Goal: Task Accomplishment & Management: Manage account settings

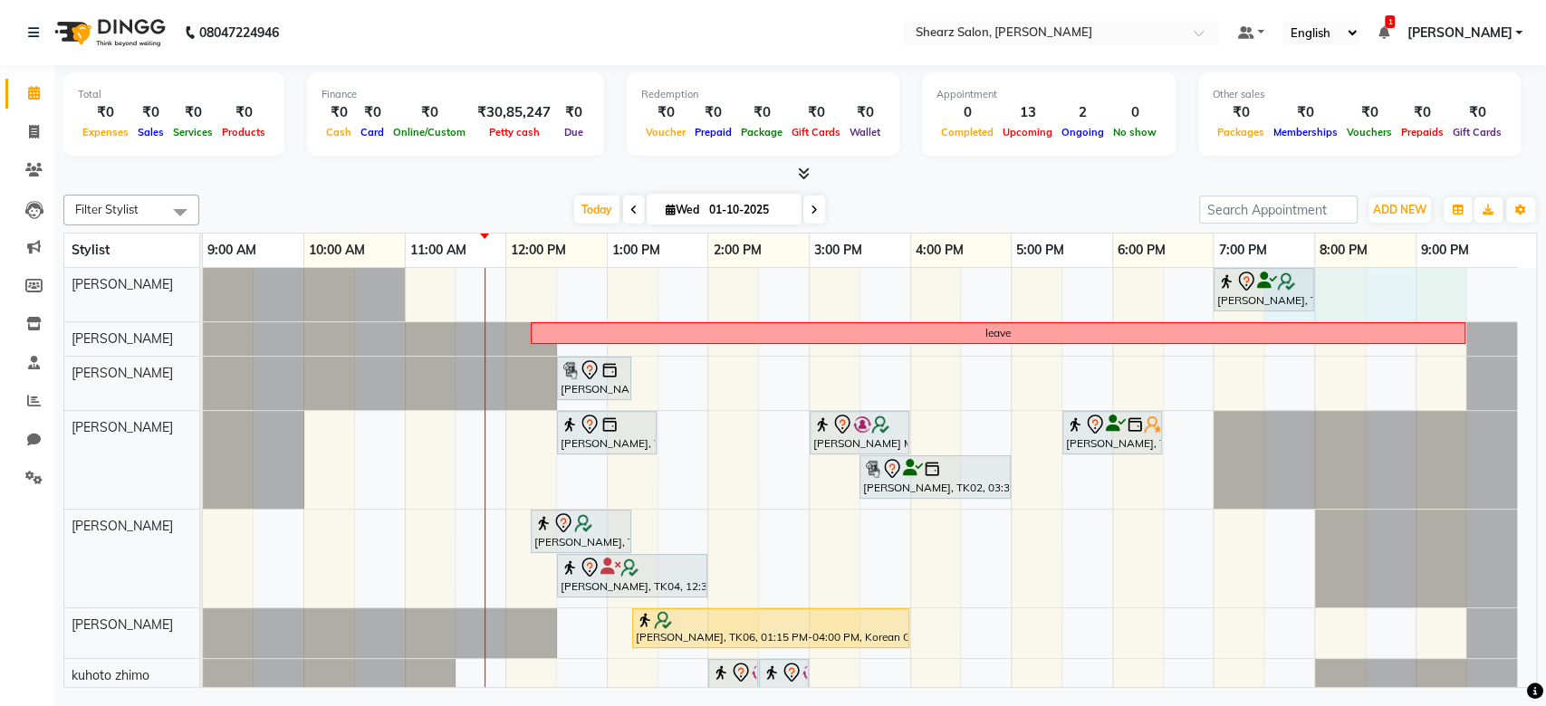
drag, startPoint x: 1292, startPoint y: 312, endPoint x: 1465, endPoint y: 312, distance: 173.0
click at [1465, 312] on div "Hinal Dave, TK07, 07:00 PM-08:00 PM, Men Haircut with Mr.Saantosh leave Silky S…" at bounding box center [869, 586] width 1333 height 637
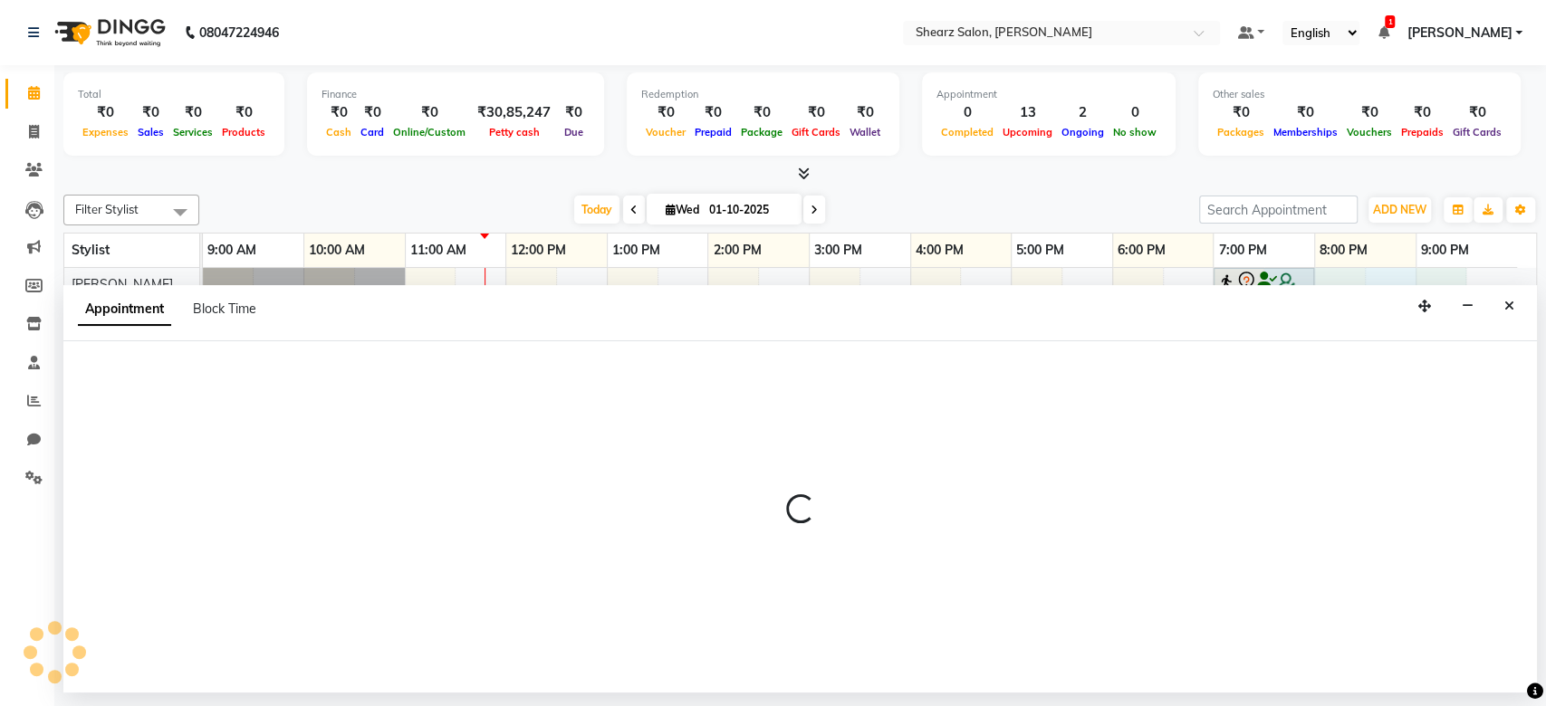
select select "77286"
select select "1170"
select select "tentative"
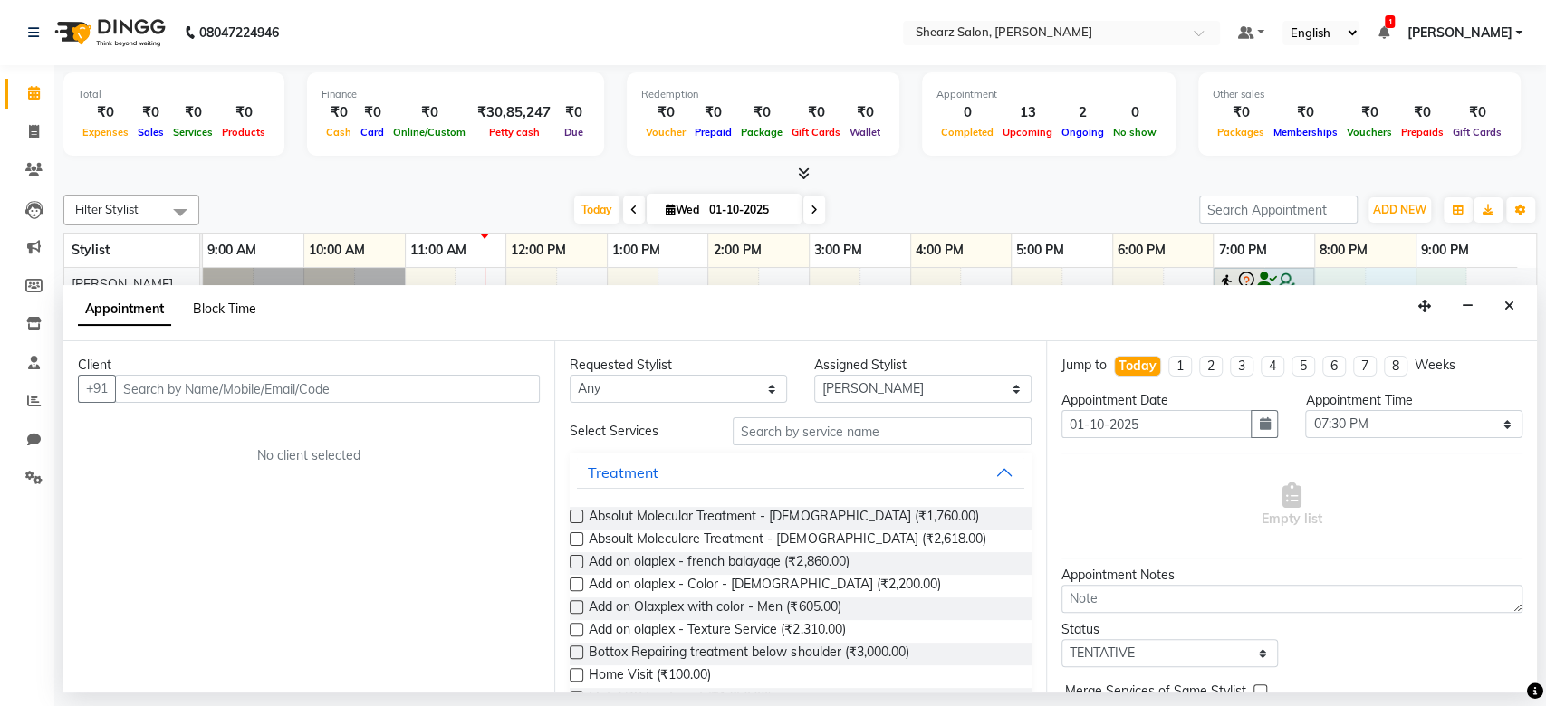
click at [236, 314] on span "Block Time" at bounding box center [224, 309] width 63 height 16
select select "77286"
select select "1170"
select select "1290"
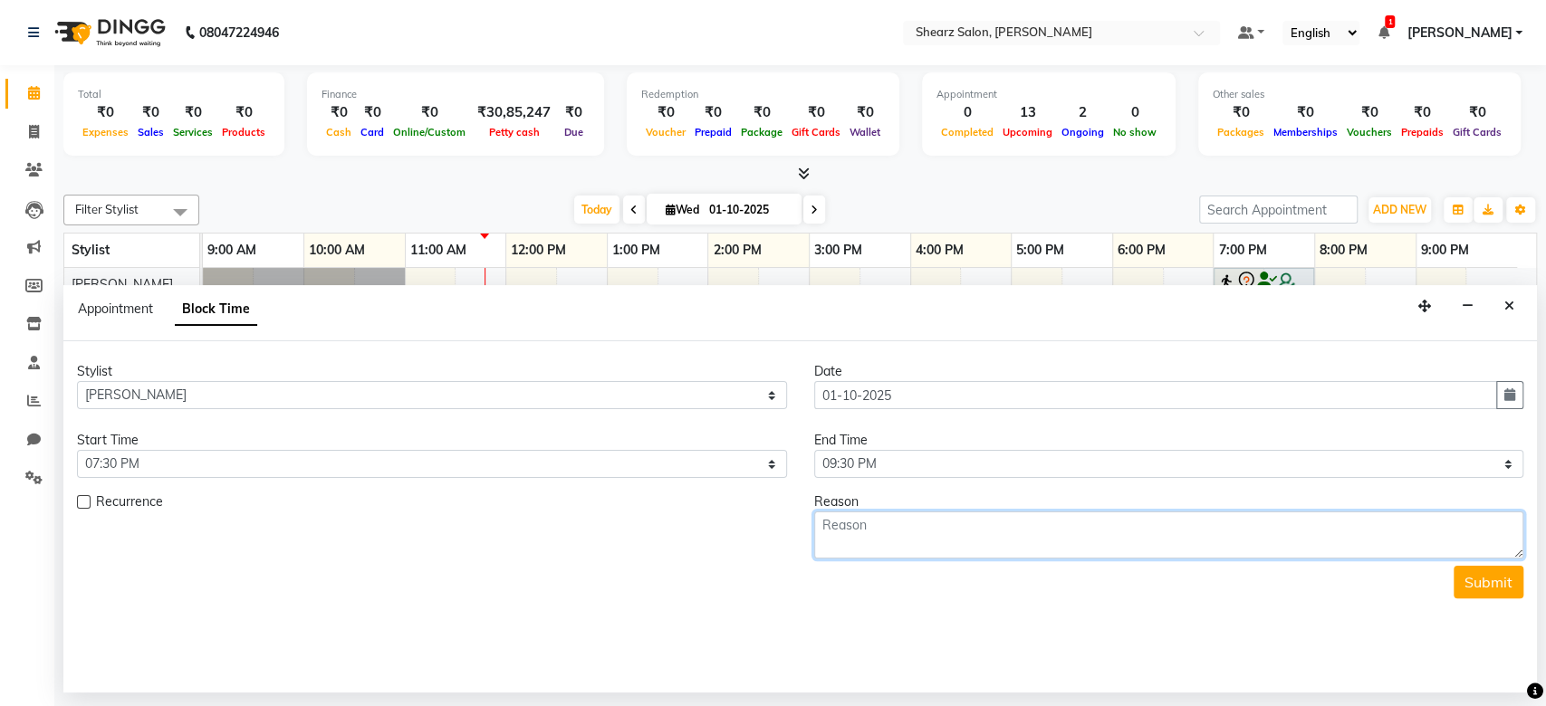
click at [870, 536] on textarea at bounding box center [1169, 535] width 710 height 47
type textarea "Desk"
click at [1481, 582] on button "Submit" at bounding box center [1489, 582] width 70 height 33
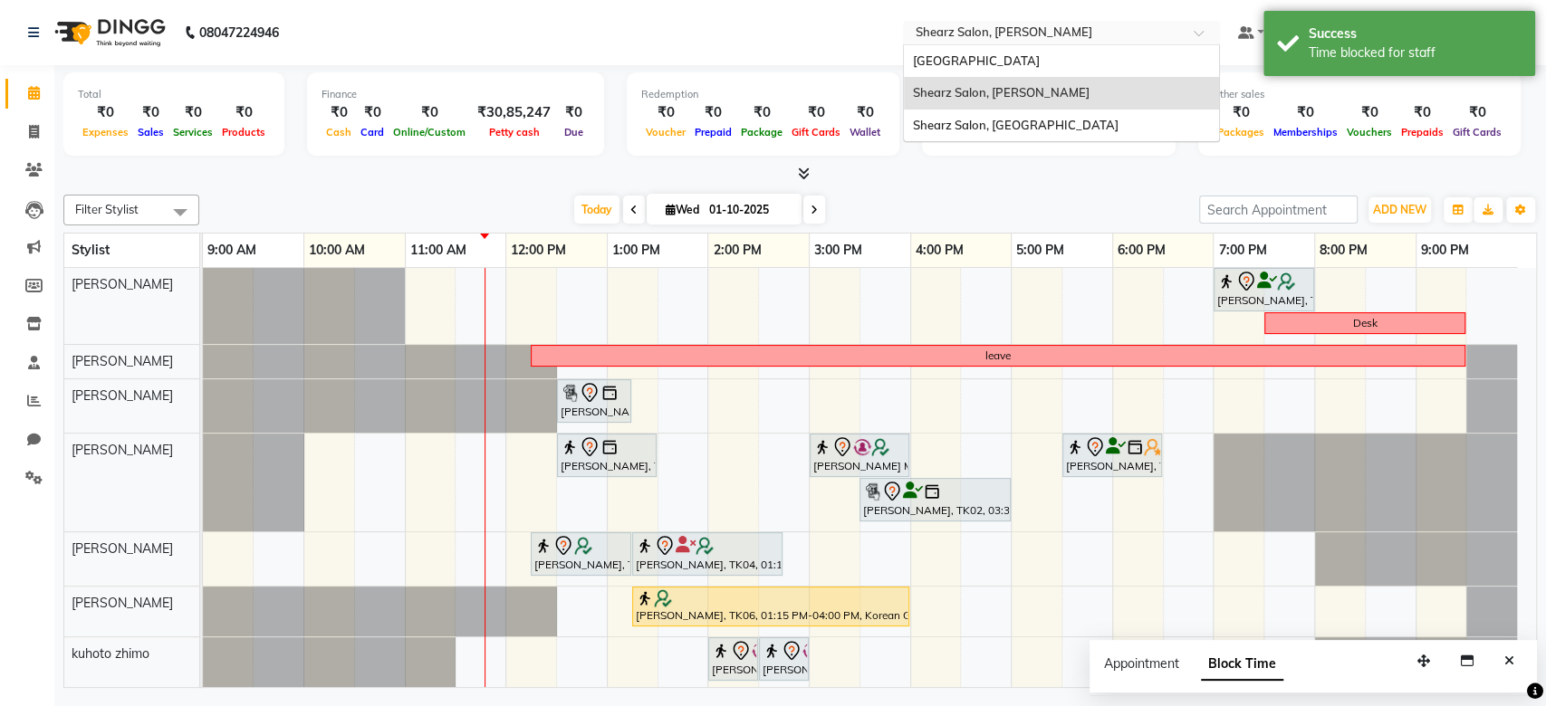
click at [1067, 37] on input "text" at bounding box center [1043, 34] width 263 height 18
click at [1060, 125] on span "Shearz Salon, [GEOGRAPHIC_DATA]" at bounding box center [1016, 125] width 206 height 14
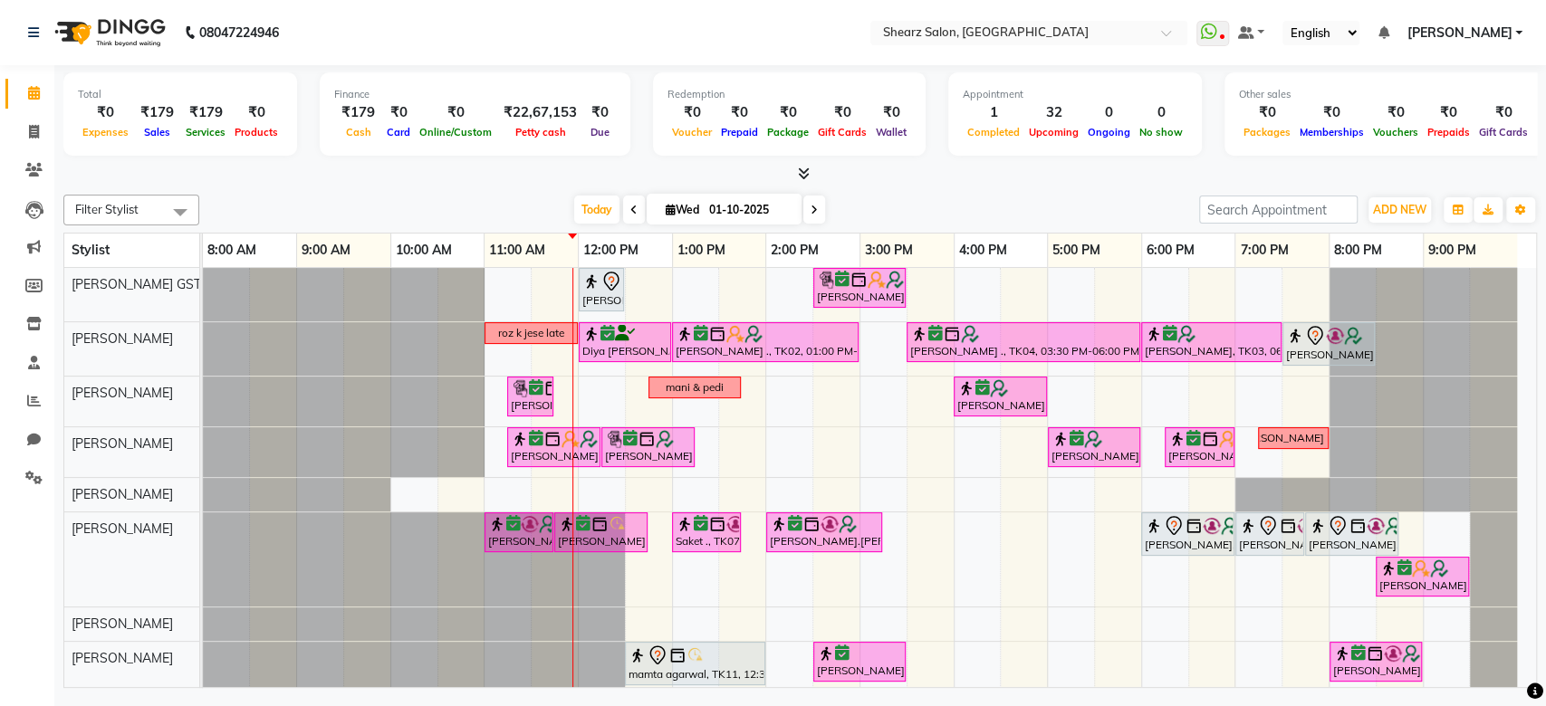
click at [1536, 563] on div "Total ₹0 Expenses ₹179 Sales ₹179 Services ₹0 Products Finance ₹179 Cash ₹0 Car…" at bounding box center [800, 379] width 1492 height 628
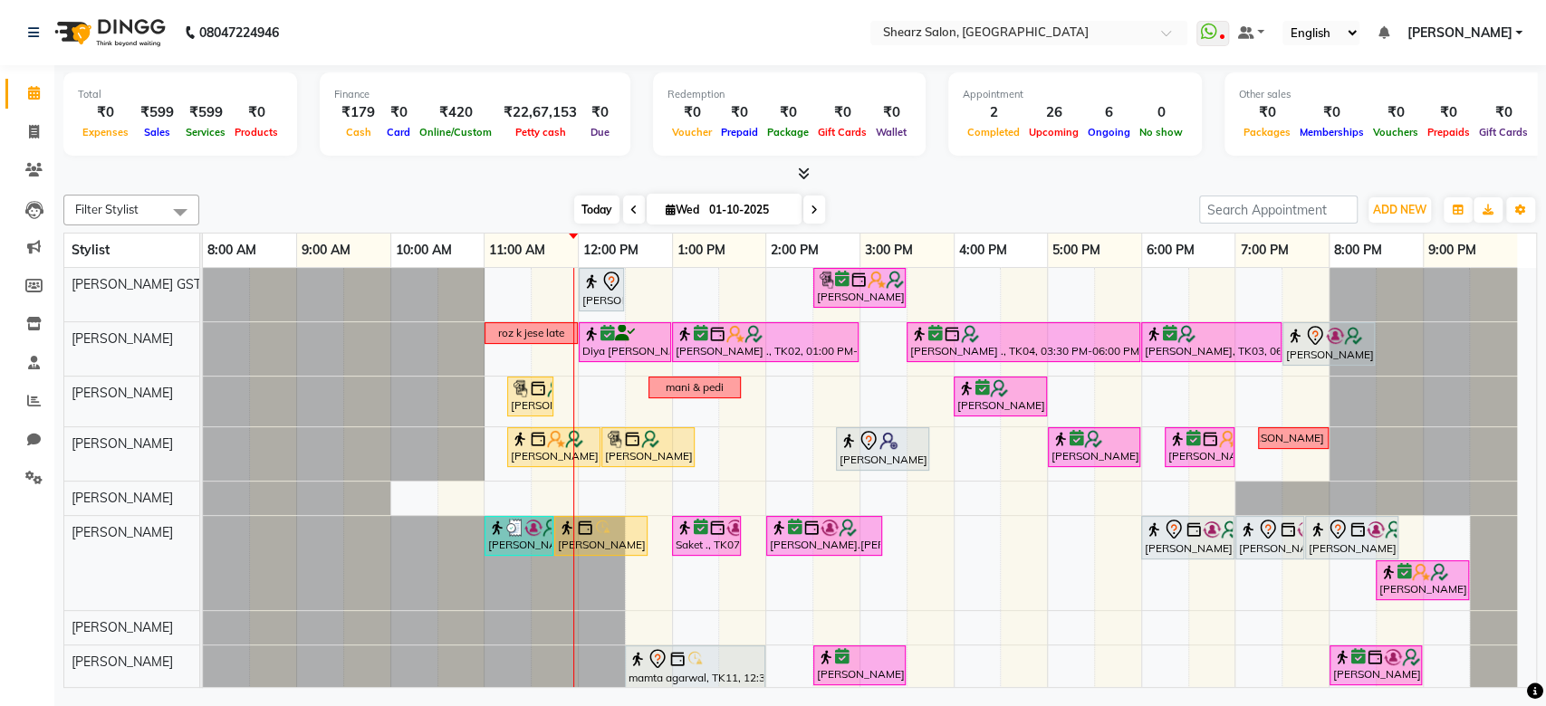
click at [603, 212] on span "Today" at bounding box center [596, 210] width 45 height 28
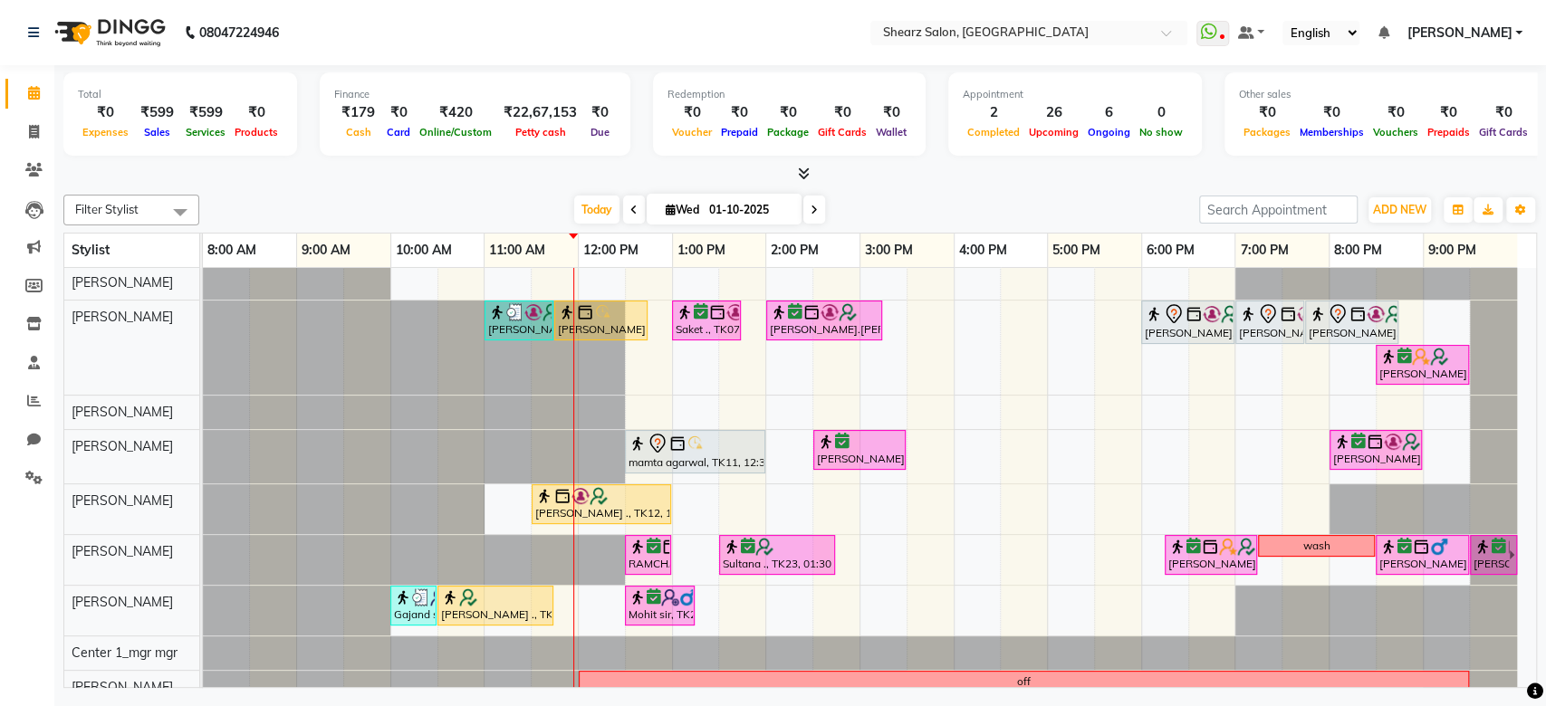
scroll to position [249, 0]
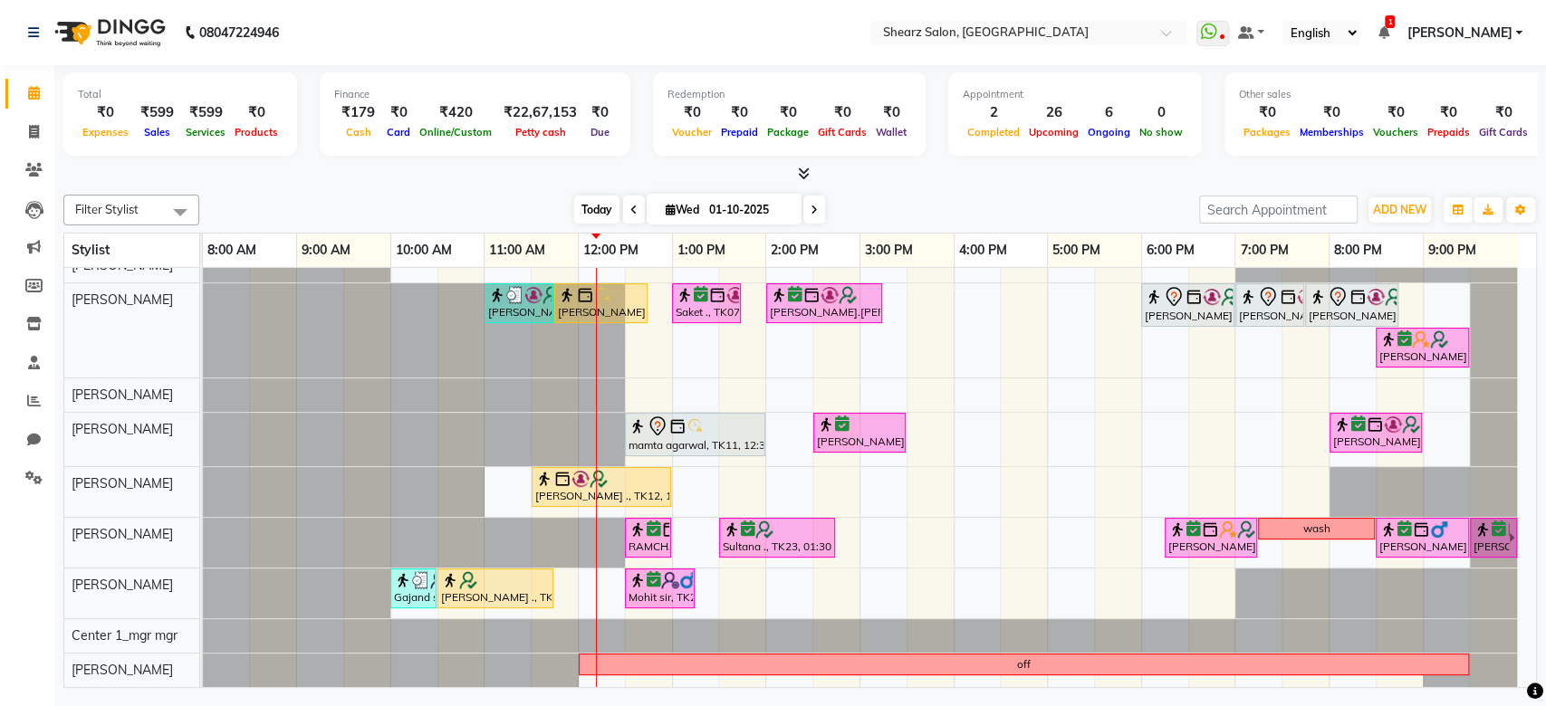
click at [601, 207] on span "Today" at bounding box center [596, 210] width 45 height 28
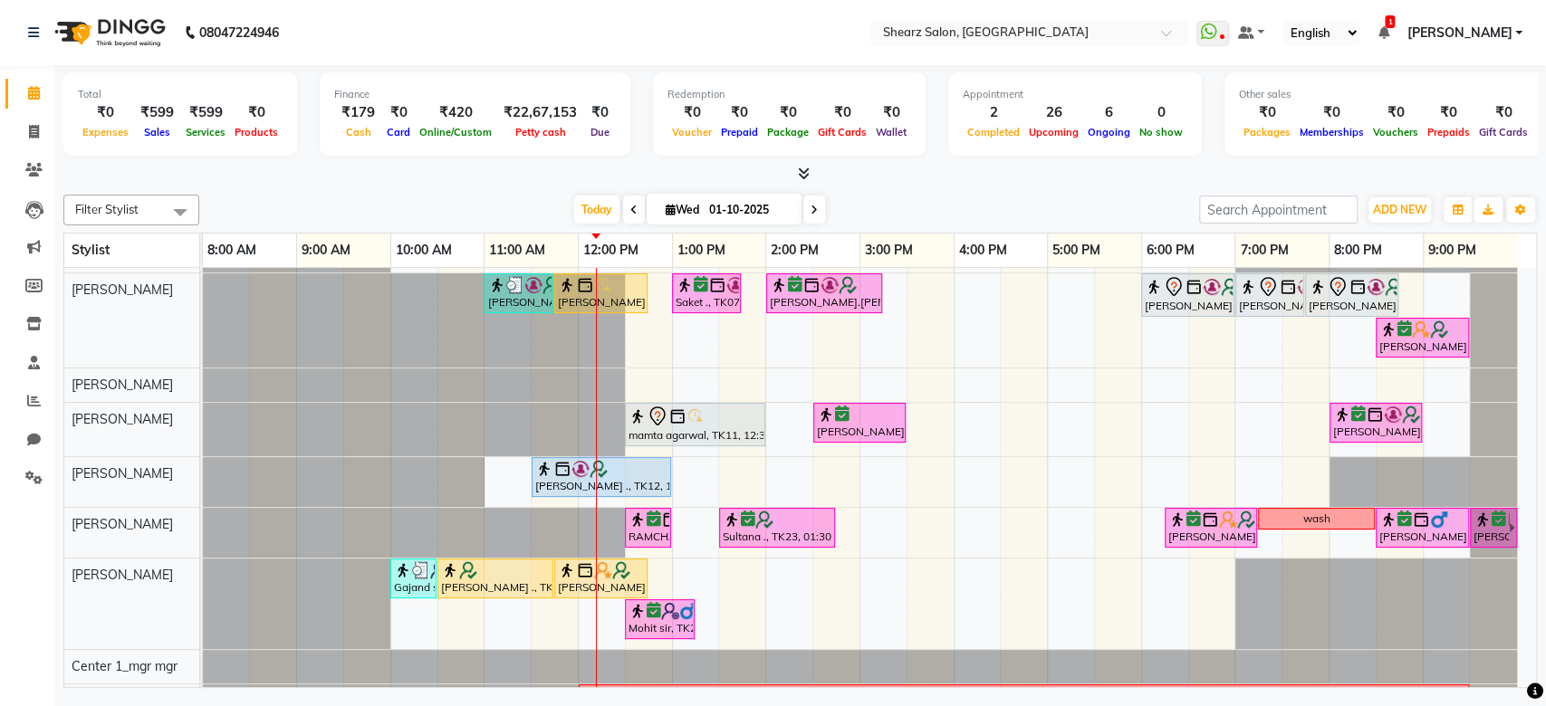
scroll to position [351, 0]
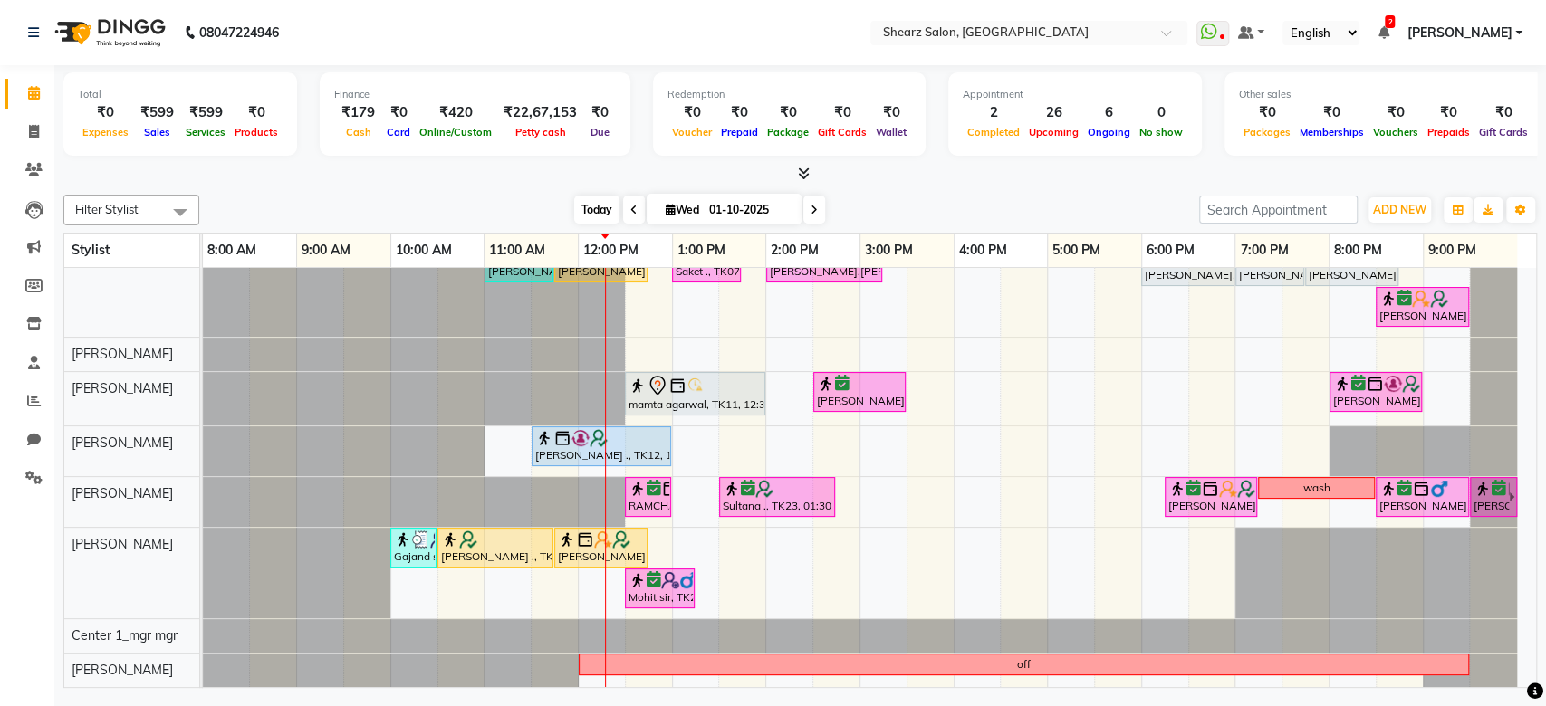
click at [605, 216] on span "Today" at bounding box center [596, 210] width 45 height 28
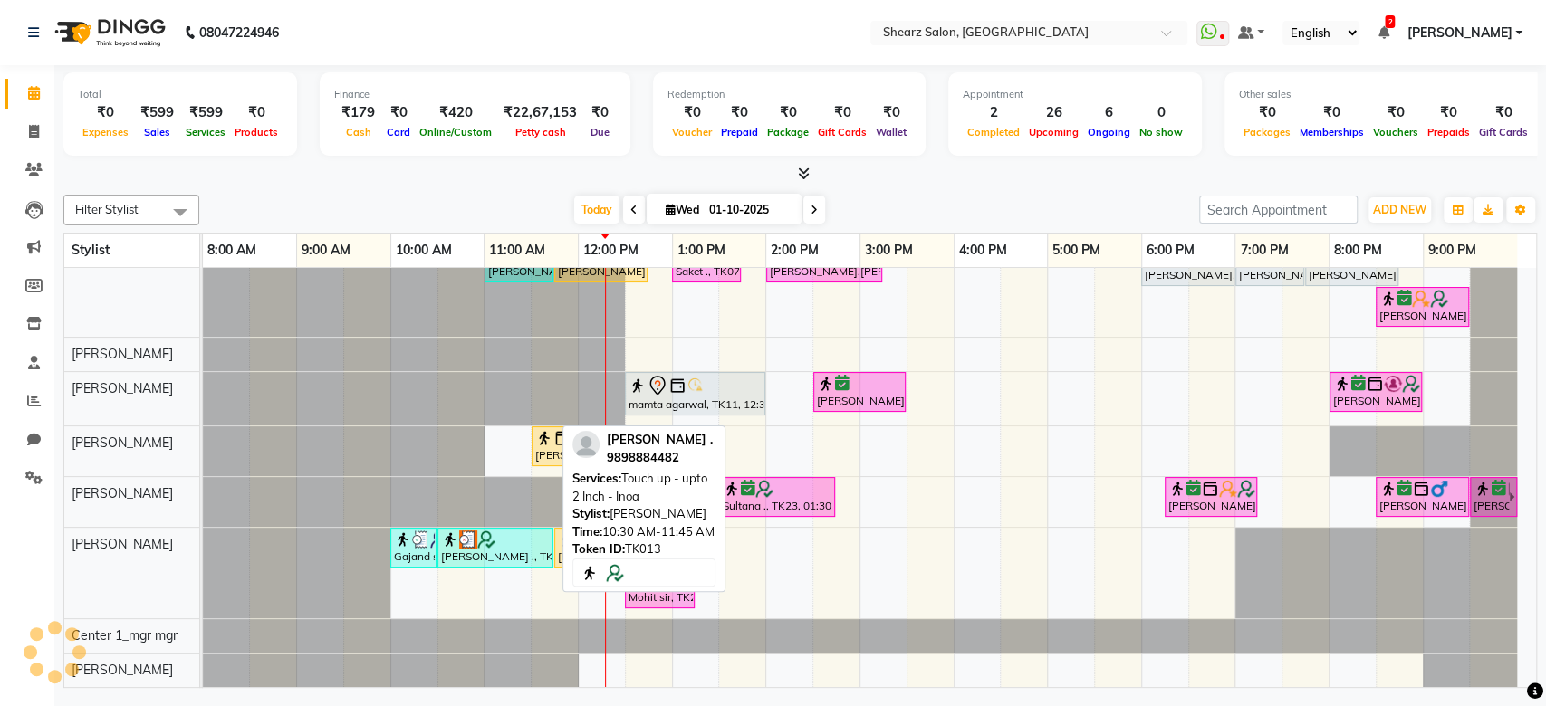
scroll to position [347, 0]
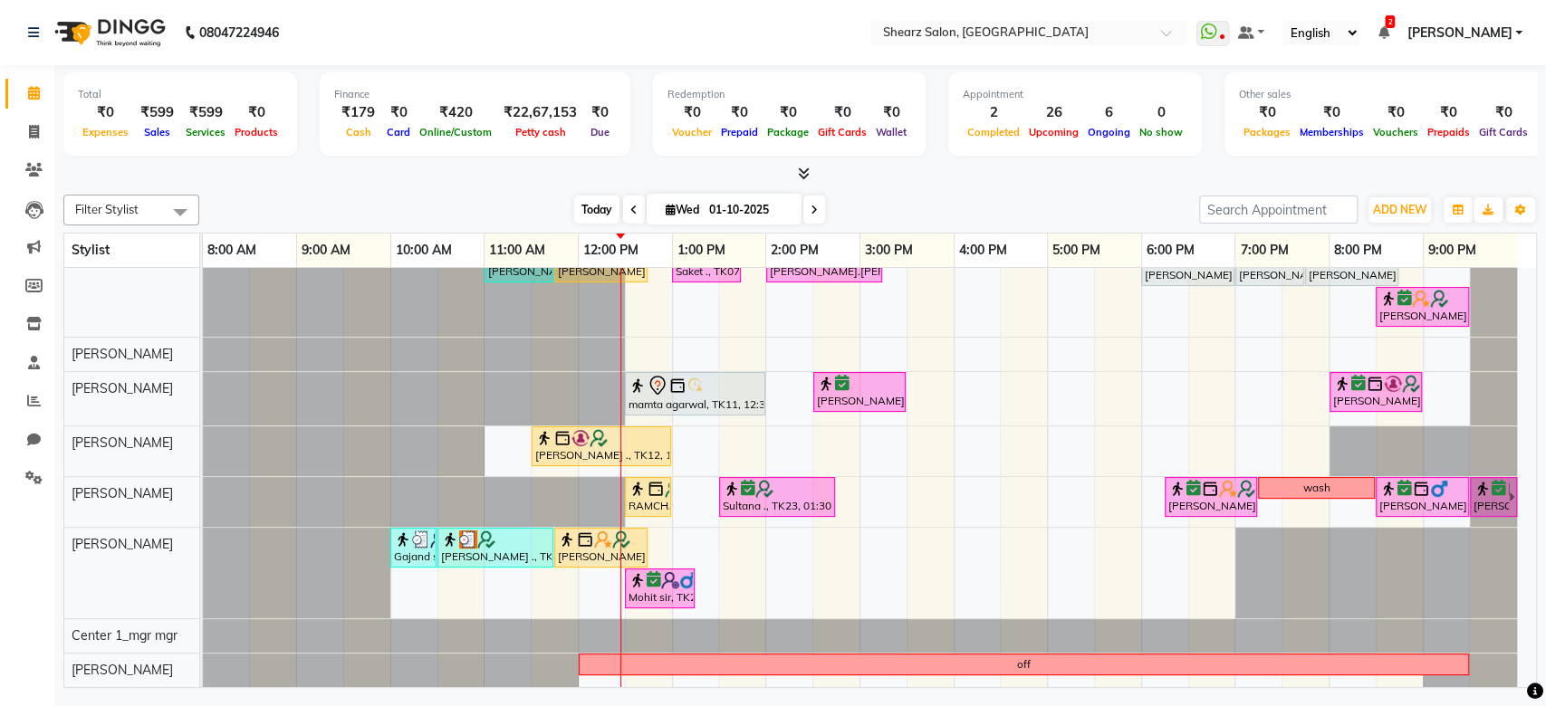
click at [607, 202] on span "Today" at bounding box center [596, 210] width 45 height 28
click at [34, 138] on icon at bounding box center [34, 132] width 10 height 14
select select "8157"
select select "service"
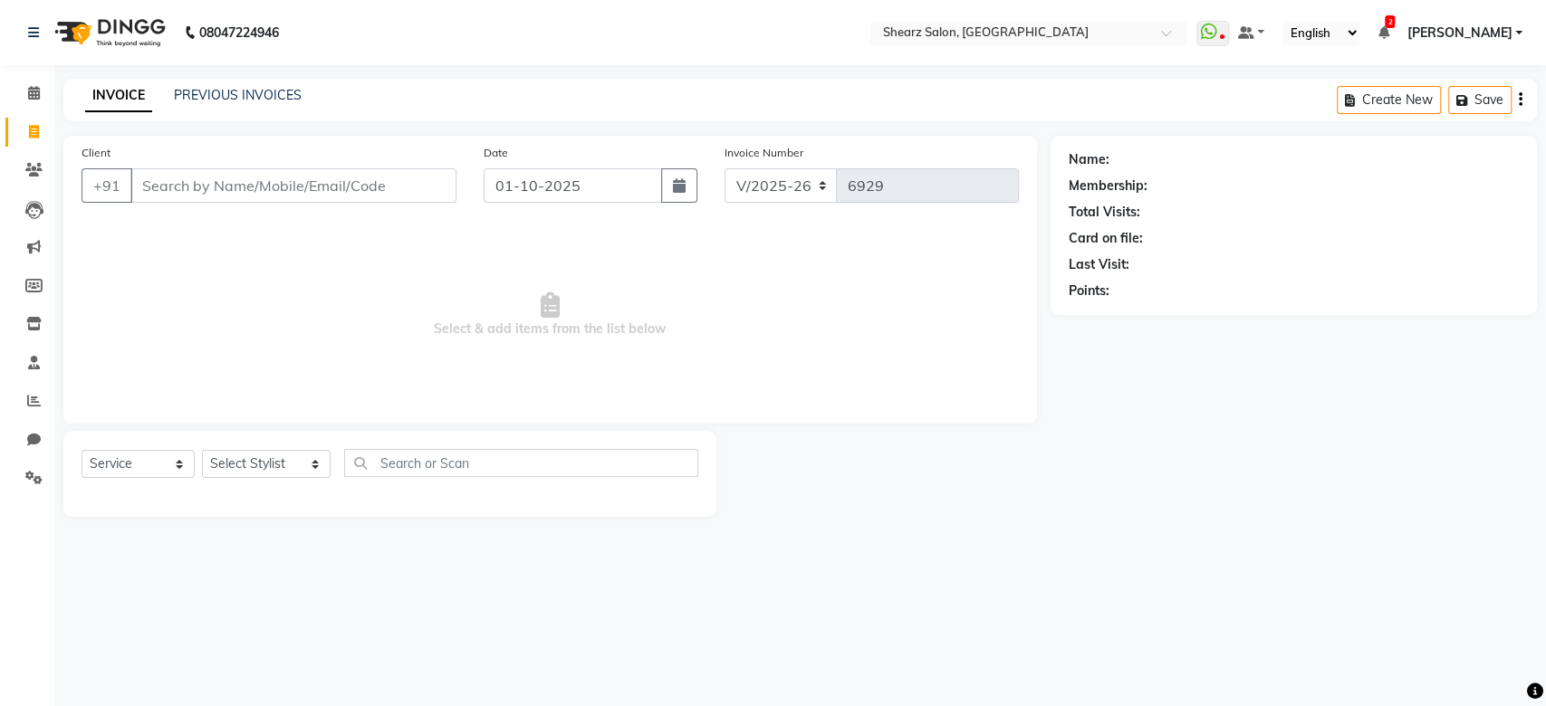
click at [197, 184] on input "Client" at bounding box center [293, 185] width 326 height 34
click at [43, 83] on span at bounding box center [34, 93] width 32 height 21
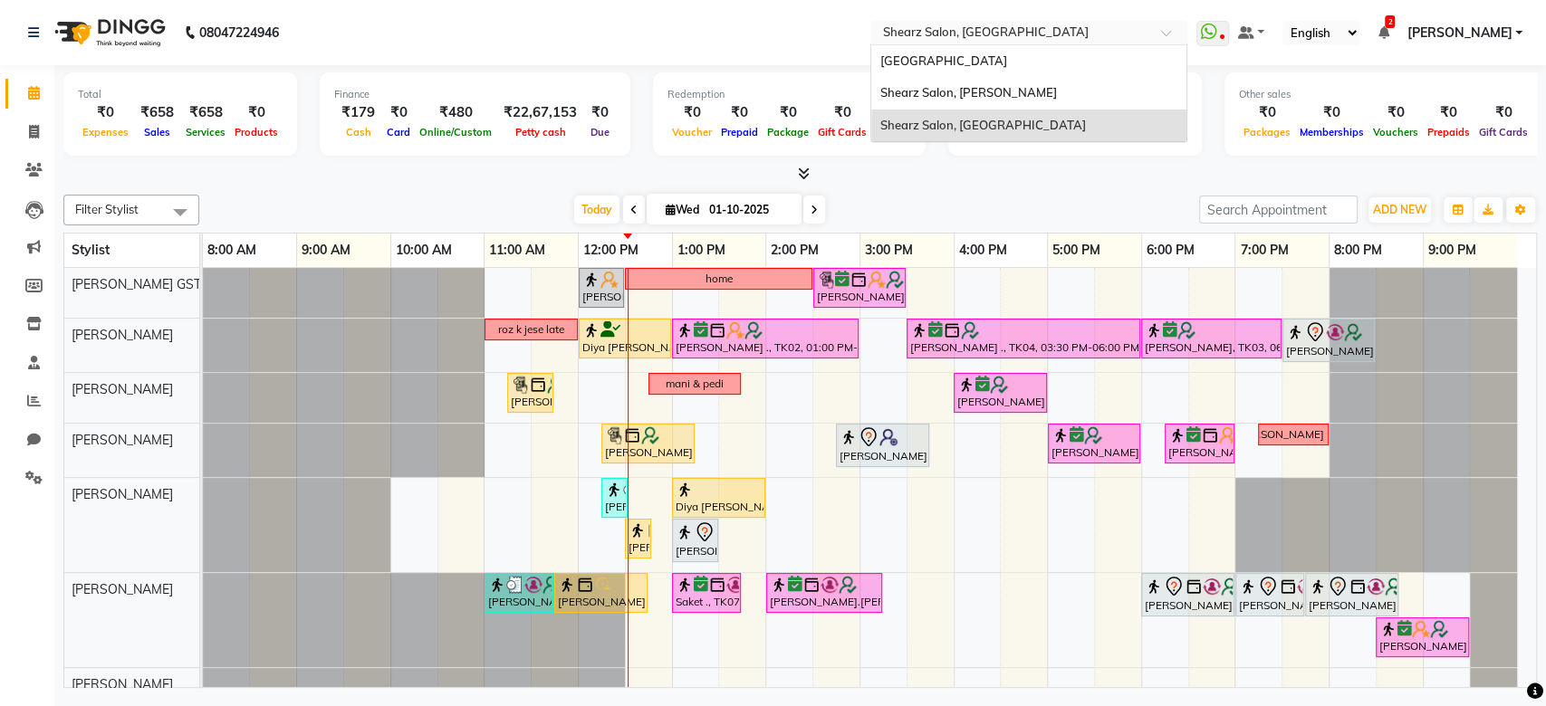
click at [1037, 28] on input "text" at bounding box center [1010, 34] width 263 height 18
click at [1025, 86] on div "Shearz Salon, Shela" at bounding box center [1028, 93] width 315 height 33
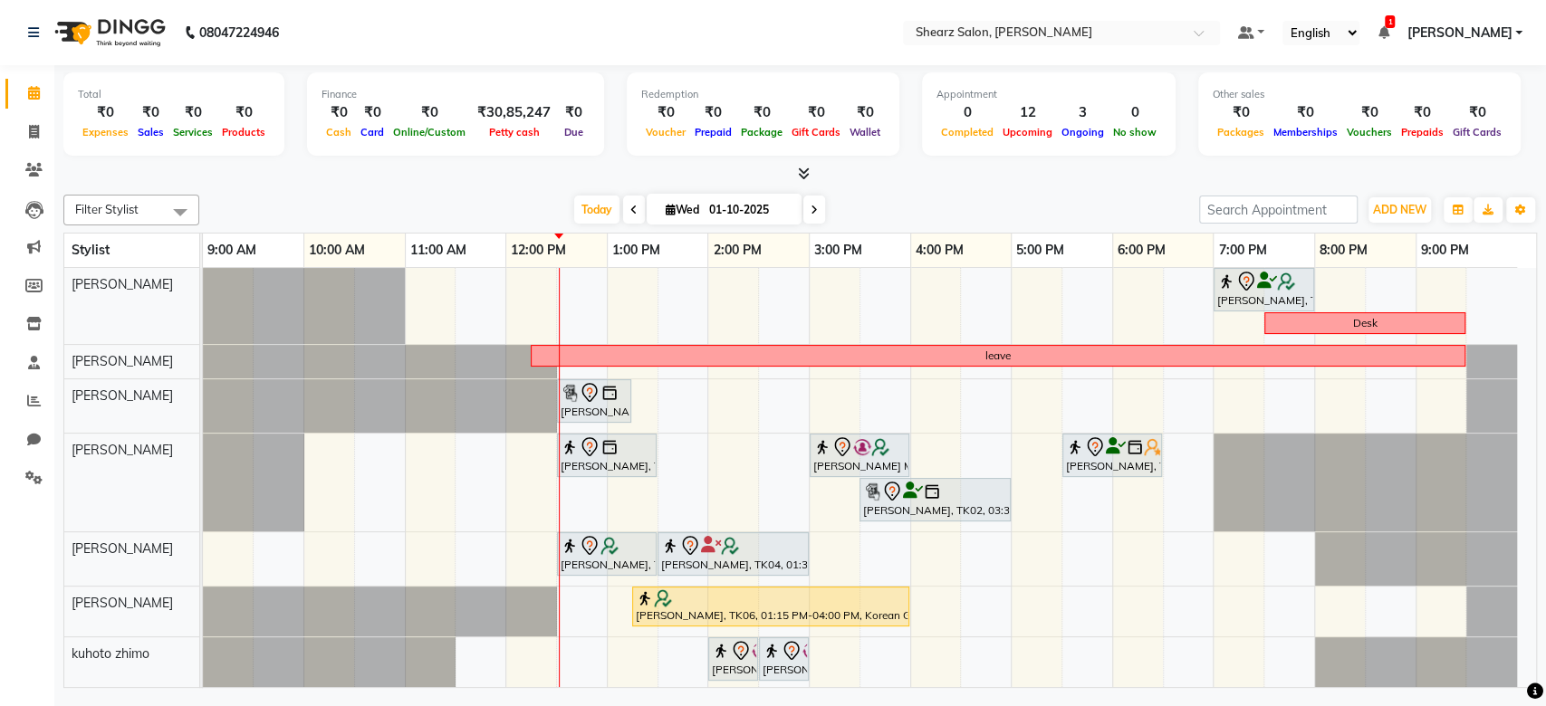
click at [816, 218] on span at bounding box center [814, 210] width 22 height 28
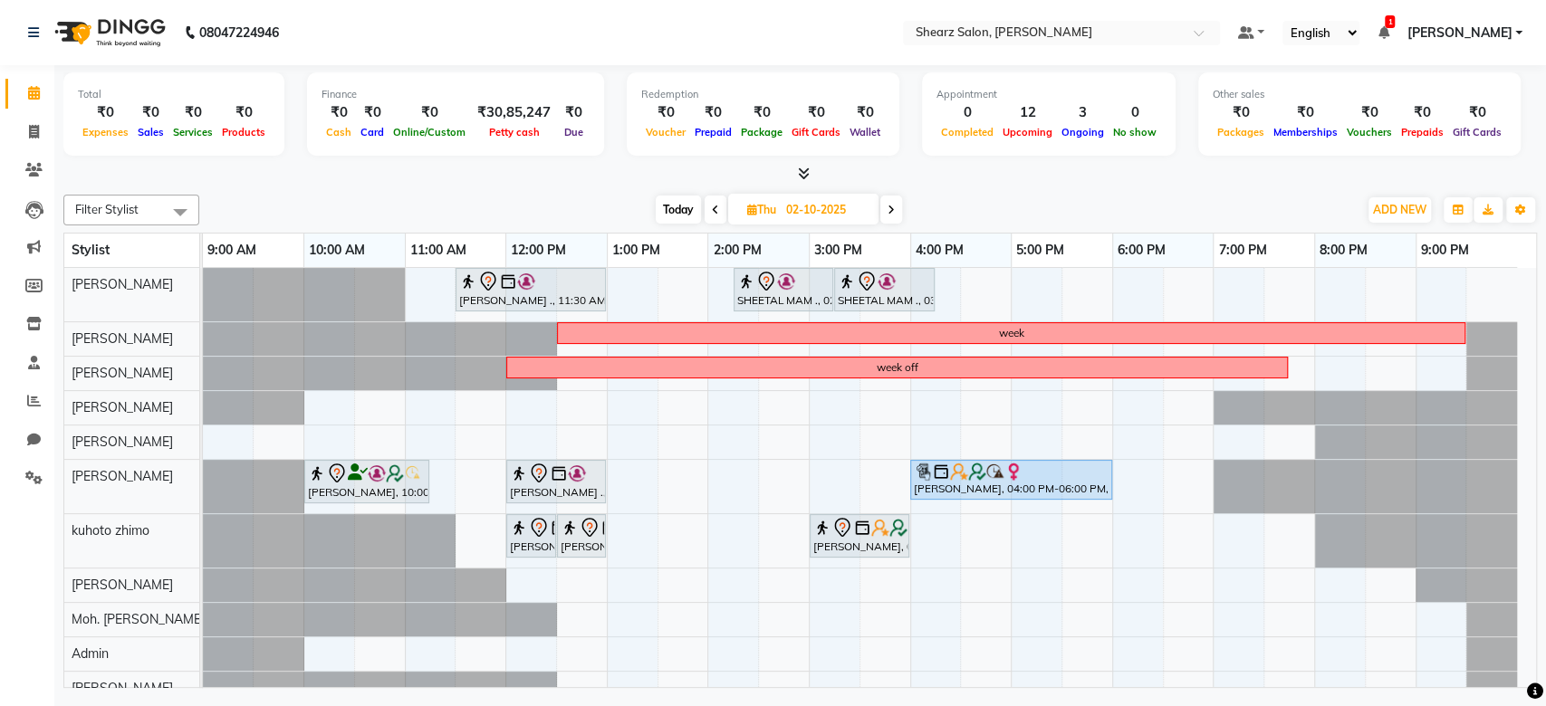
click at [654, 200] on div "Today Thu 02-10-2025" at bounding box center [779, 210] width 250 height 27
click at [670, 207] on span "Today" at bounding box center [678, 210] width 45 height 28
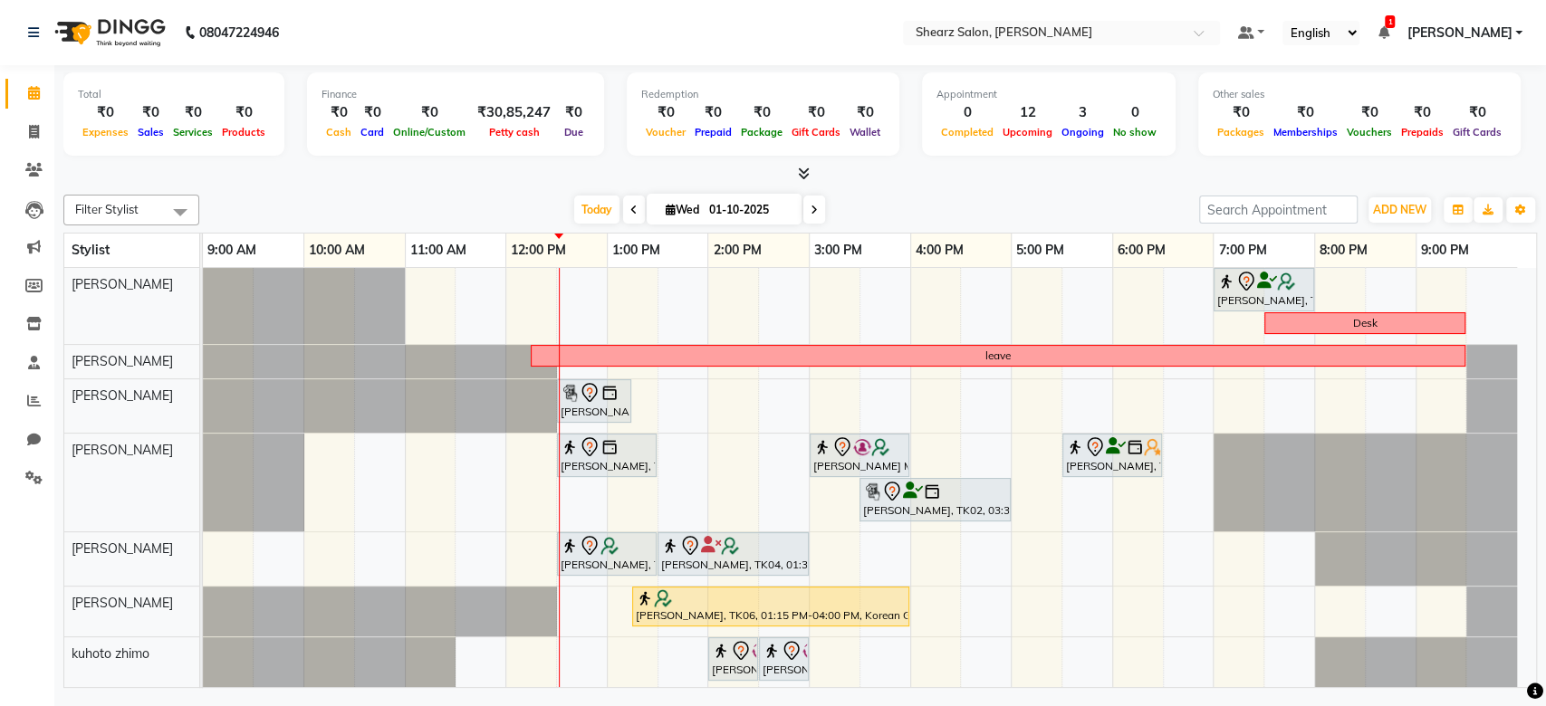
click at [820, 216] on span at bounding box center [814, 210] width 22 height 28
type input "02-10-2025"
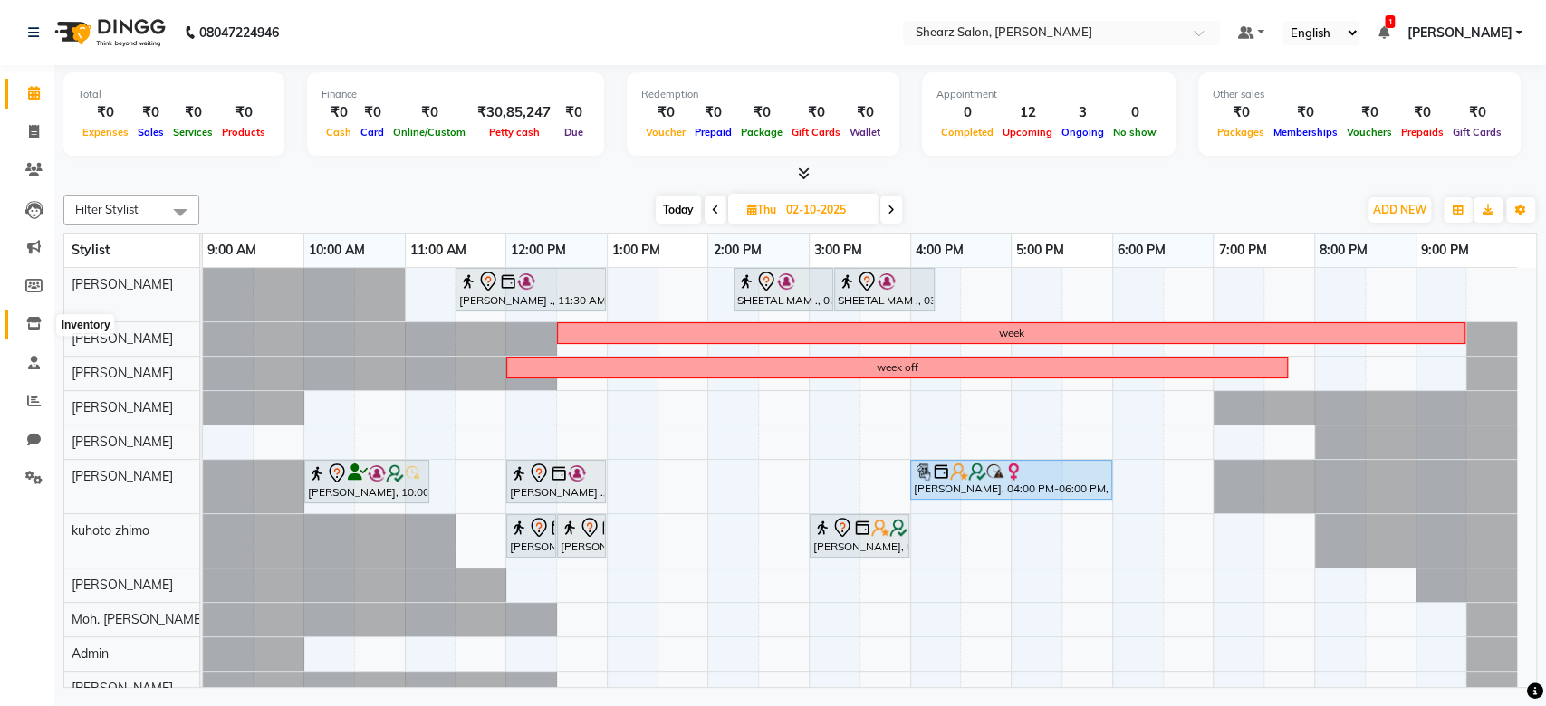
click at [36, 318] on icon at bounding box center [33, 324] width 15 height 14
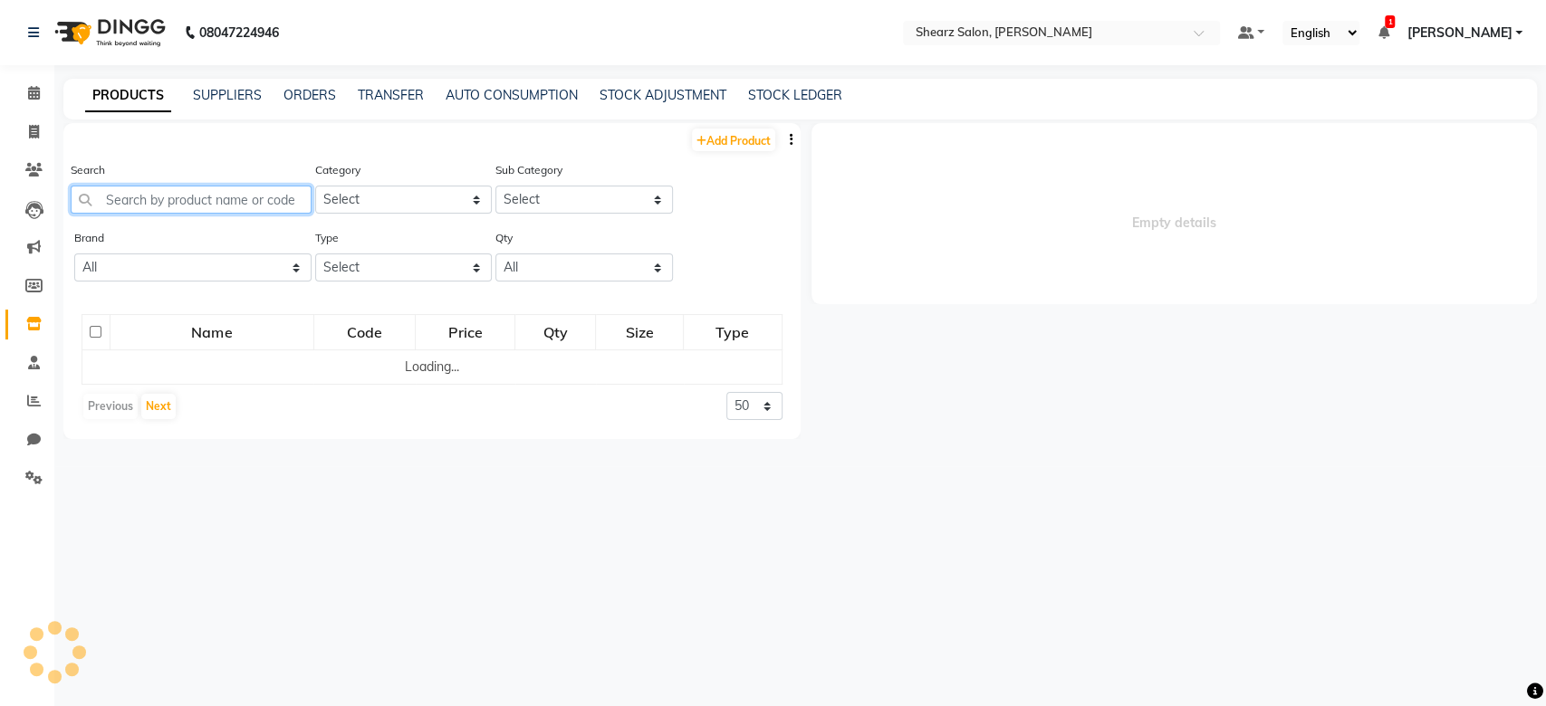
click at [152, 199] on input "text" at bounding box center [191, 200] width 241 height 28
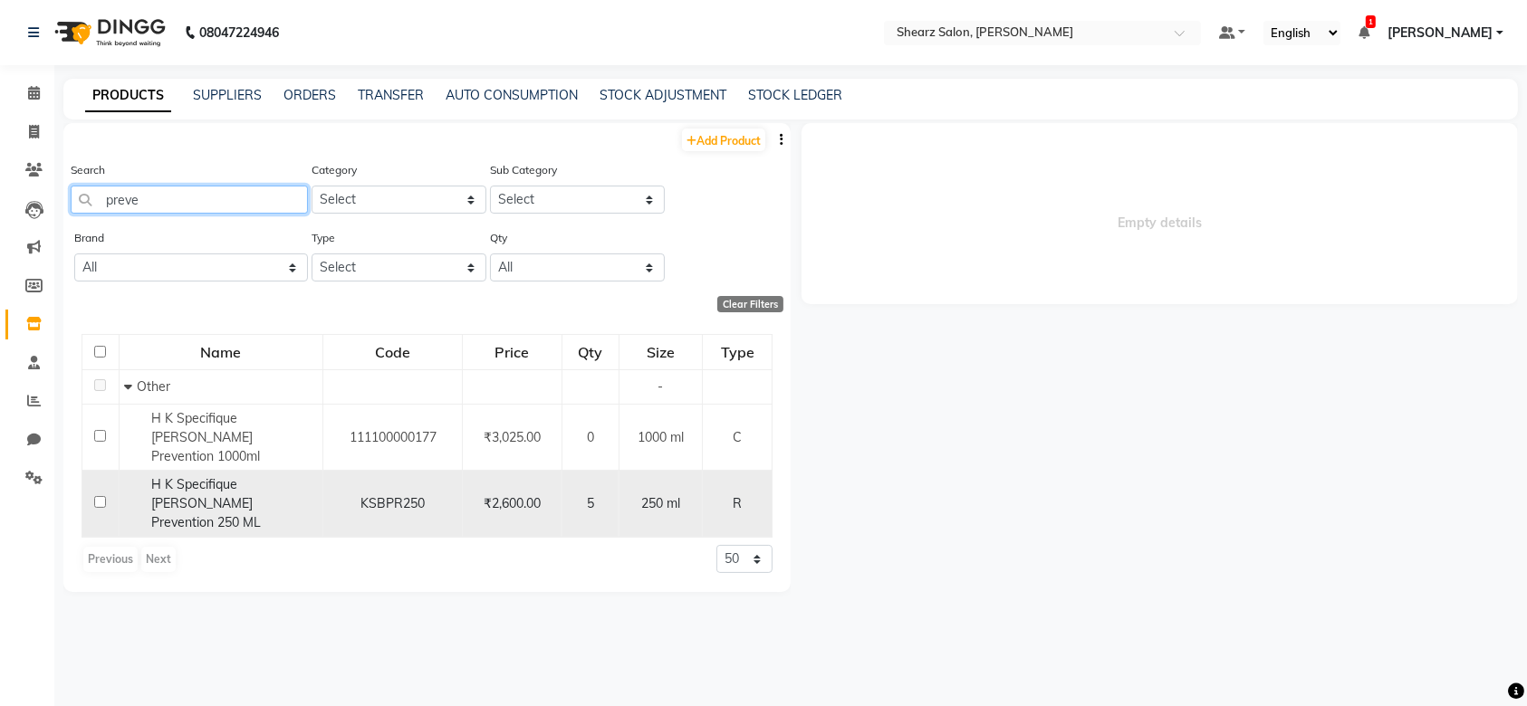
type input "preve"
click at [278, 487] on div "H K Specifique Bain Prevention 250 ML" at bounding box center [221, 504] width 194 height 57
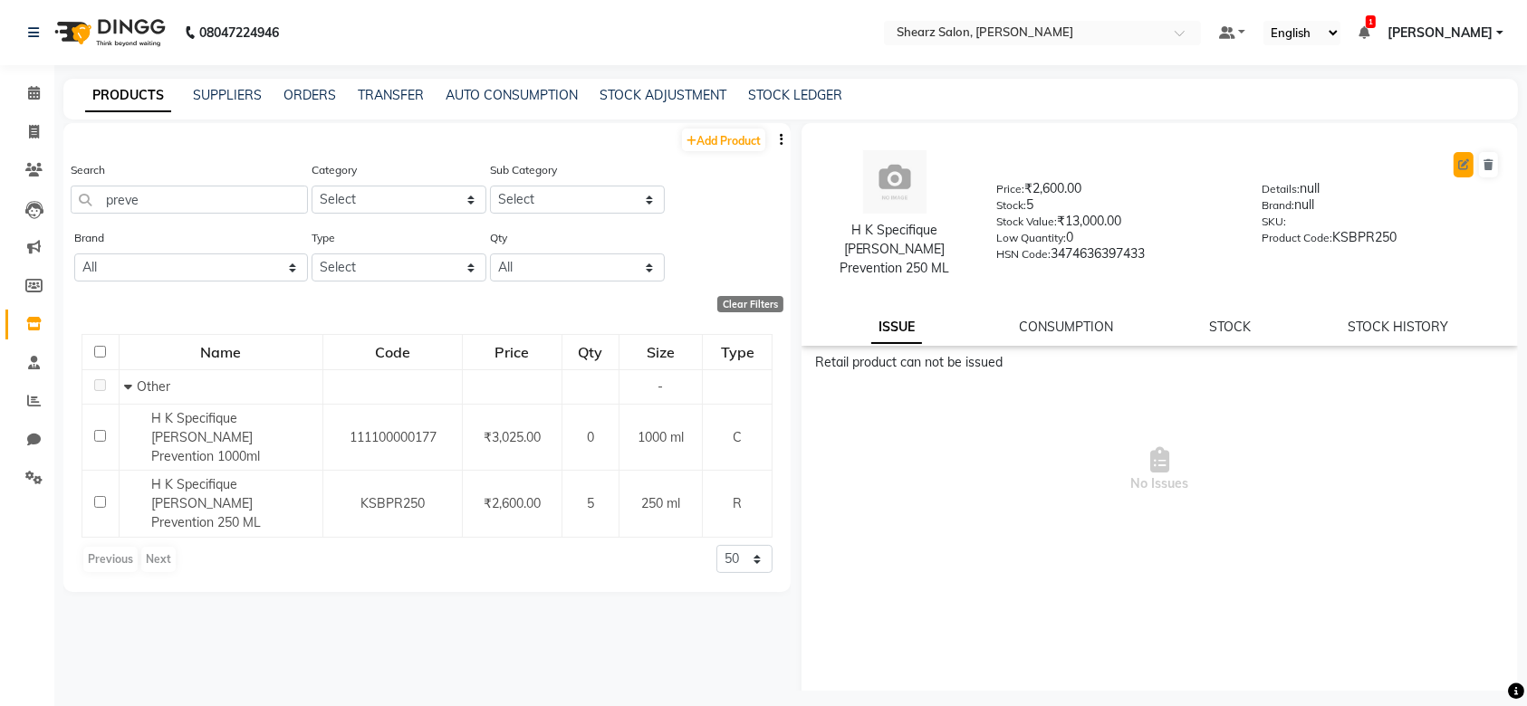
click at [1454, 174] on button at bounding box center [1464, 164] width 20 height 25
select select "R"
select select "true"
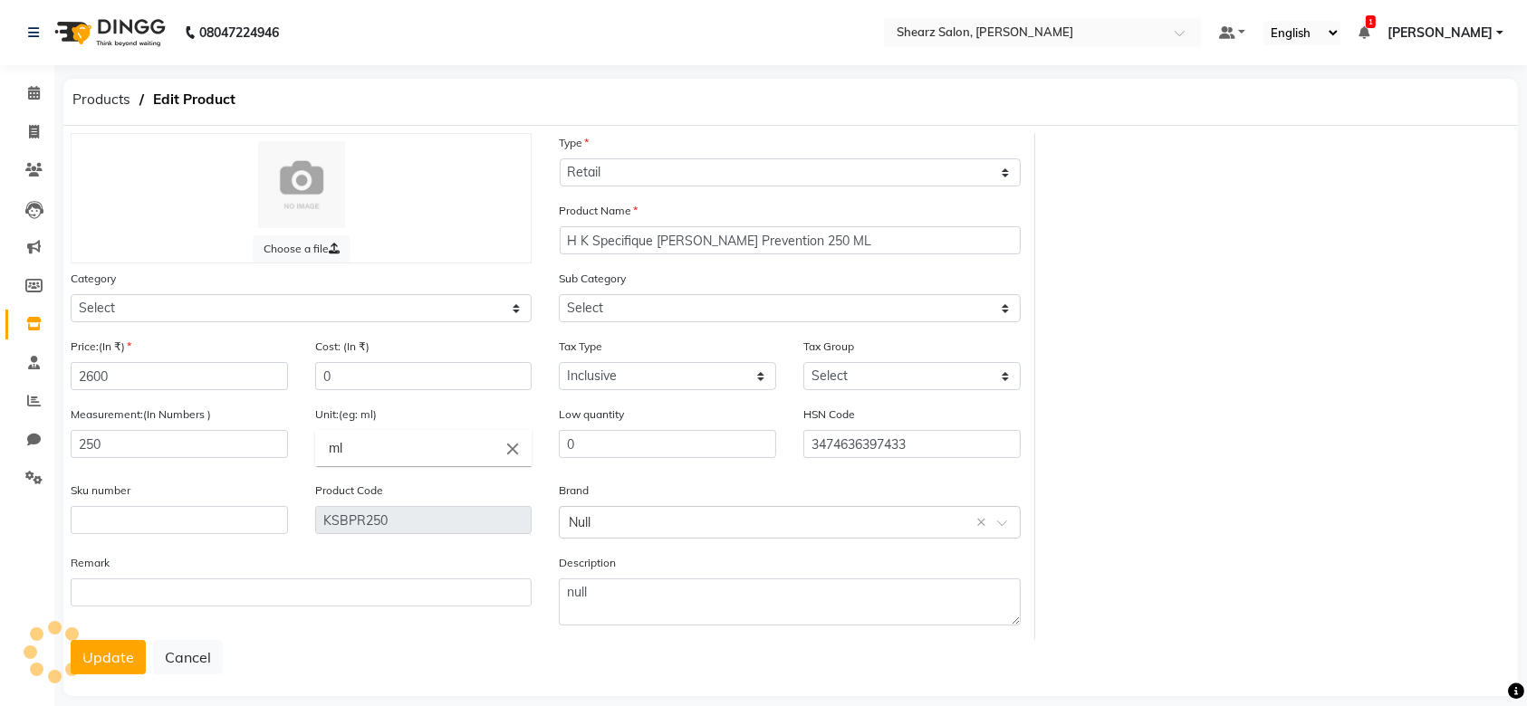
select select "1508701000"
select select "1508701002"
select select "7107"
click at [138, 380] on input "2600" at bounding box center [179, 376] width 217 height 28
type input "2950"
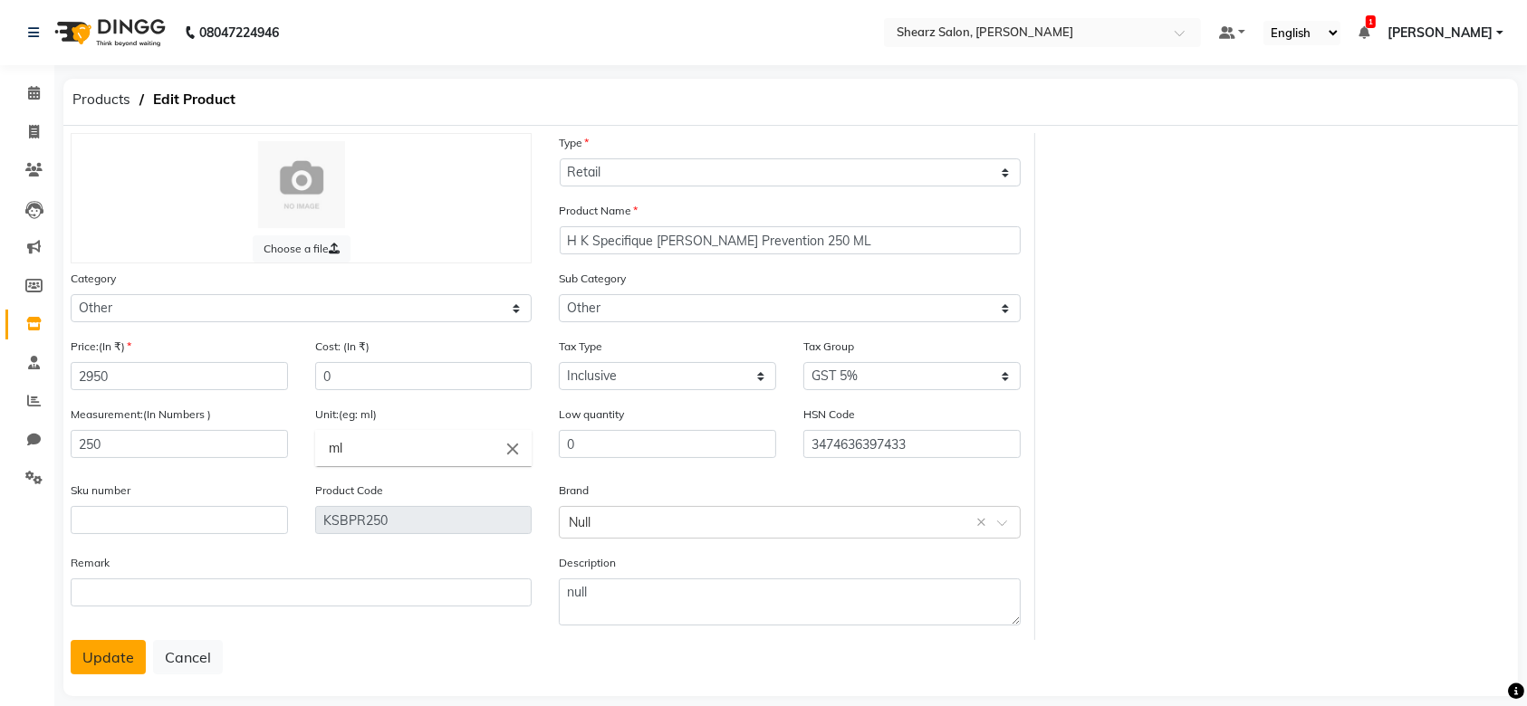
click at [123, 641] on button "Update" at bounding box center [108, 657] width 75 height 34
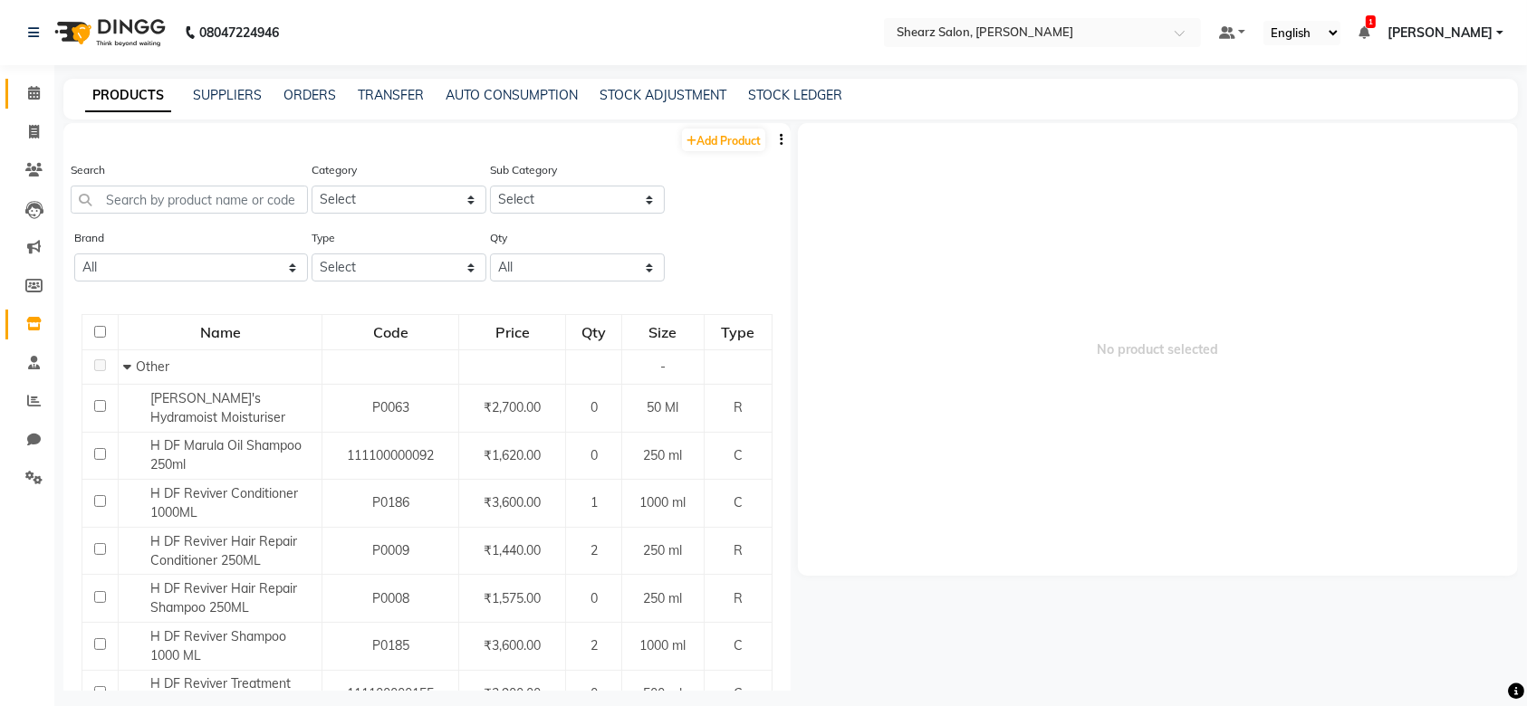
click at [39, 84] on span at bounding box center [34, 93] width 32 height 21
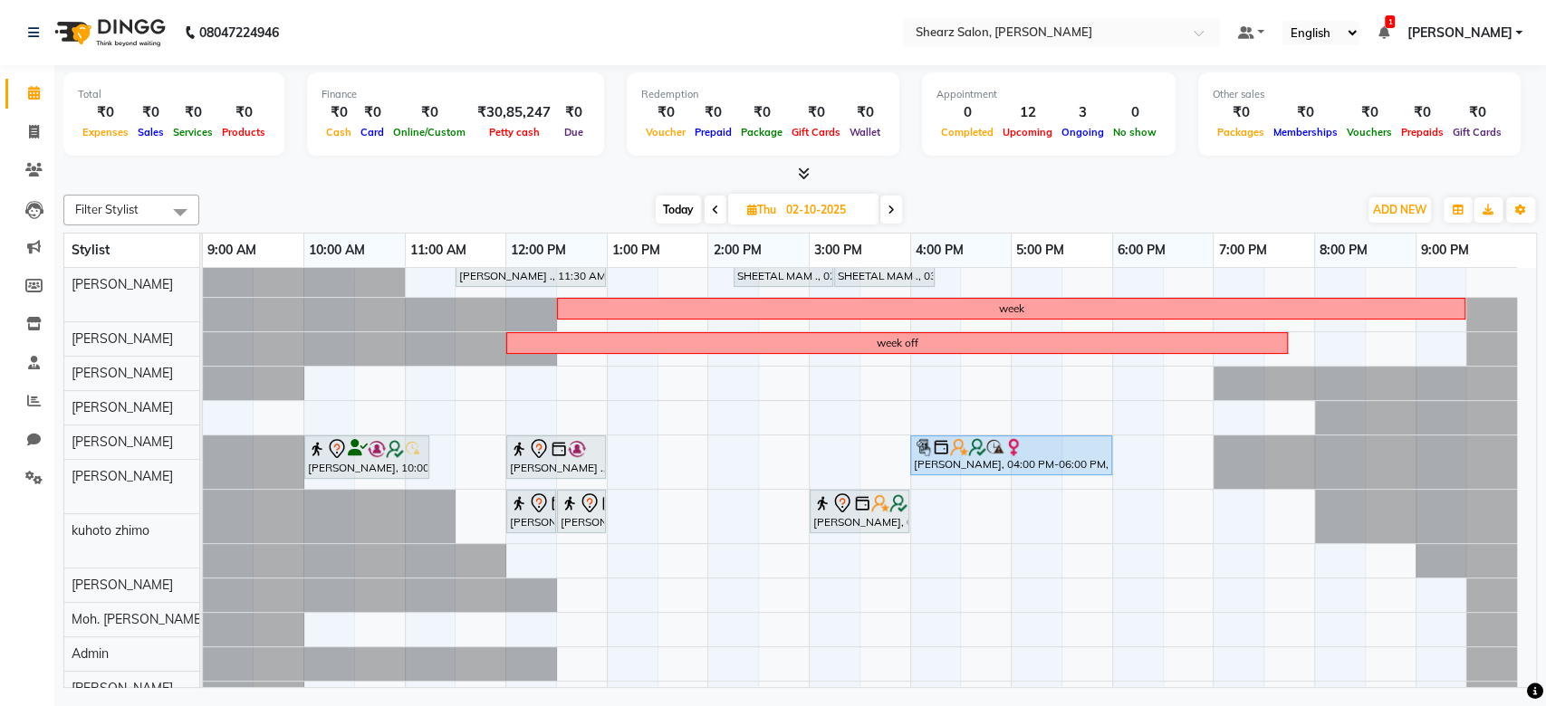
scroll to position [69, 0]
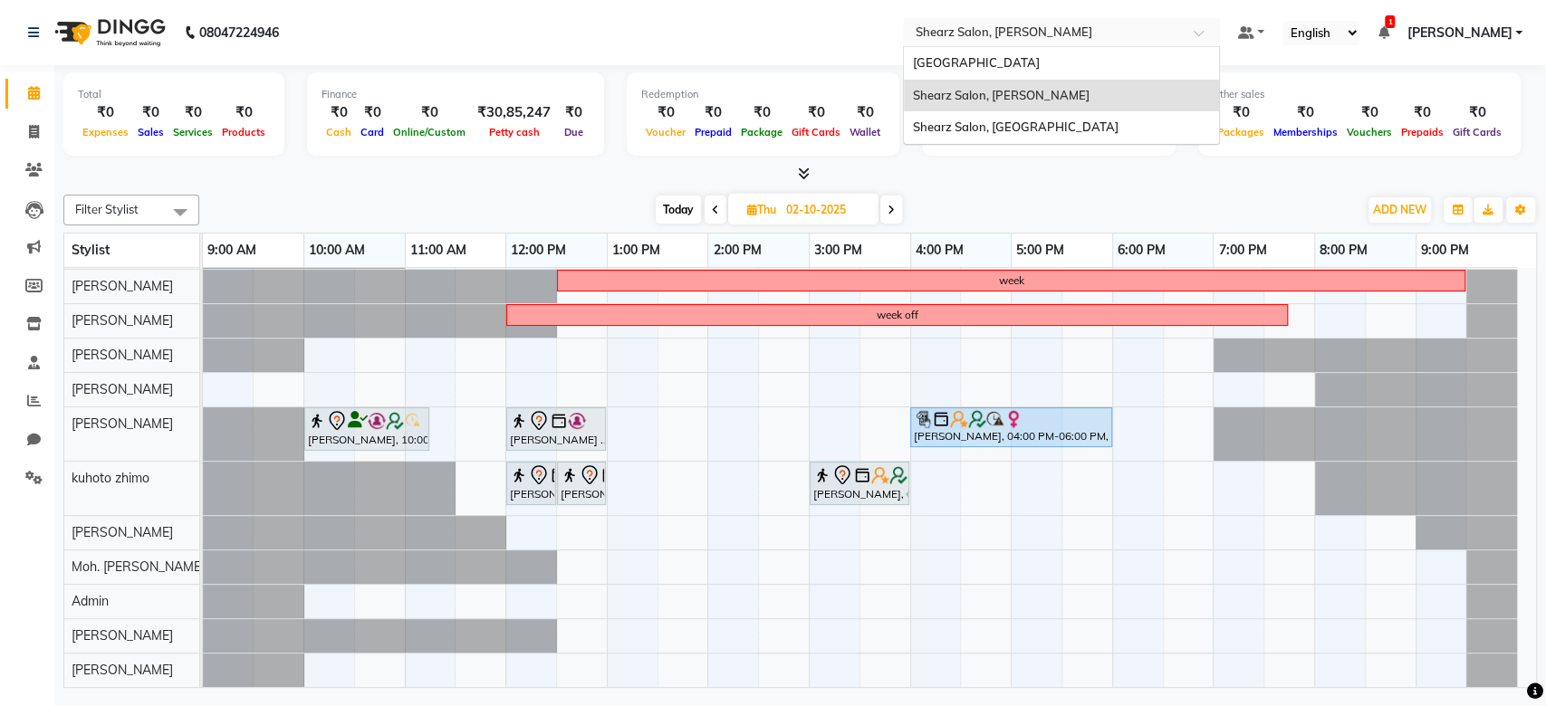
click at [1059, 23] on input "text" at bounding box center [1043, 32] width 263 height 18
click at [1033, 127] on span "Shearz Salon, [GEOGRAPHIC_DATA]" at bounding box center [1016, 127] width 206 height 14
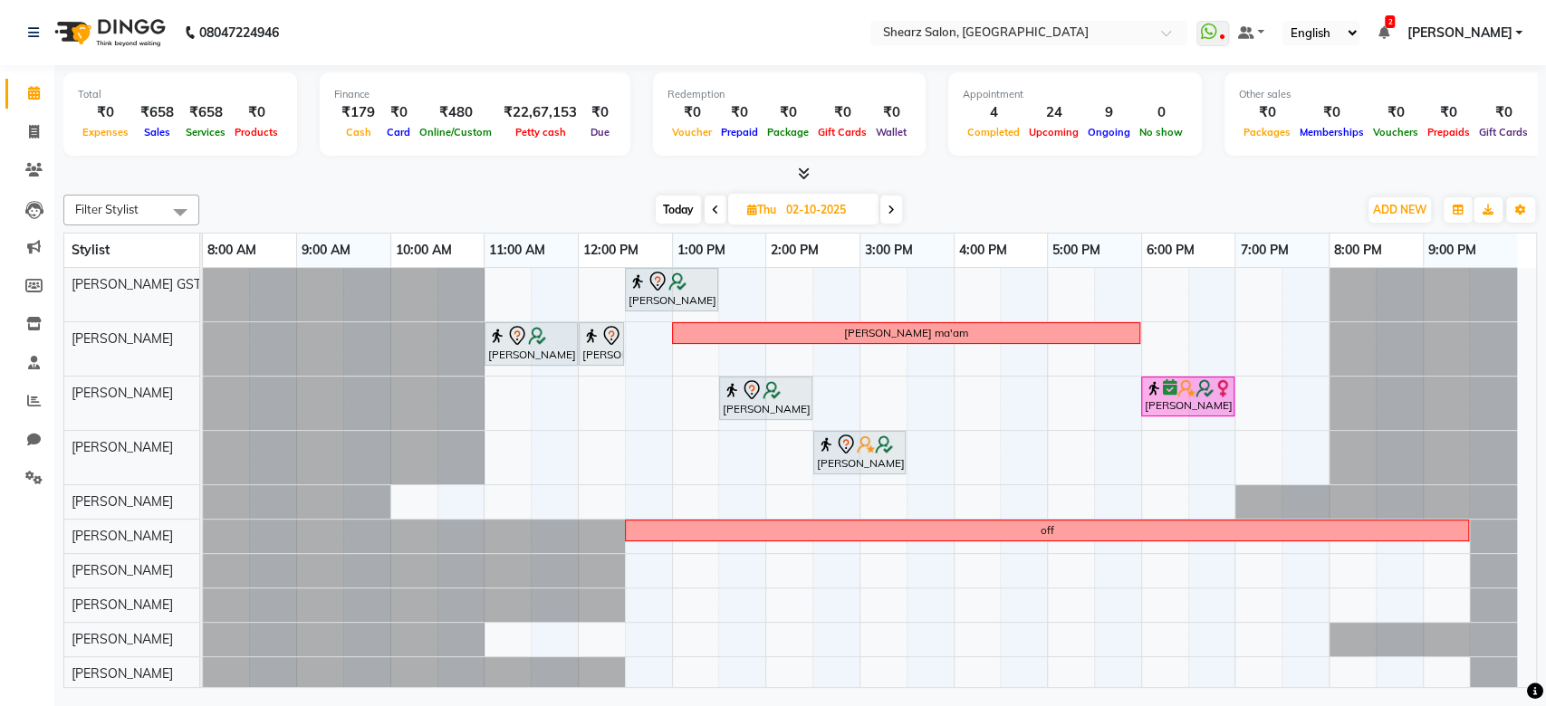
scroll to position [143, 0]
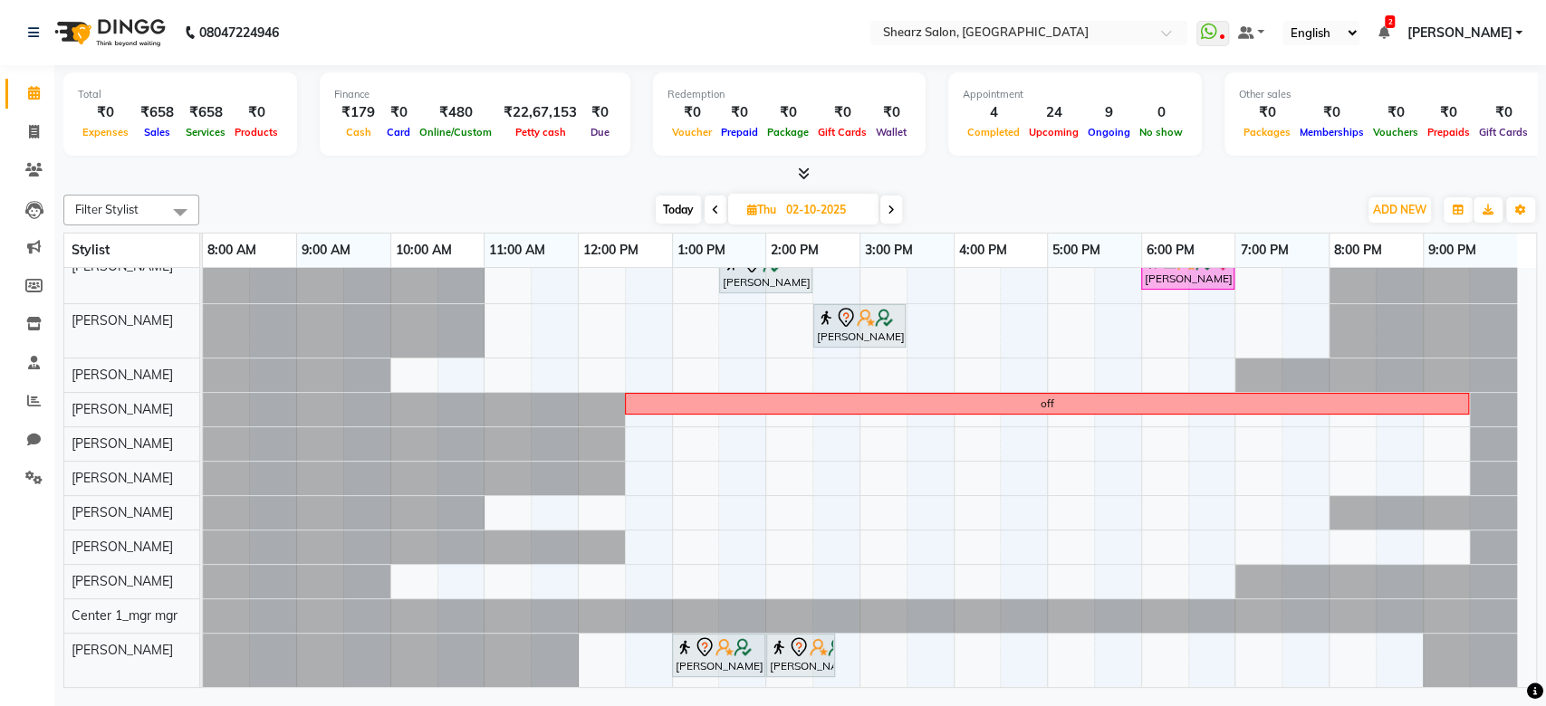
click at [1512, 359] on div at bounding box center [1376, 376] width 282 height 34
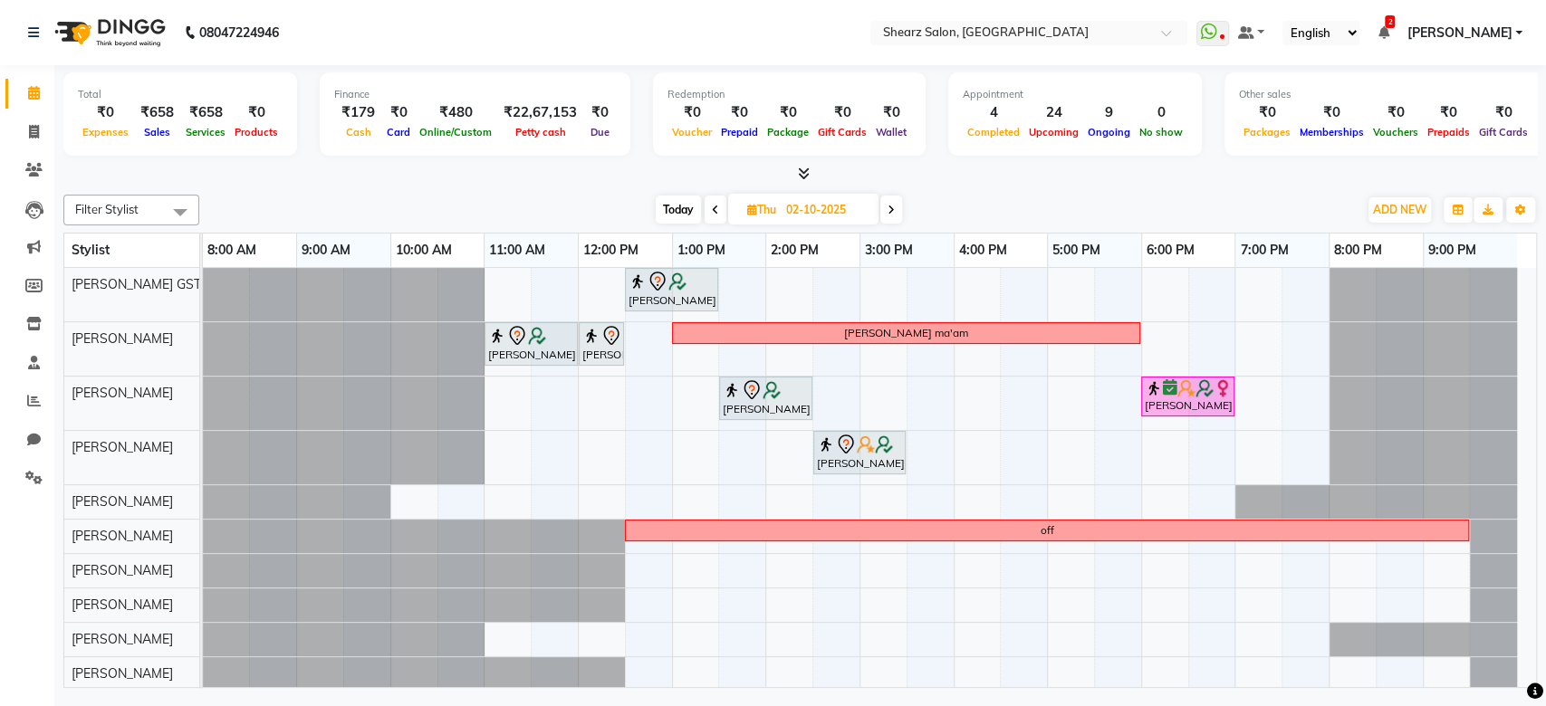
click at [689, 207] on span "Today" at bounding box center [678, 210] width 45 height 28
type input "01-10-2025"
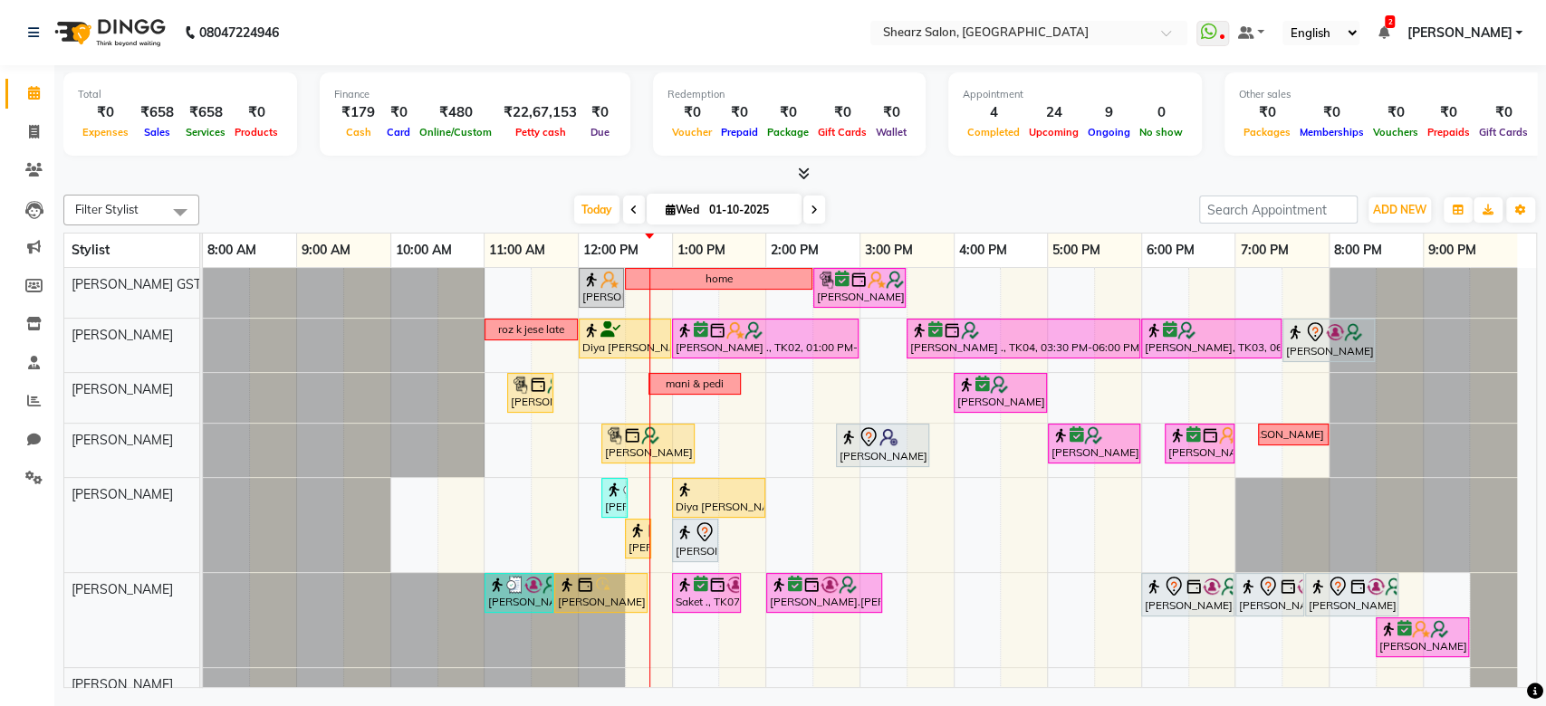
scroll to position [347, 0]
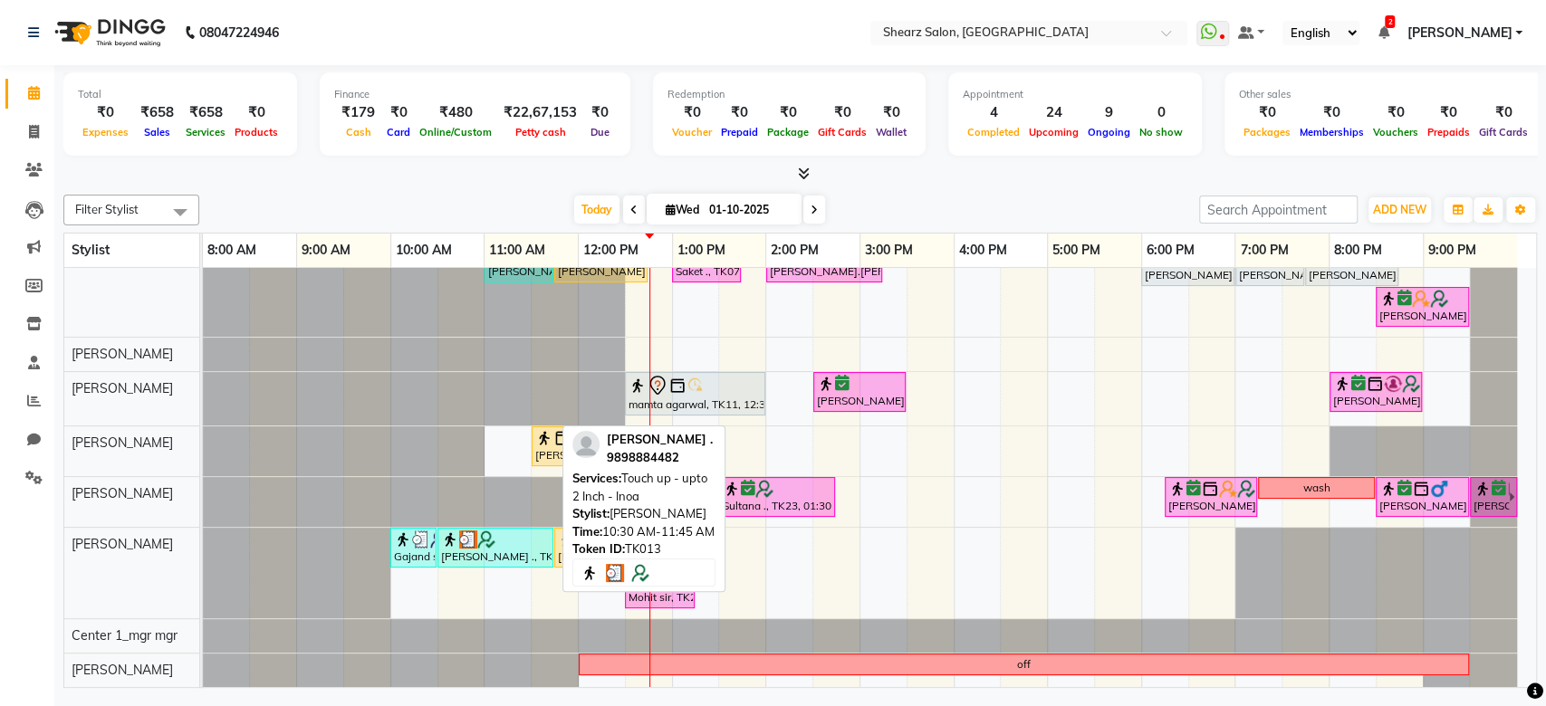
click at [533, 540] on div "[PERSON_NAME] ., TK13, 10:30 AM-11:45 AM, Touch up - upto 2 Inch - Inoa" at bounding box center [495, 548] width 112 height 34
select select "3"
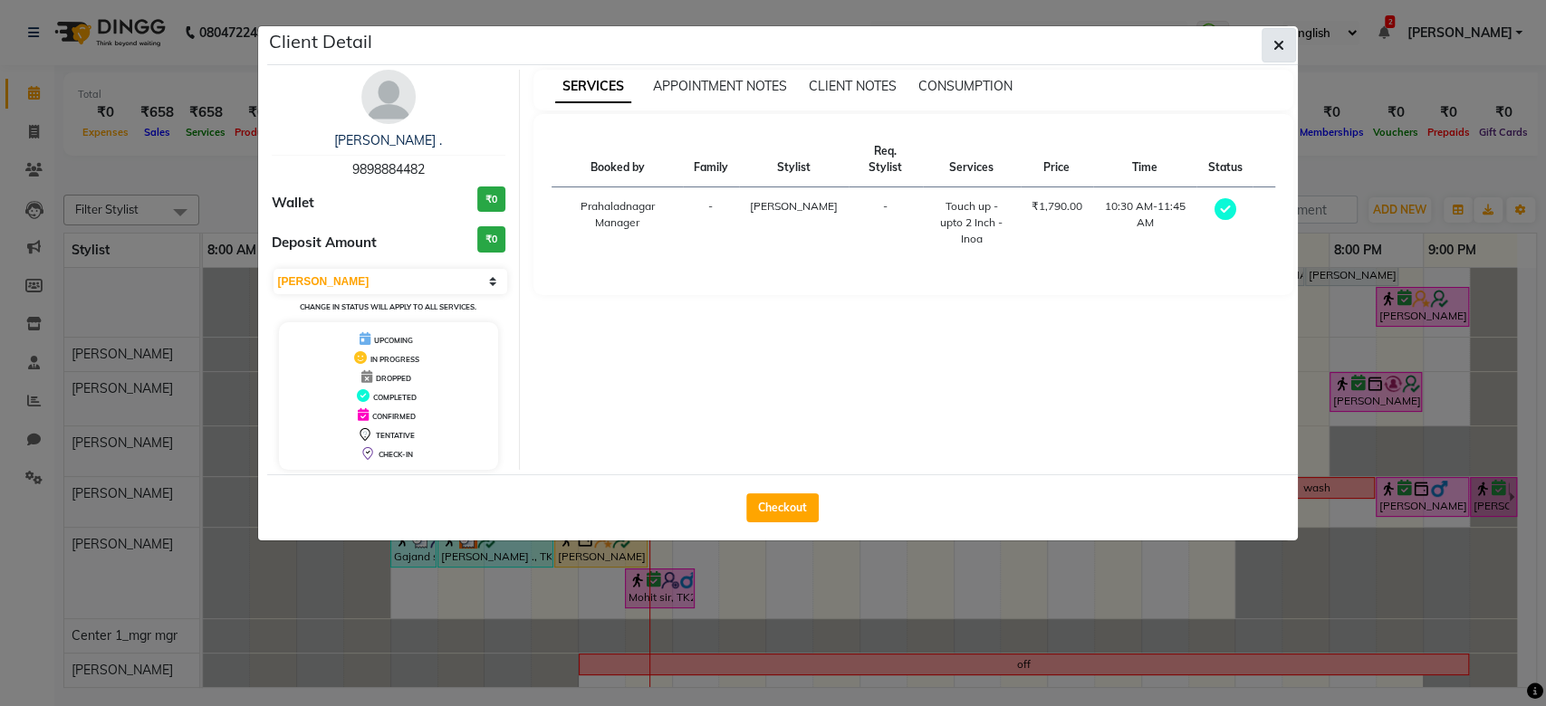
click at [1287, 45] on button "button" at bounding box center [1279, 45] width 34 height 34
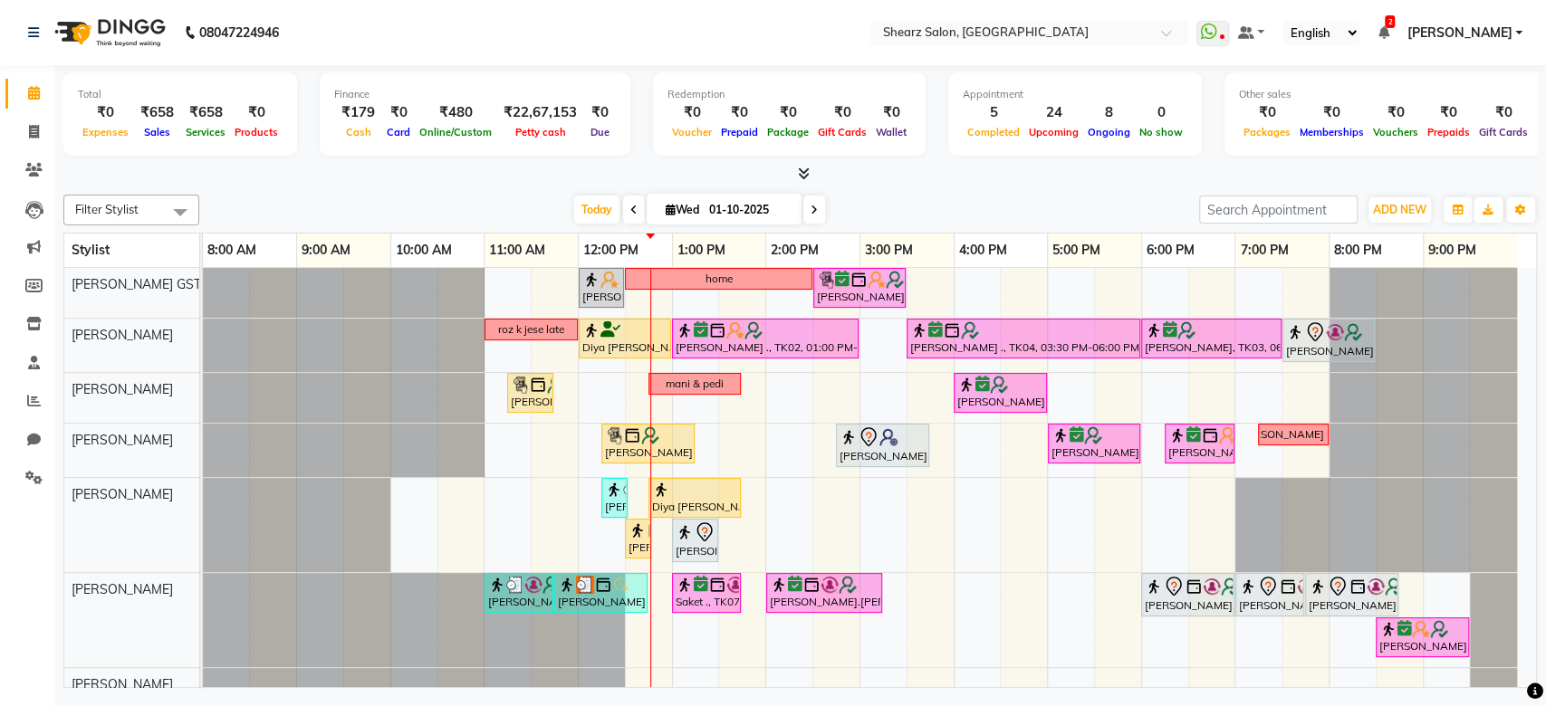
scroll to position [305, 0]
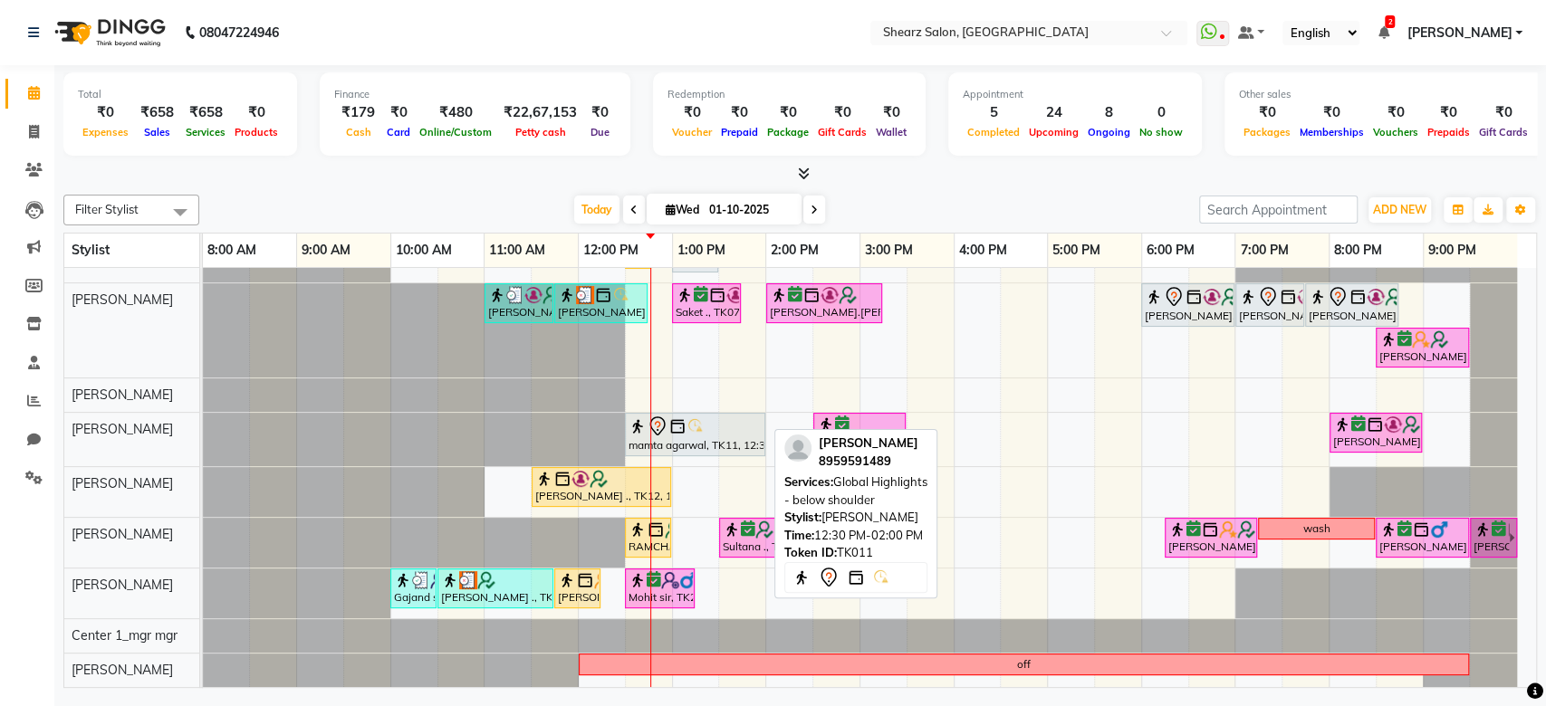
click at [716, 429] on div "mamta agarwal, TK11, 12:30 PM-02:00 PM, Global Highlights - below shoulder" at bounding box center [695, 435] width 137 height 38
select select "7"
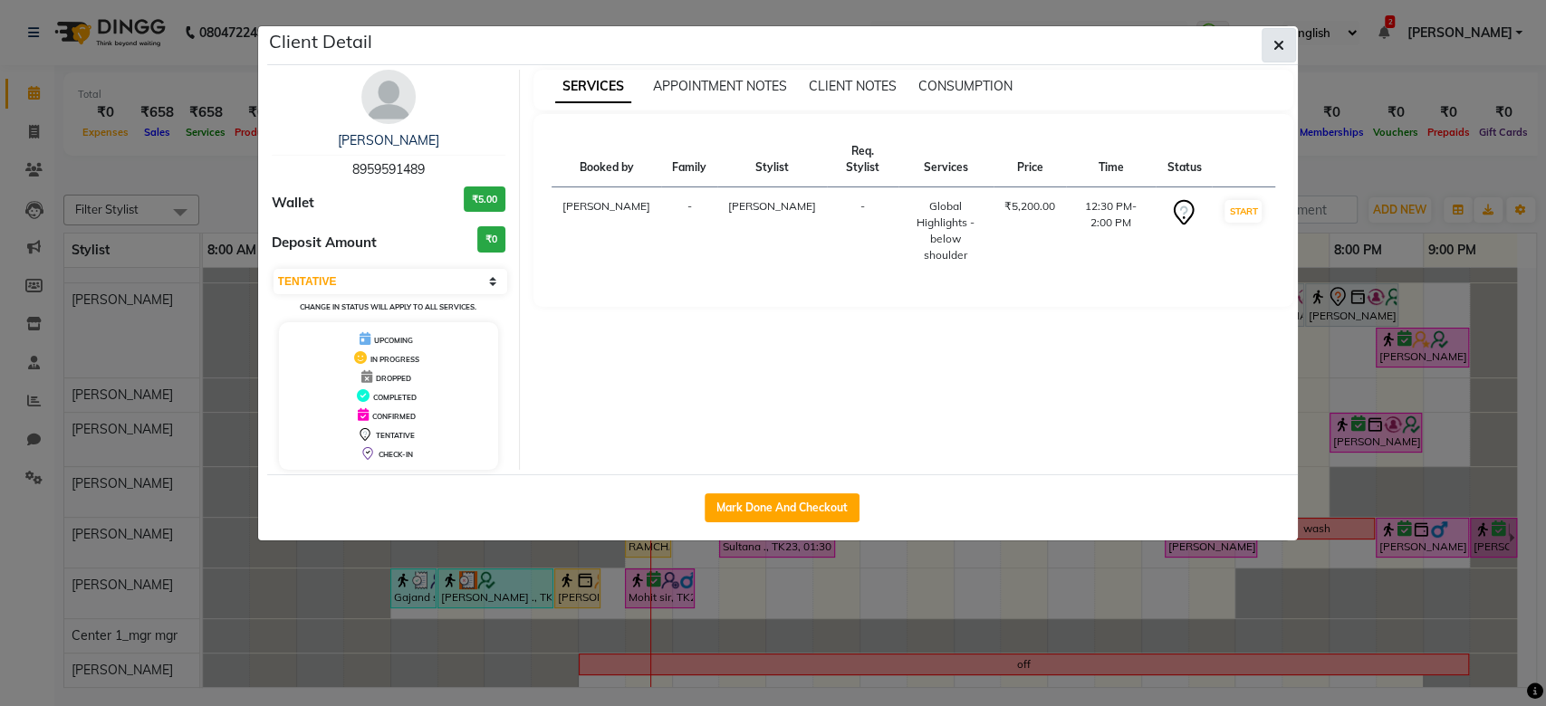
click at [1289, 35] on button "button" at bounding box center [1279, 45] width 34 height 34
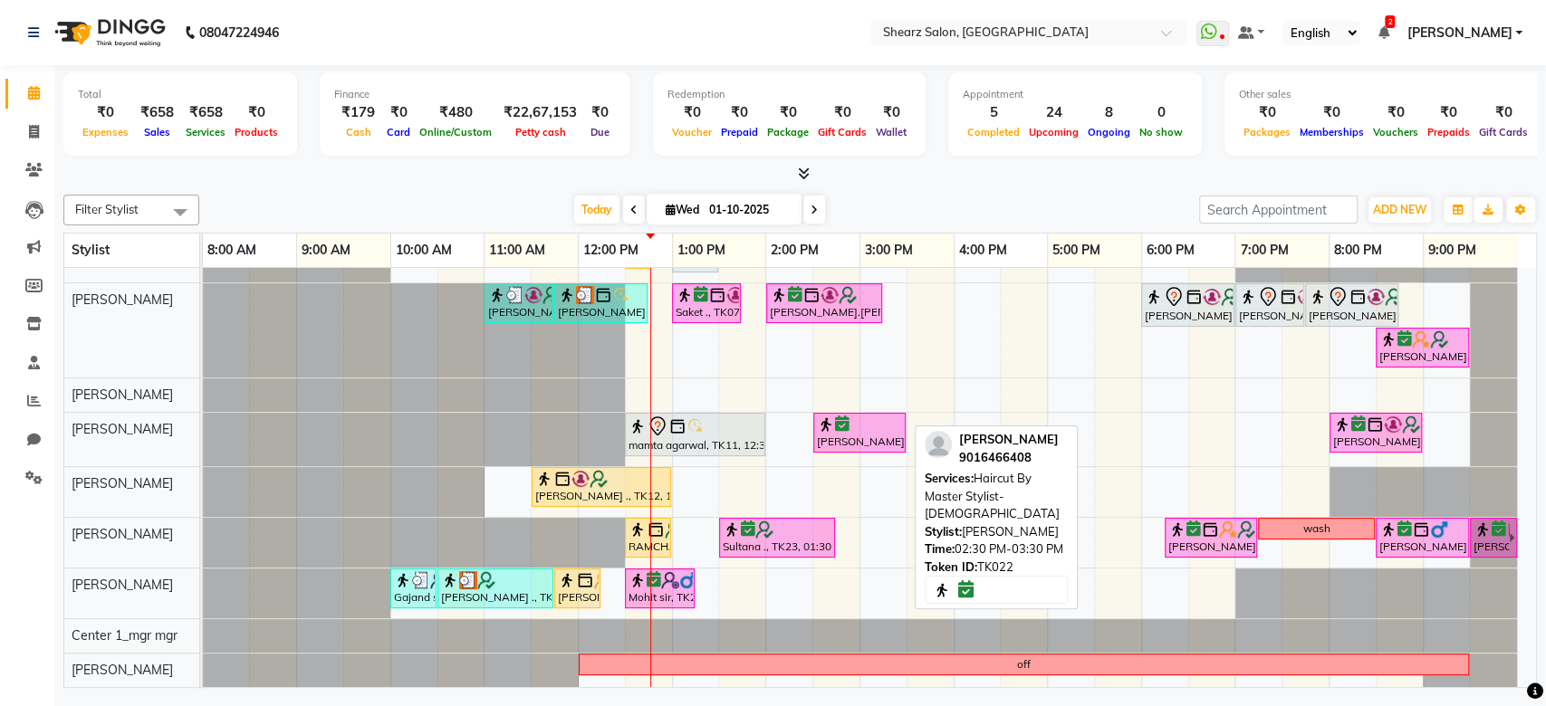
click at [889, 416] on div at bounding box center [859, 425] width 85 height 18
select select "6"
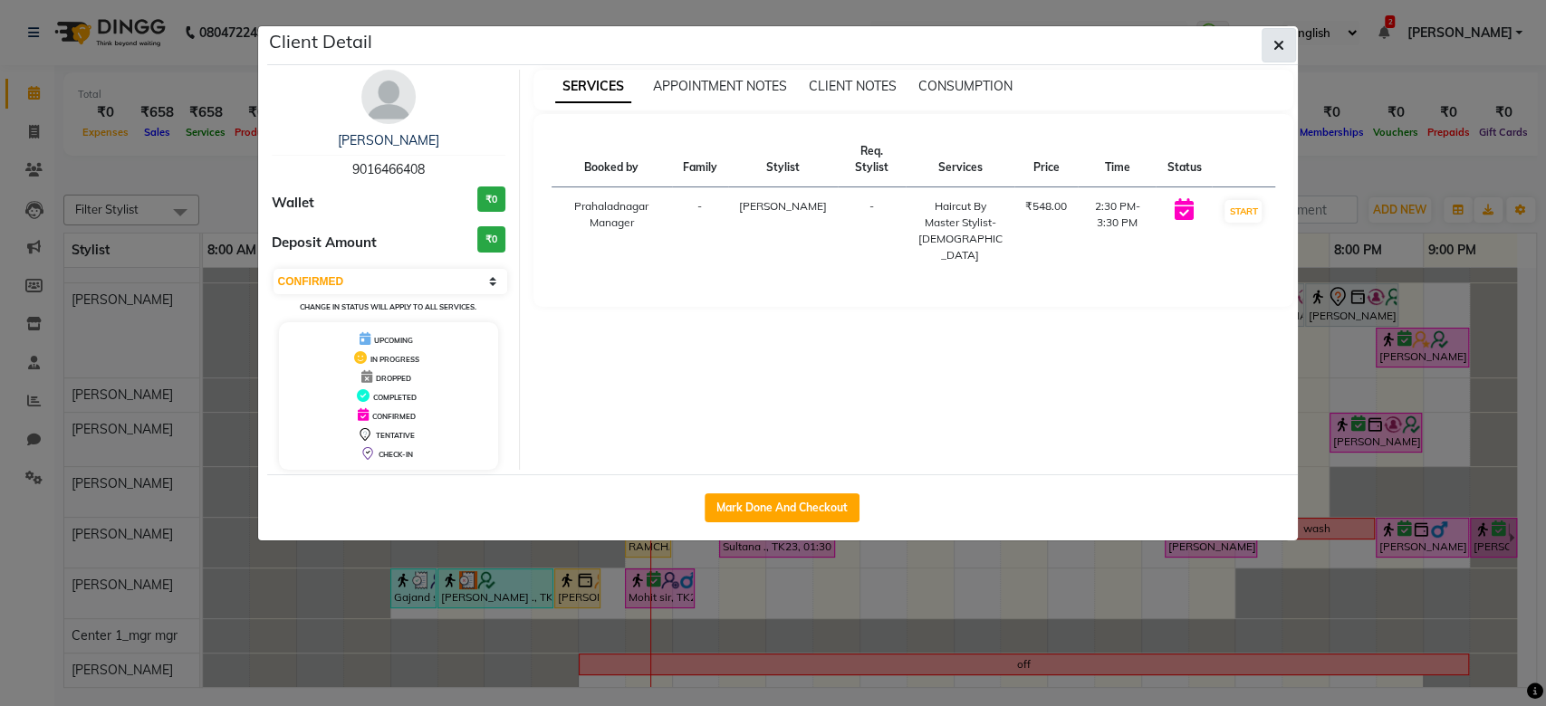
click at [1288, 41] on button "button" at bounding box center [1279, 45] width 34 height 34
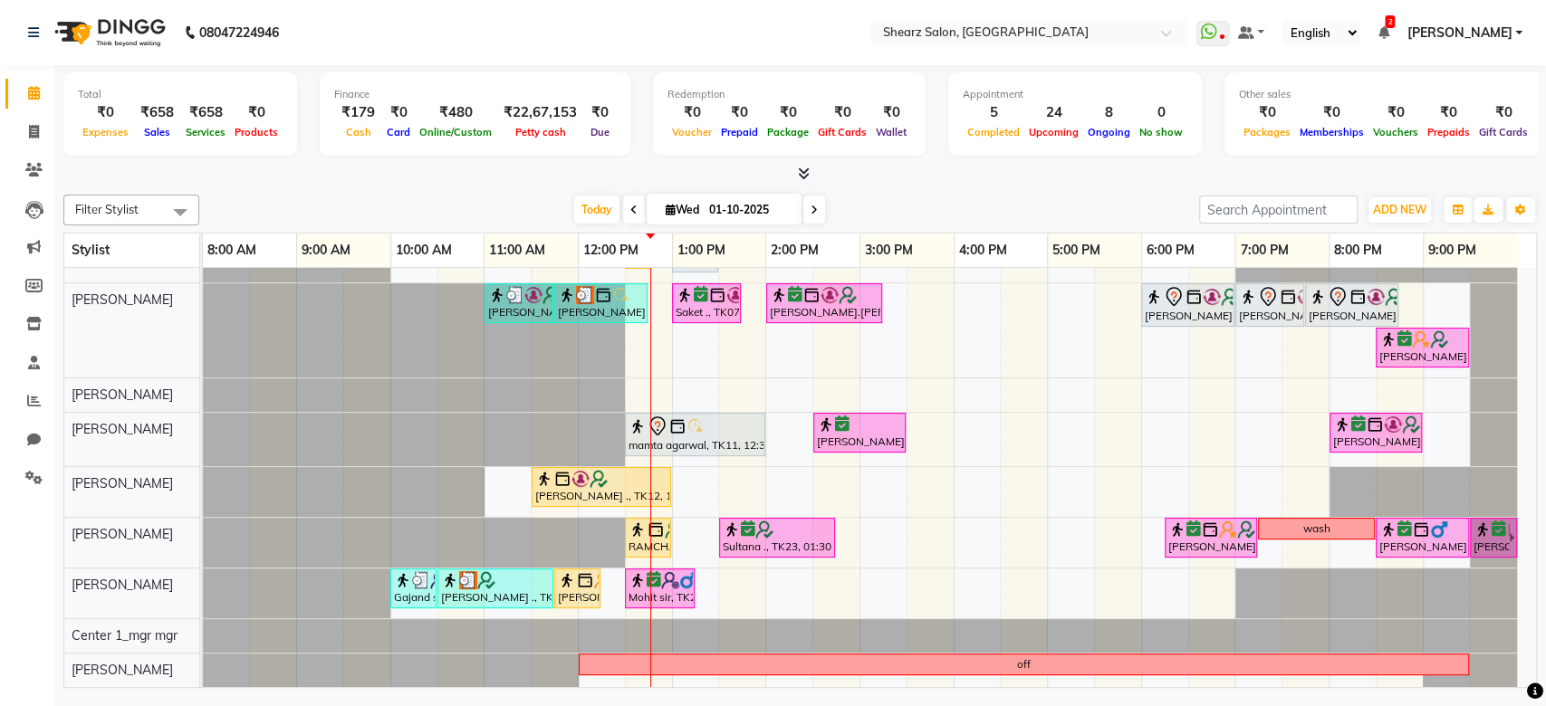
click at [623, 200] on span at bounding box center [634, 210] width 22 height 28
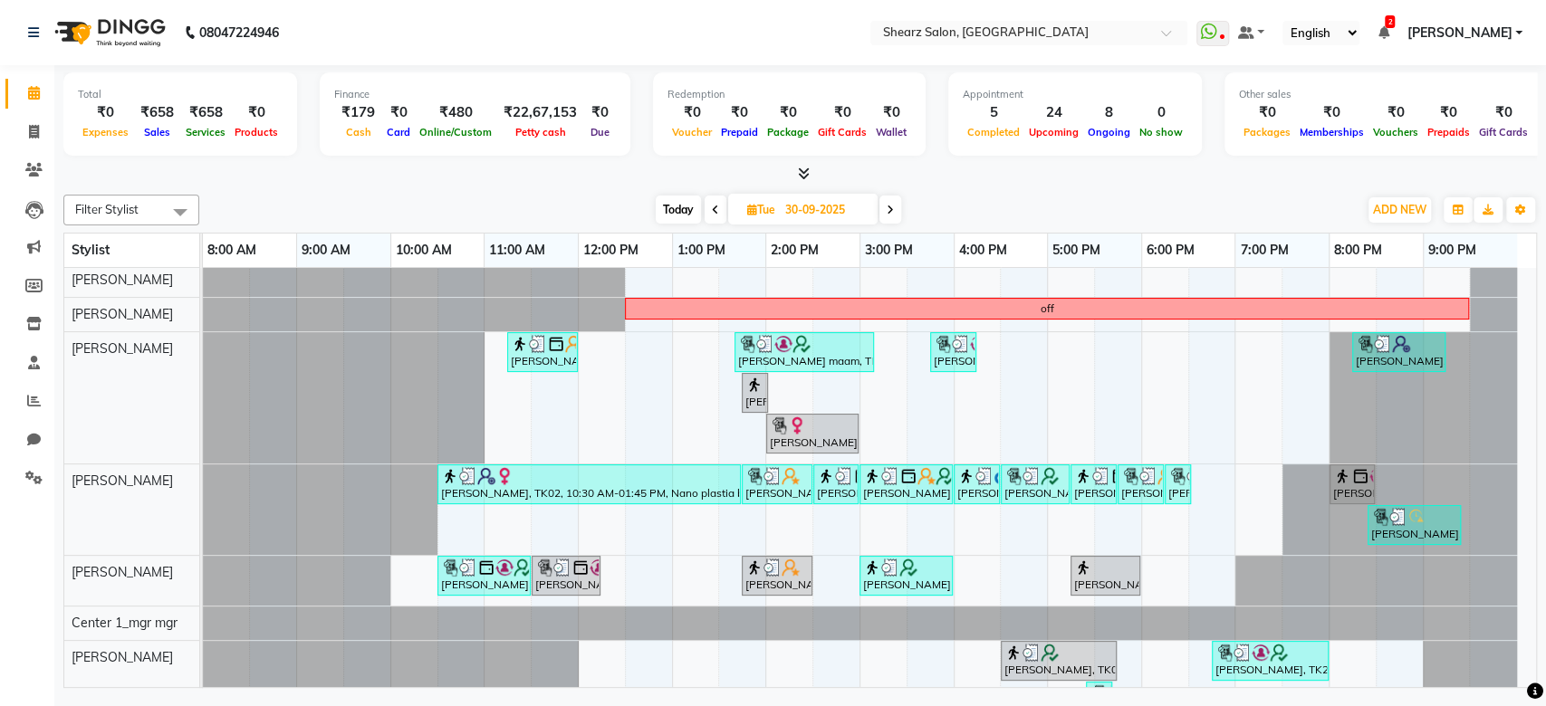
scroll to position [447, 0]
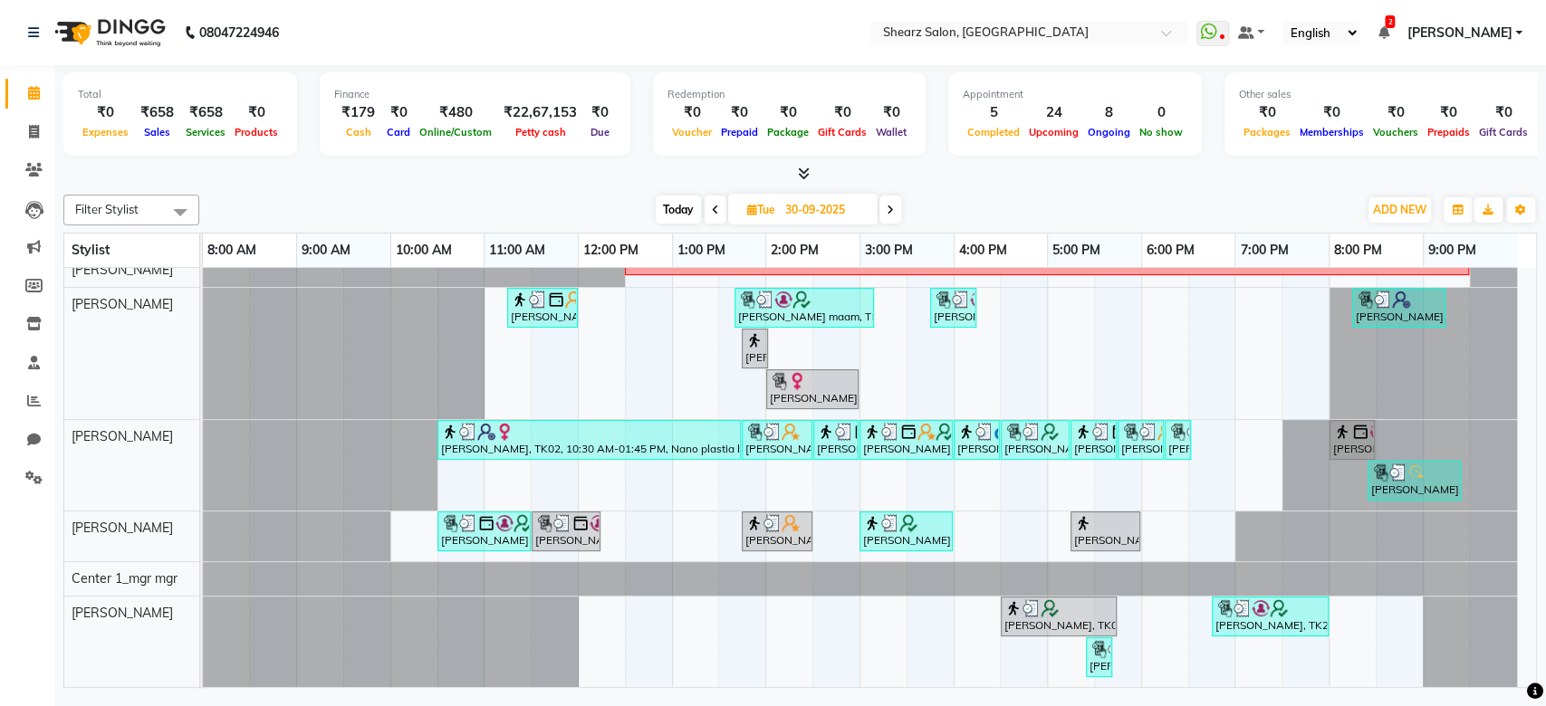
click at [1536, 303] on div "Total ₹0 Expenses ₹658 Sales ₹658 Services ₹0 Products Finance ₹179 Cash ₹0 Car…" at bounding box center [800, 379] width 1492 height 628
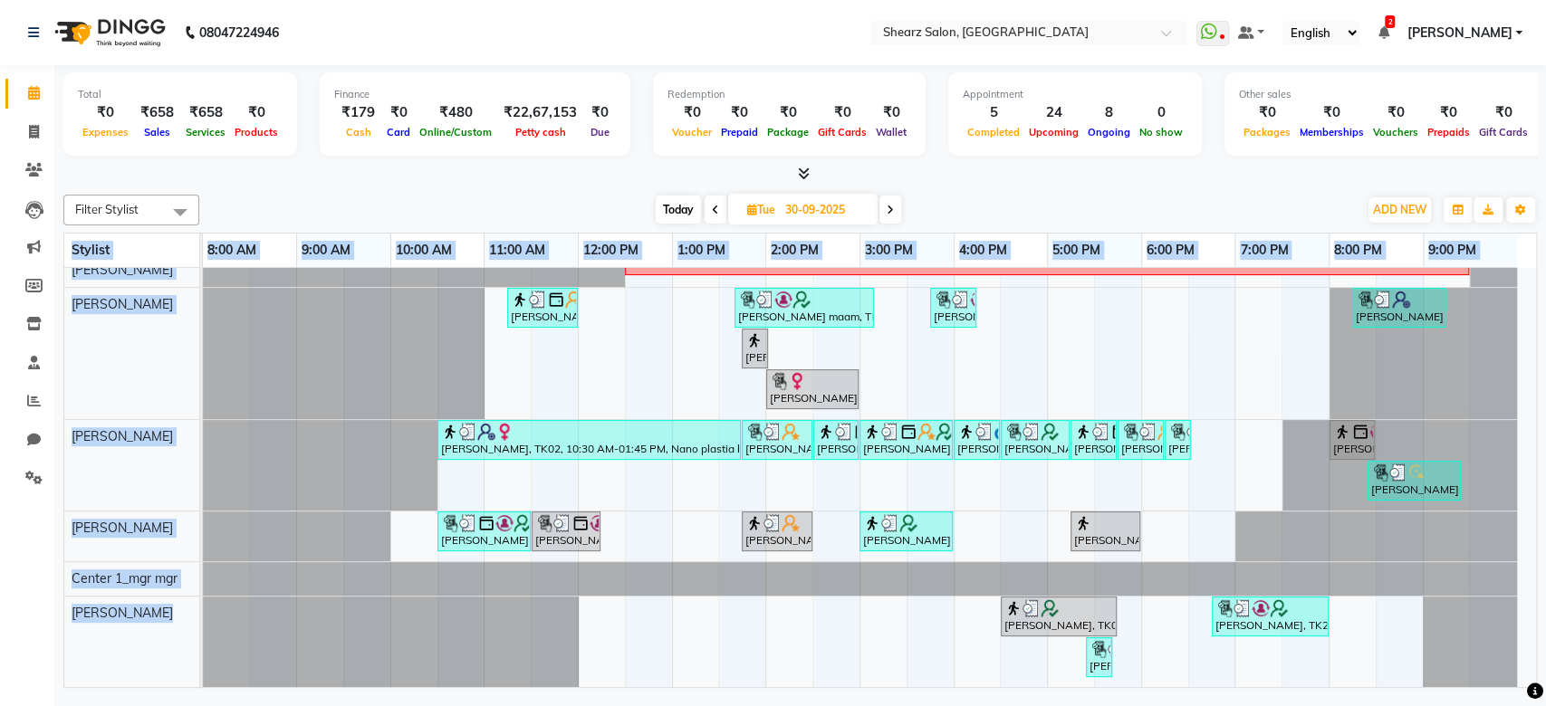
click at [1529, 301] on div "Total ₹0 Expenses ₹658 Sales ₹658 Services ₹0 Products Finance ₹179 Cash ₹0 Car…" at bounding box center [800, 379] width 1492 height 628
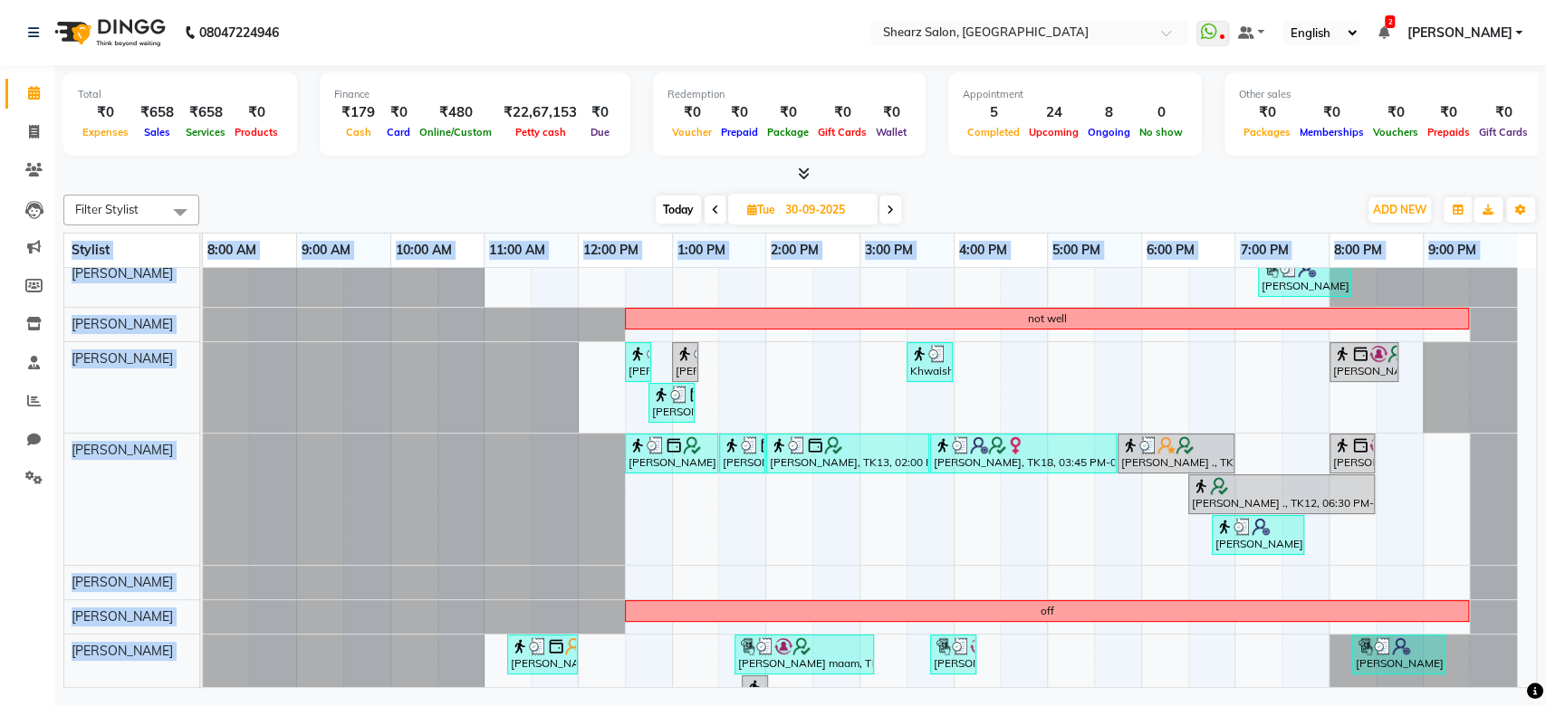
scroll to position [5, 0]
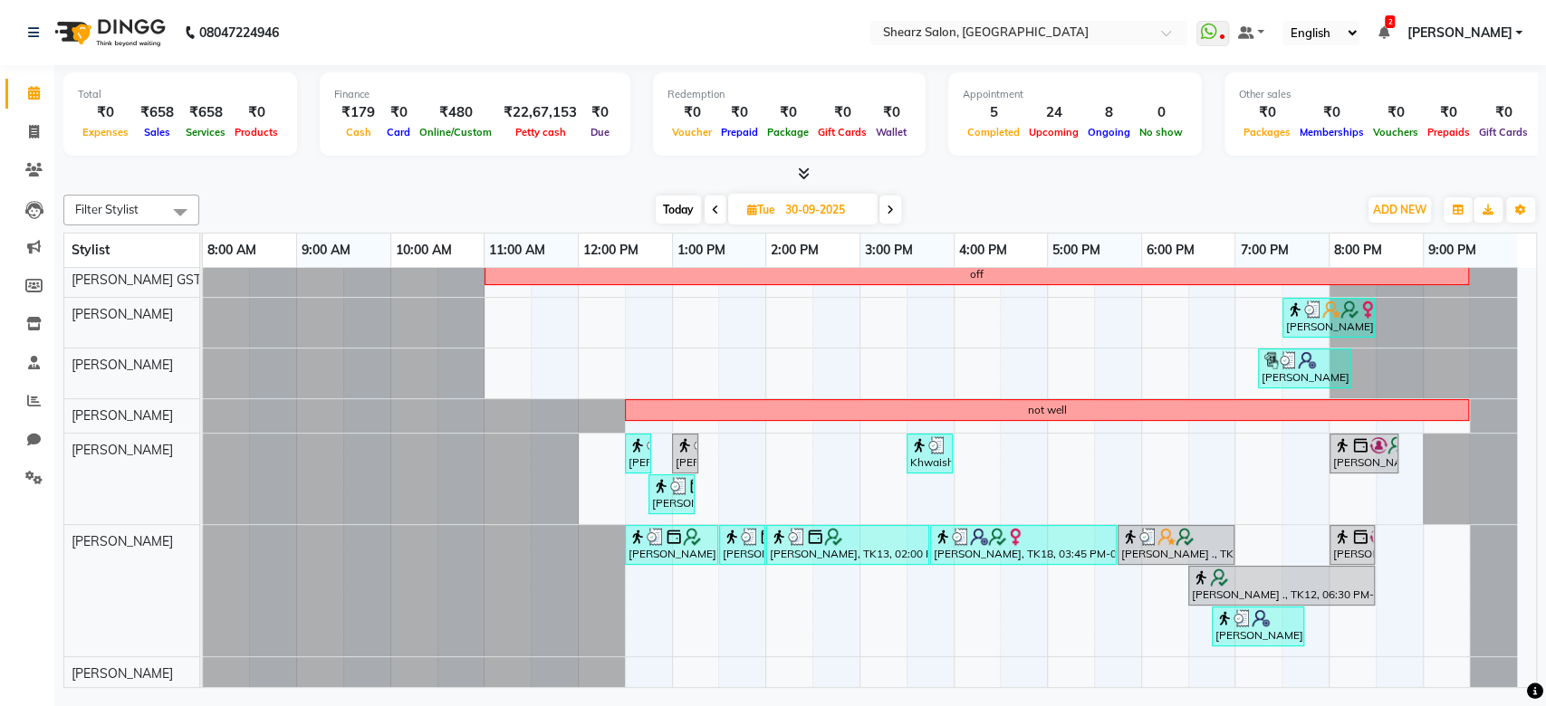
click at [1136, 159] on div "Total ₹0 Expenses ₹658 Sales ₹658 Services ₹0 Products Finance ₹179 Cash ₹0 Car…" at bounding box center [800, 116] width 1474 height 89
click at [889, 208] on icon at bounding box center [890, 210] width 7 height 11
type input "01-10-2025"
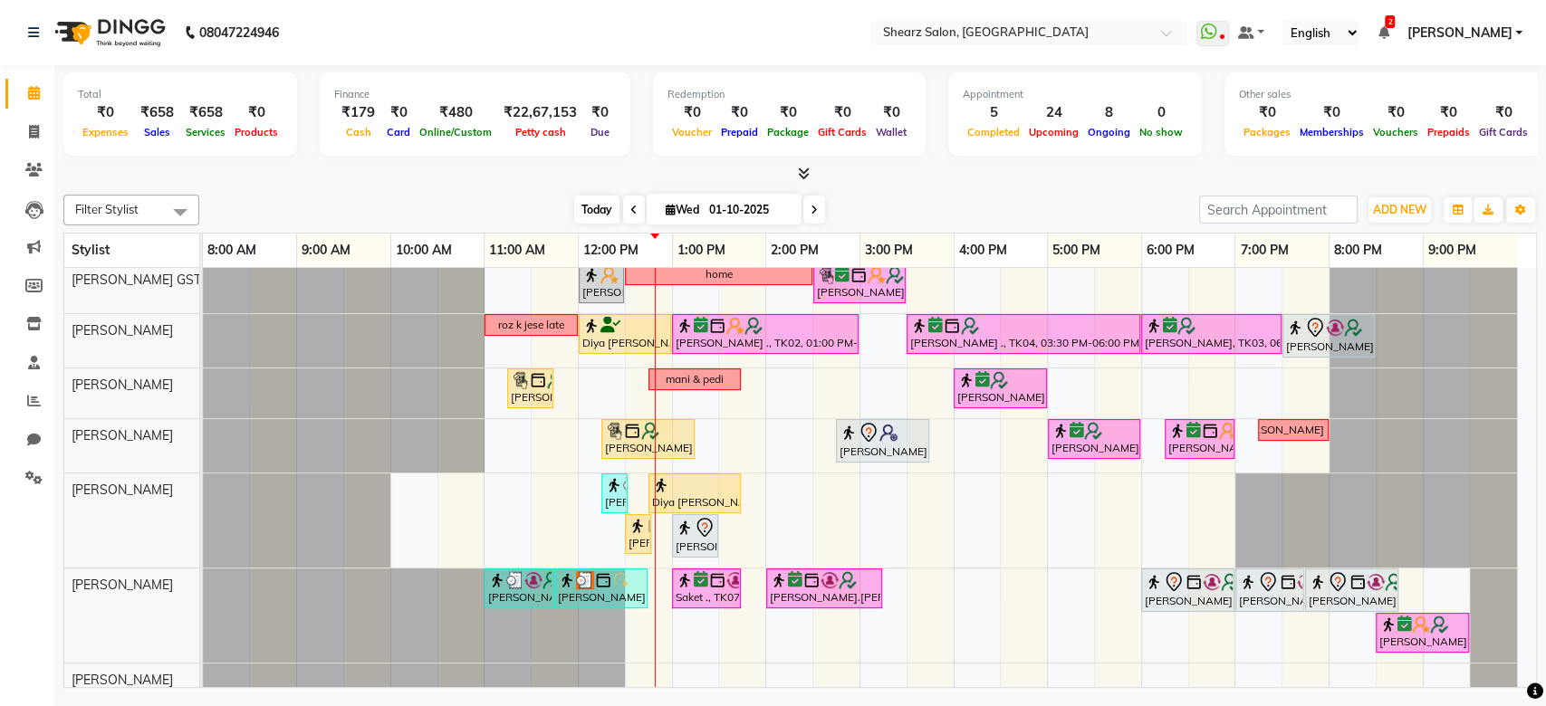
click at [585, 208] on span "Today" at bounding box center [596, 210] width 45 height 28
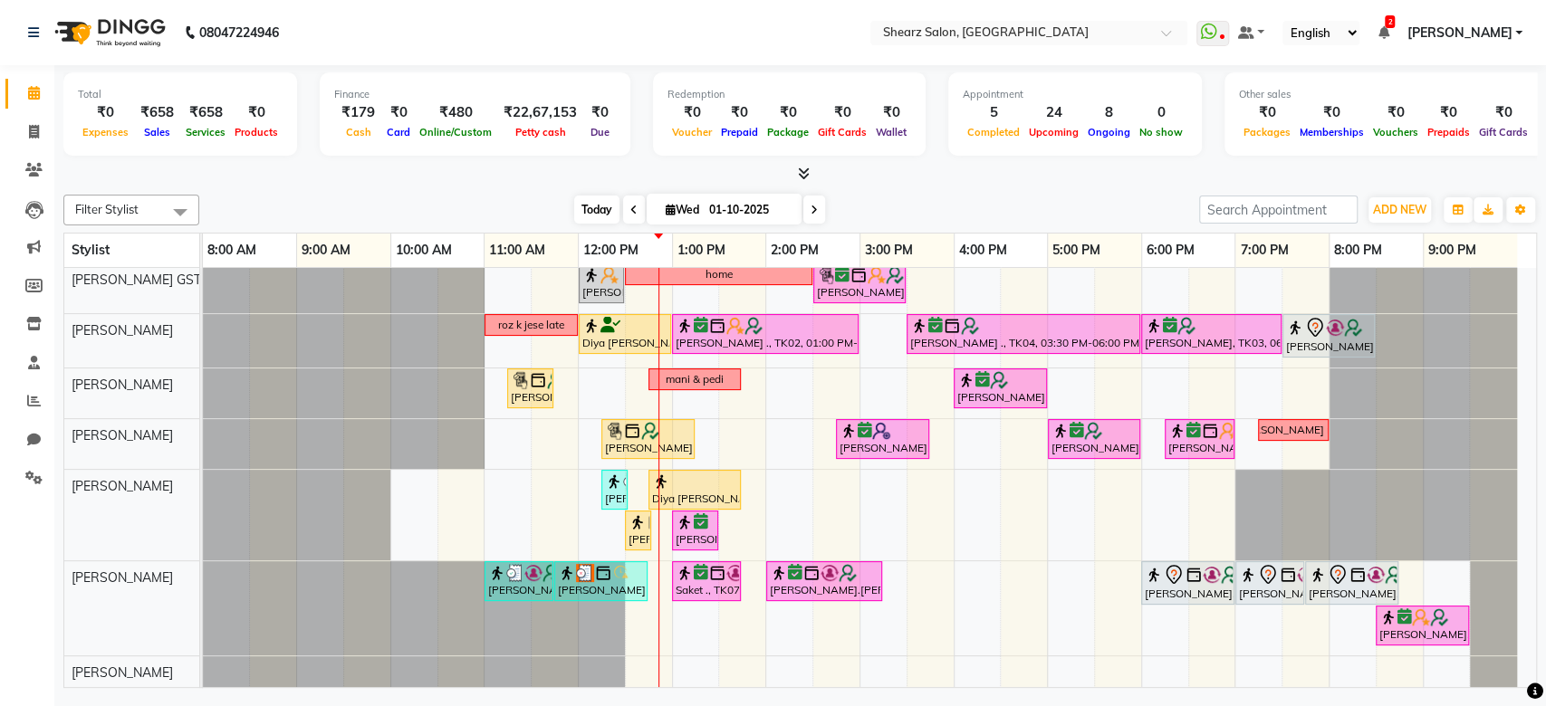
click at [601, 217] on span "Today" at bounding box center [596, 210] width 45 height 28
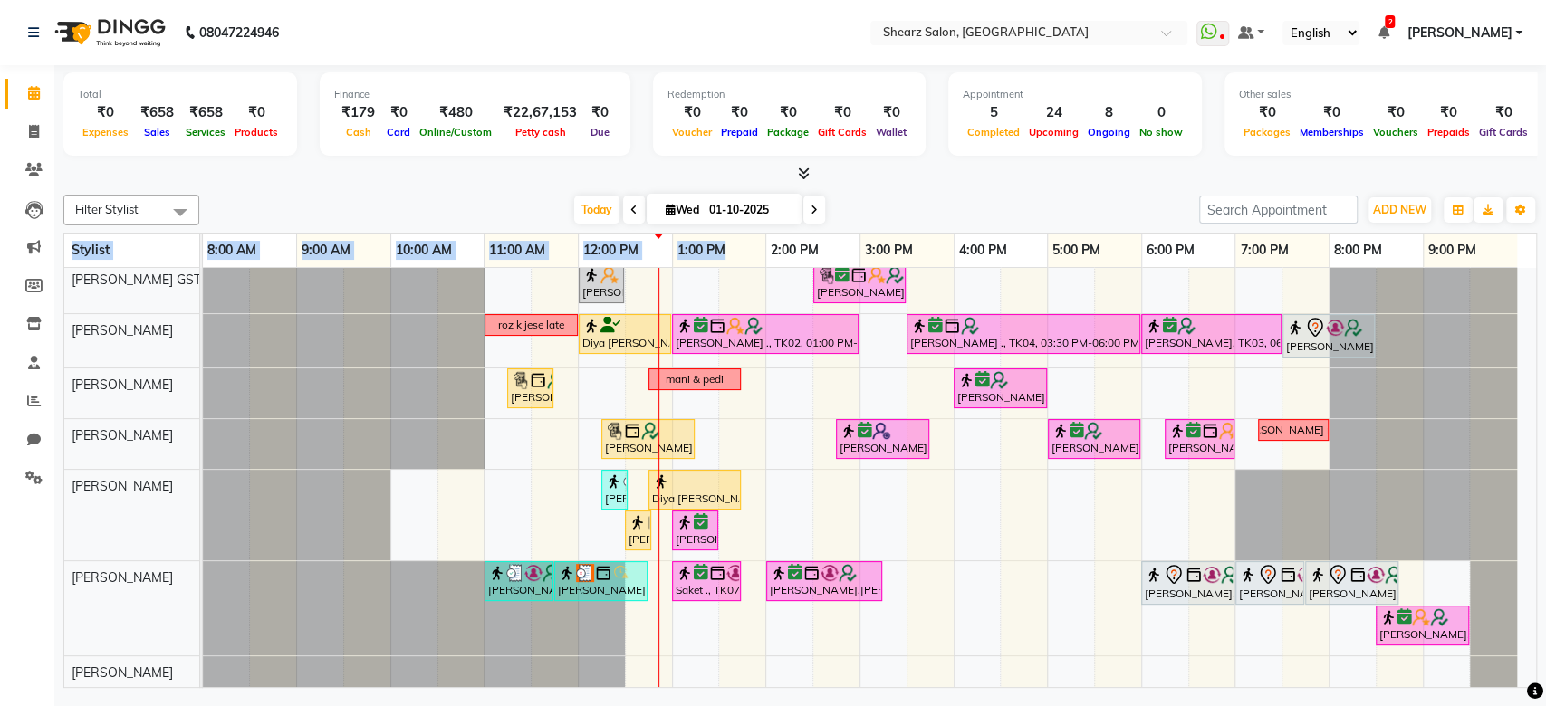
drag, startPoint x: 756, startPoint y: 255, endPoint x: 656, endPoint y: 231, distance: 103.3
click at [656, 231] on div "Filter Stylist Select All Brijesh Valand Center 1_mgr mgr Chandrakant Parmar Di…" at bounding box center [800, 437] width 1474 height 501
click at [591, 209] on span "Today" at bounding box center [596, 210] width 45 height 28
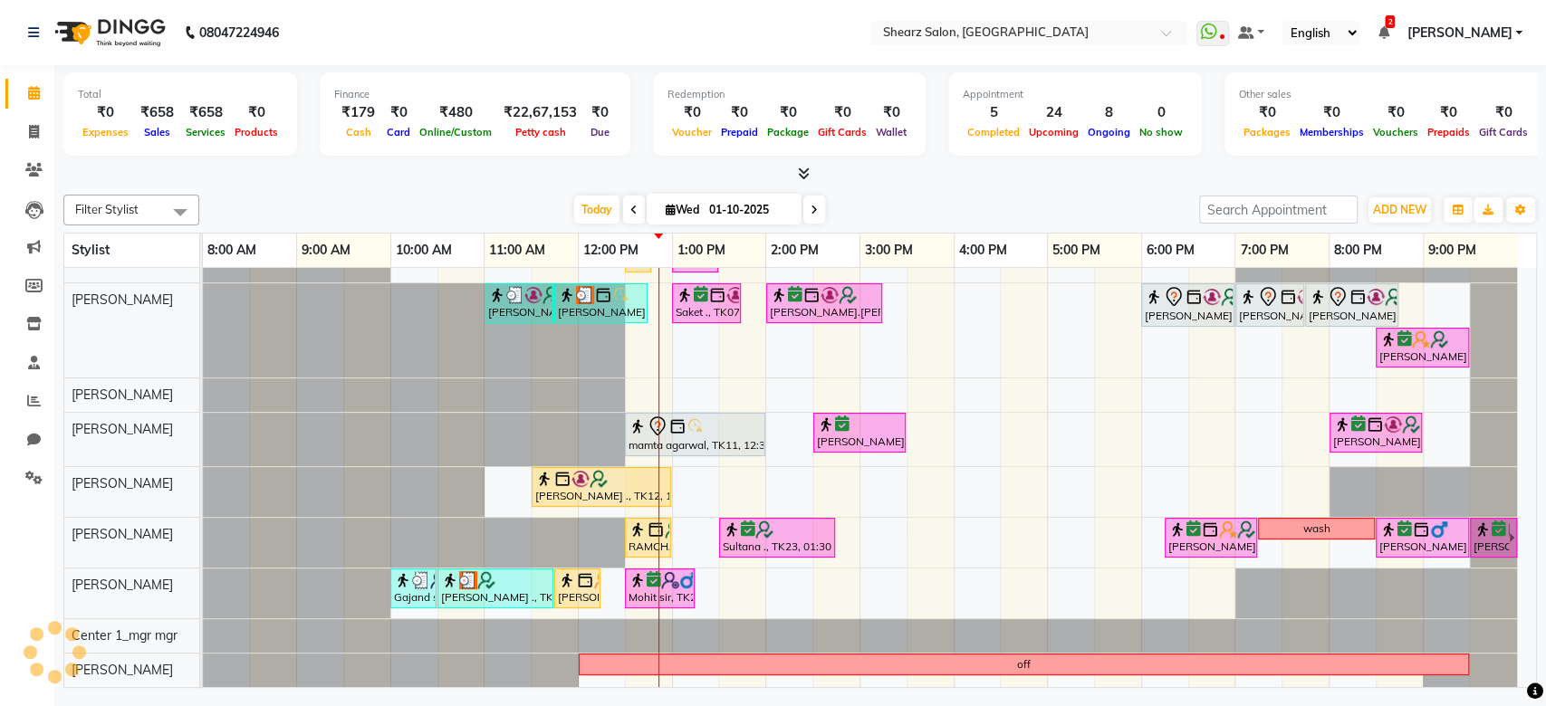
scroll to position [0, 0]
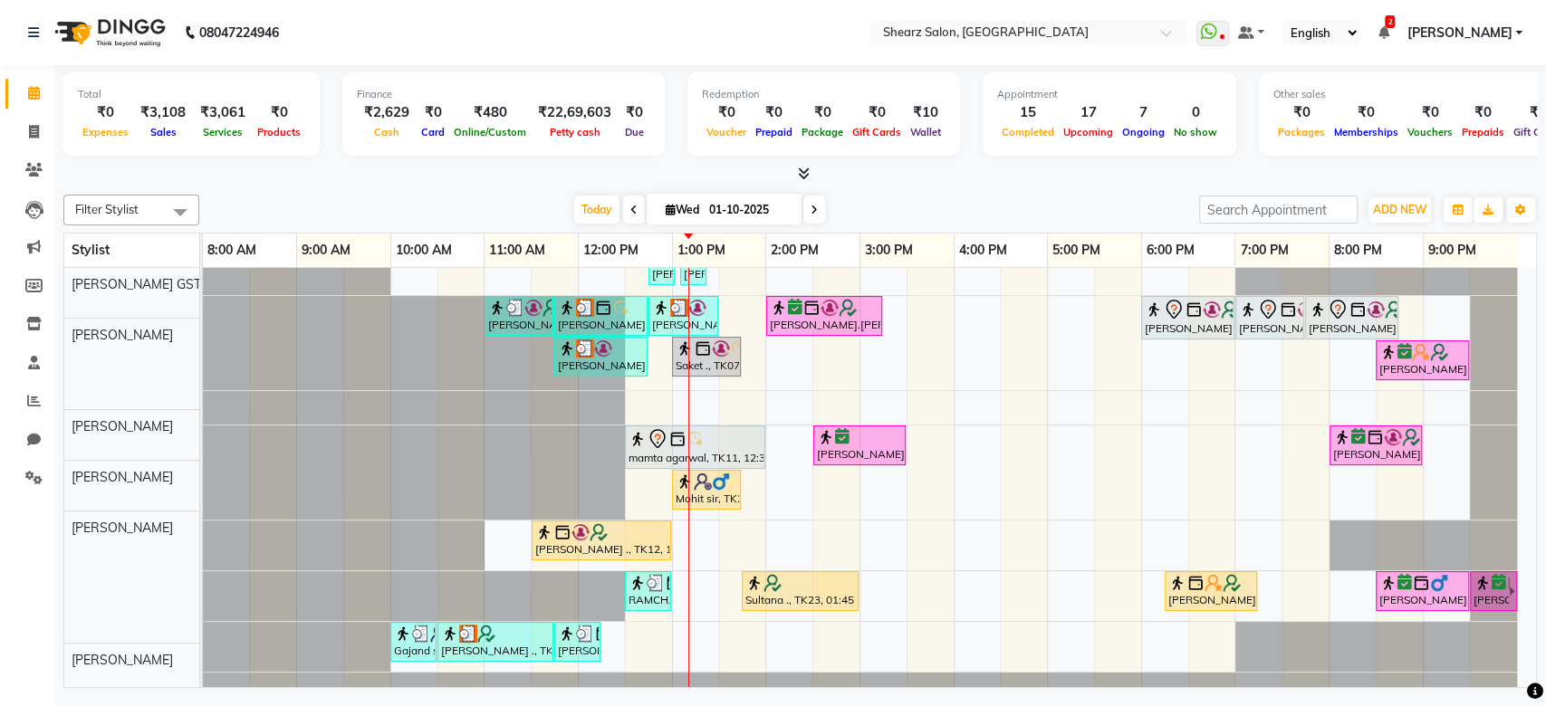
scroll to position [418, 0]
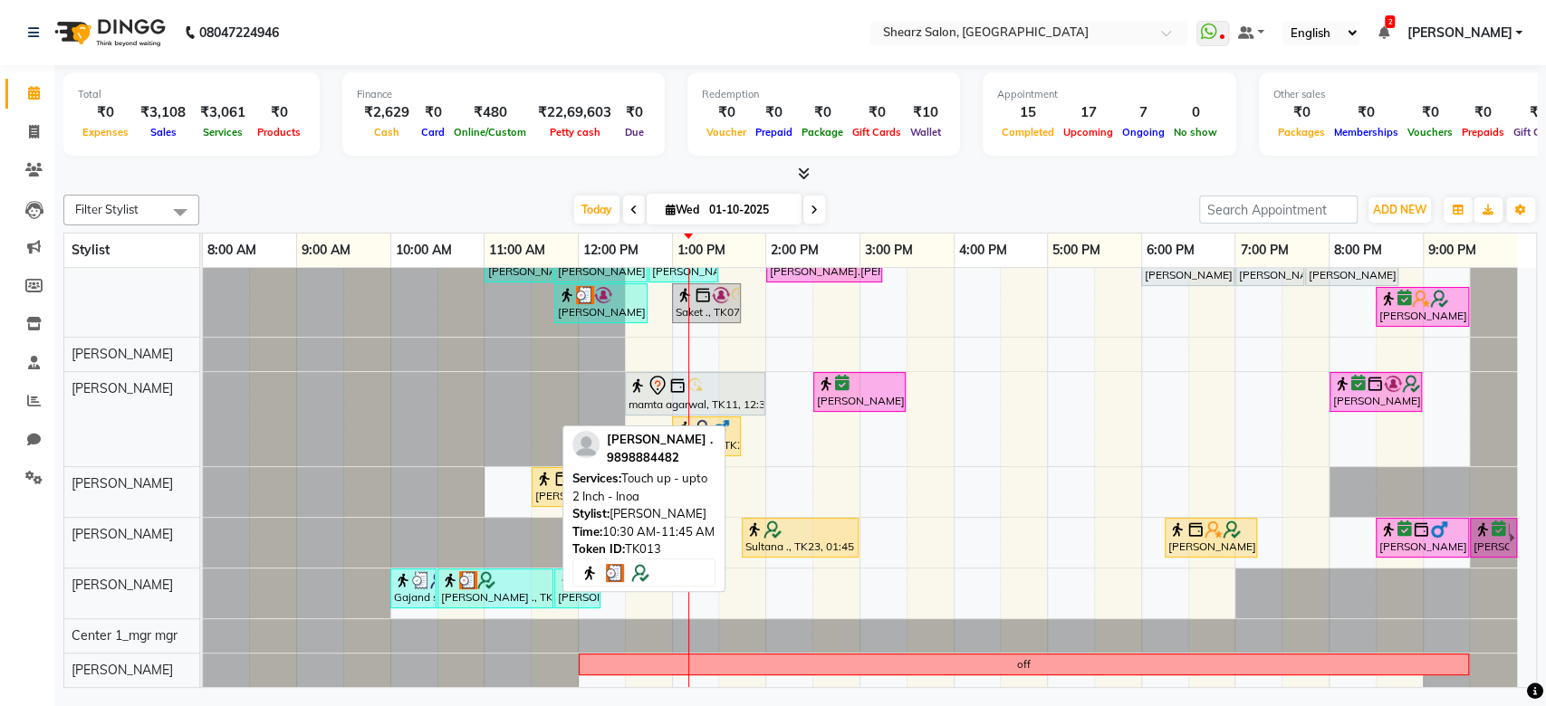
click at [537, 572] on div at bounding box center [495, 581] width 109 height 18
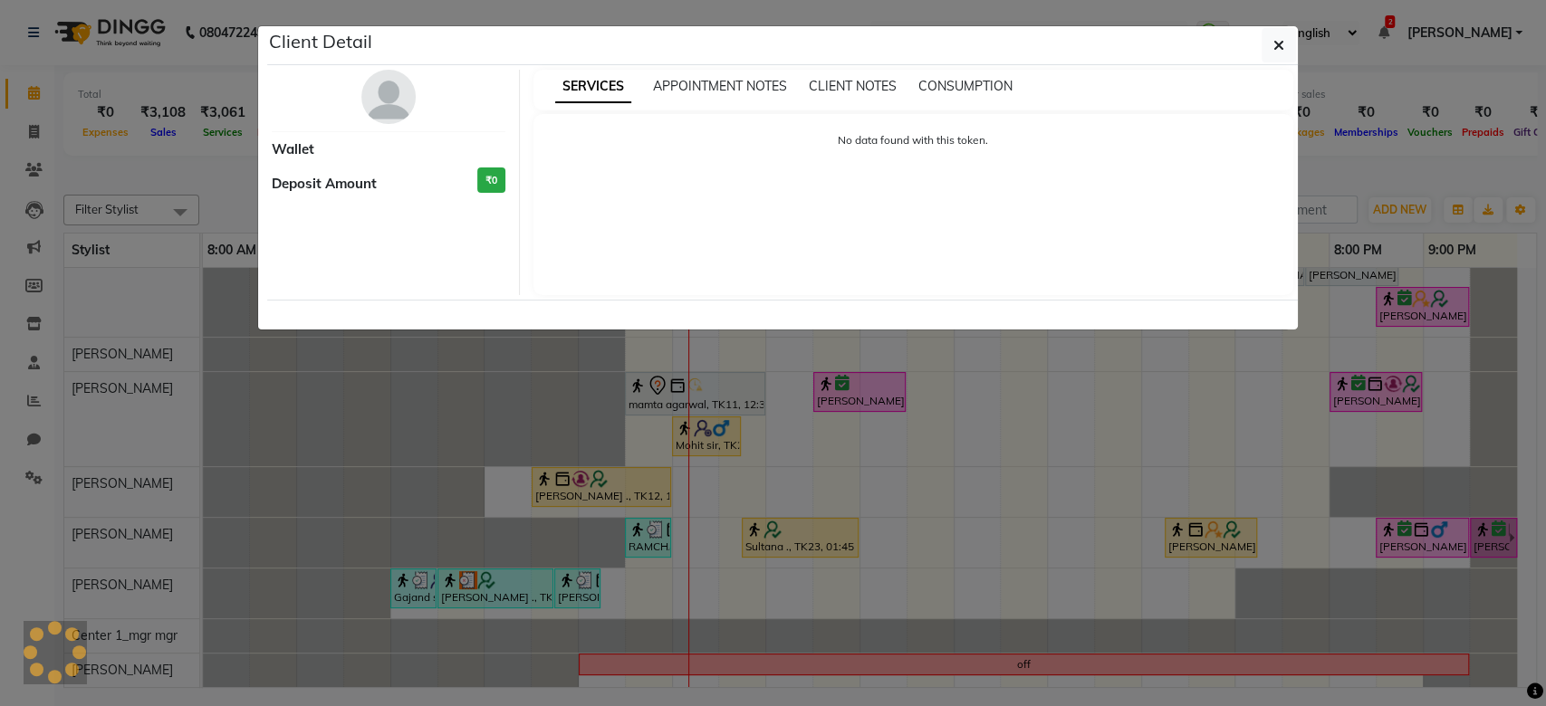
select select "3"
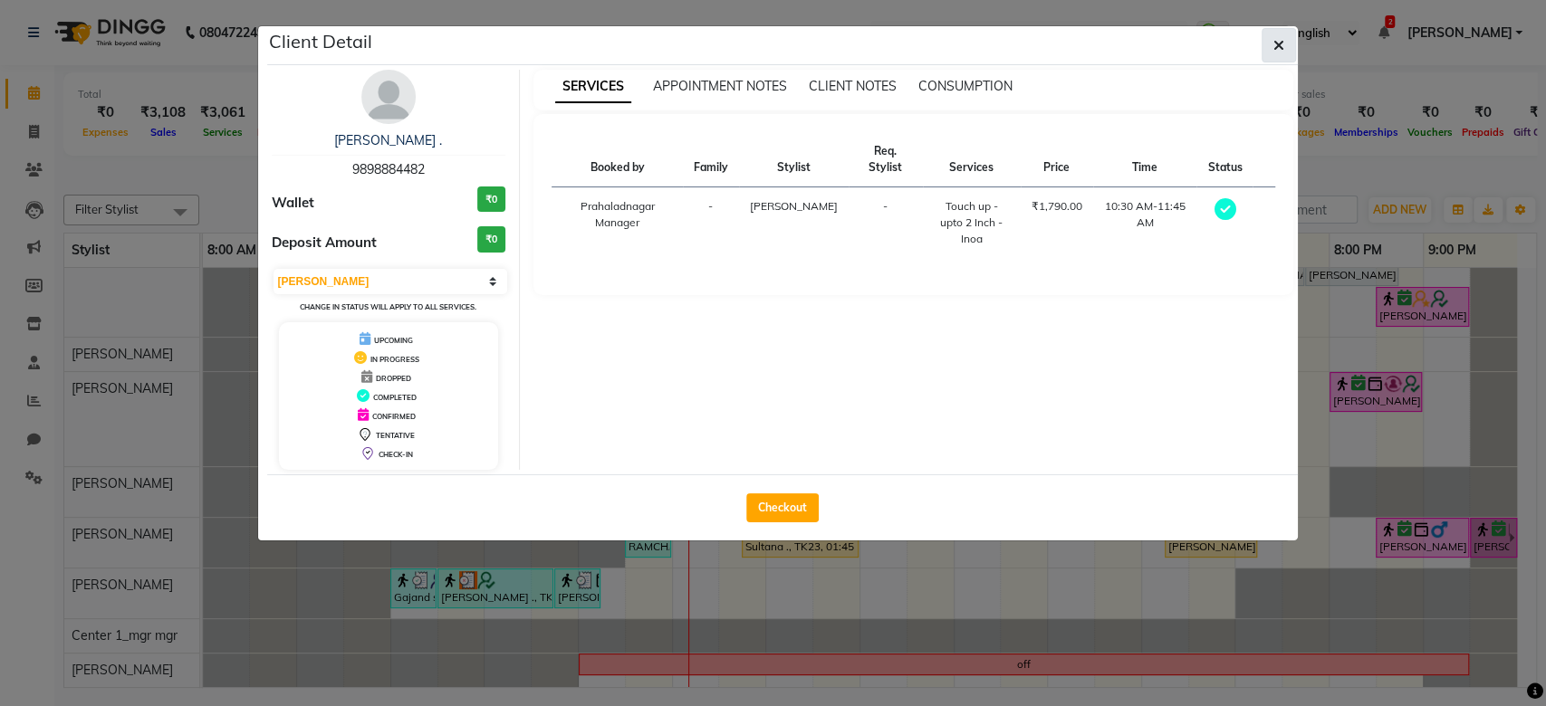
click at [1280, 36] on span "button" at bounding box center [1279, 45] width 11 height 18
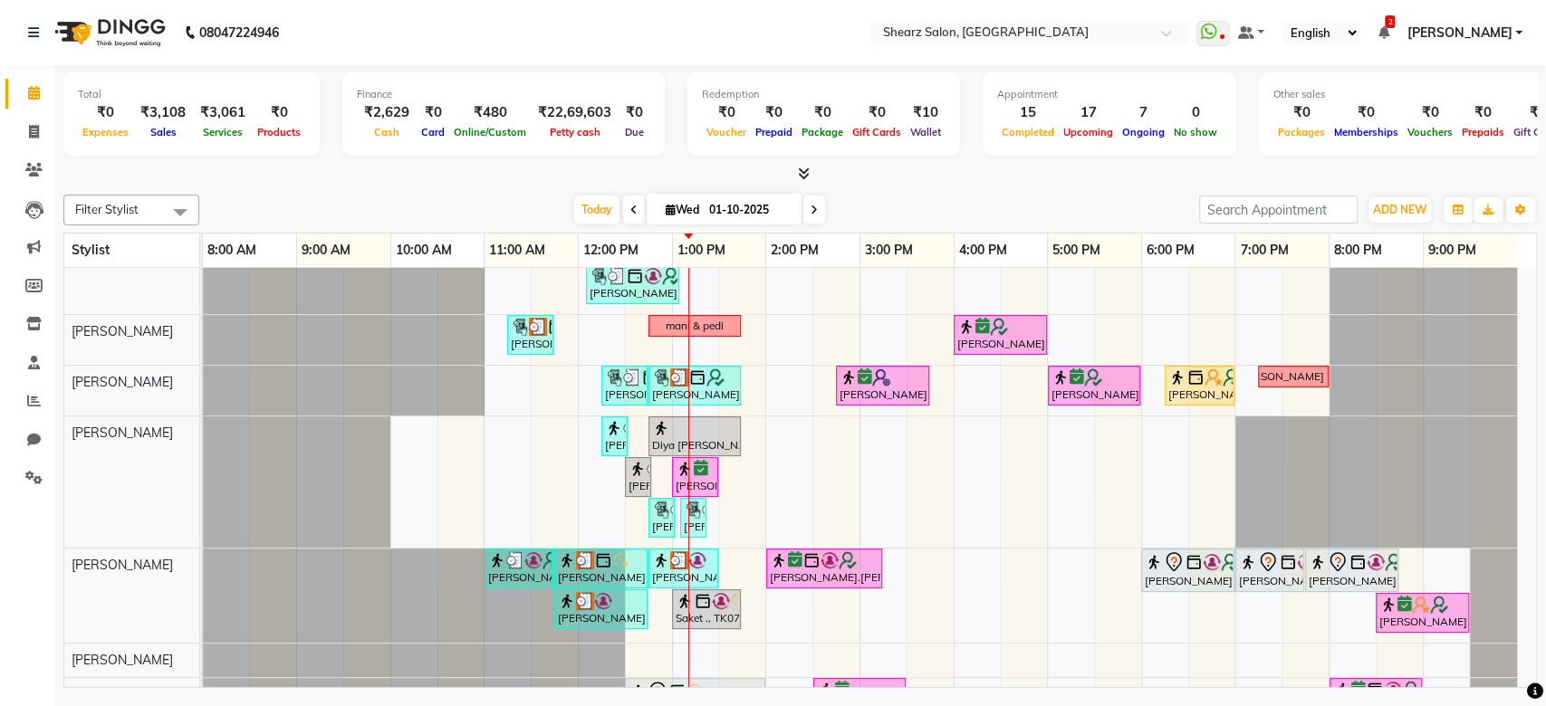
scroll to position [63, 0]
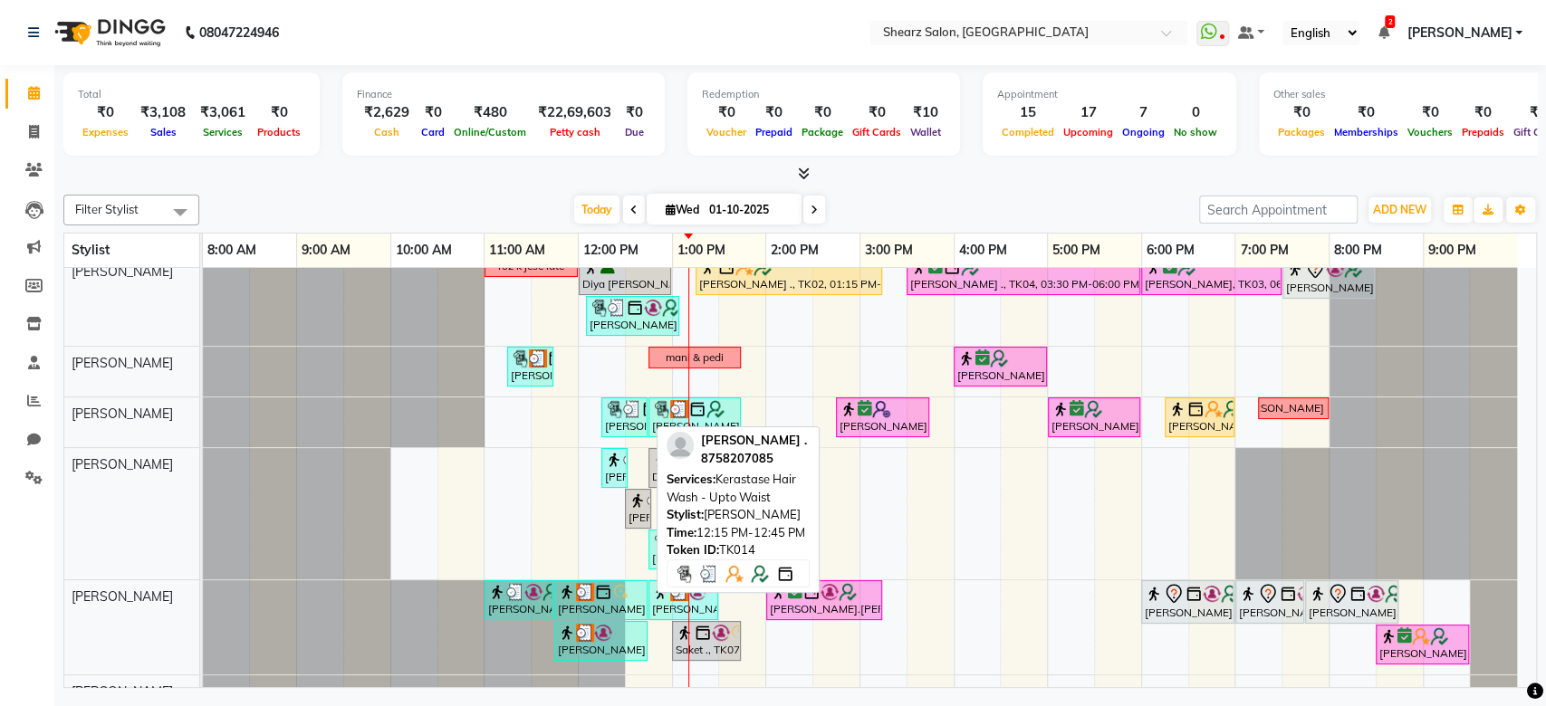
click at [607, 415] on img at bounding box center [614, 409] width 18 height 18
select select "3"
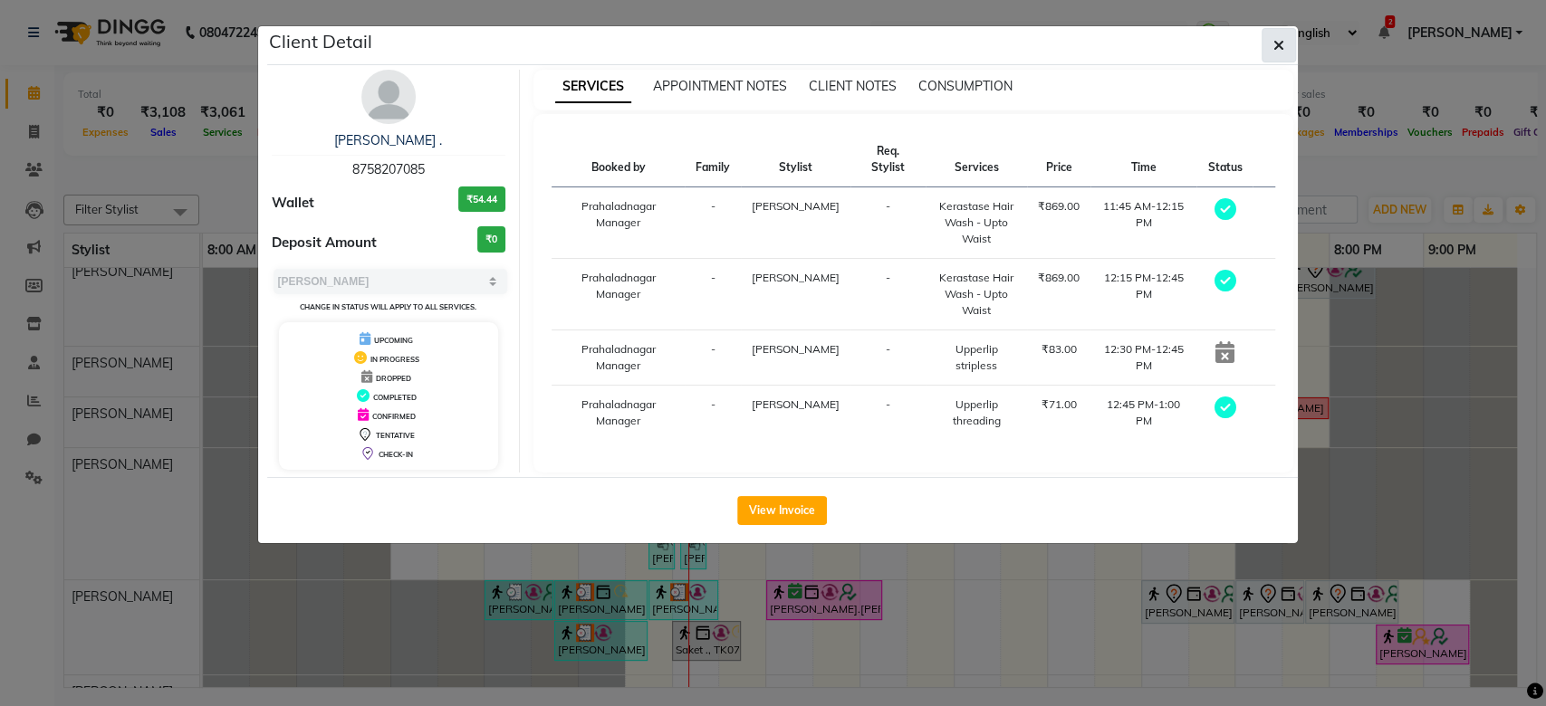
click at [1276, 44] on icon "button" at bounding box center [1279, 45] width 11 height 14
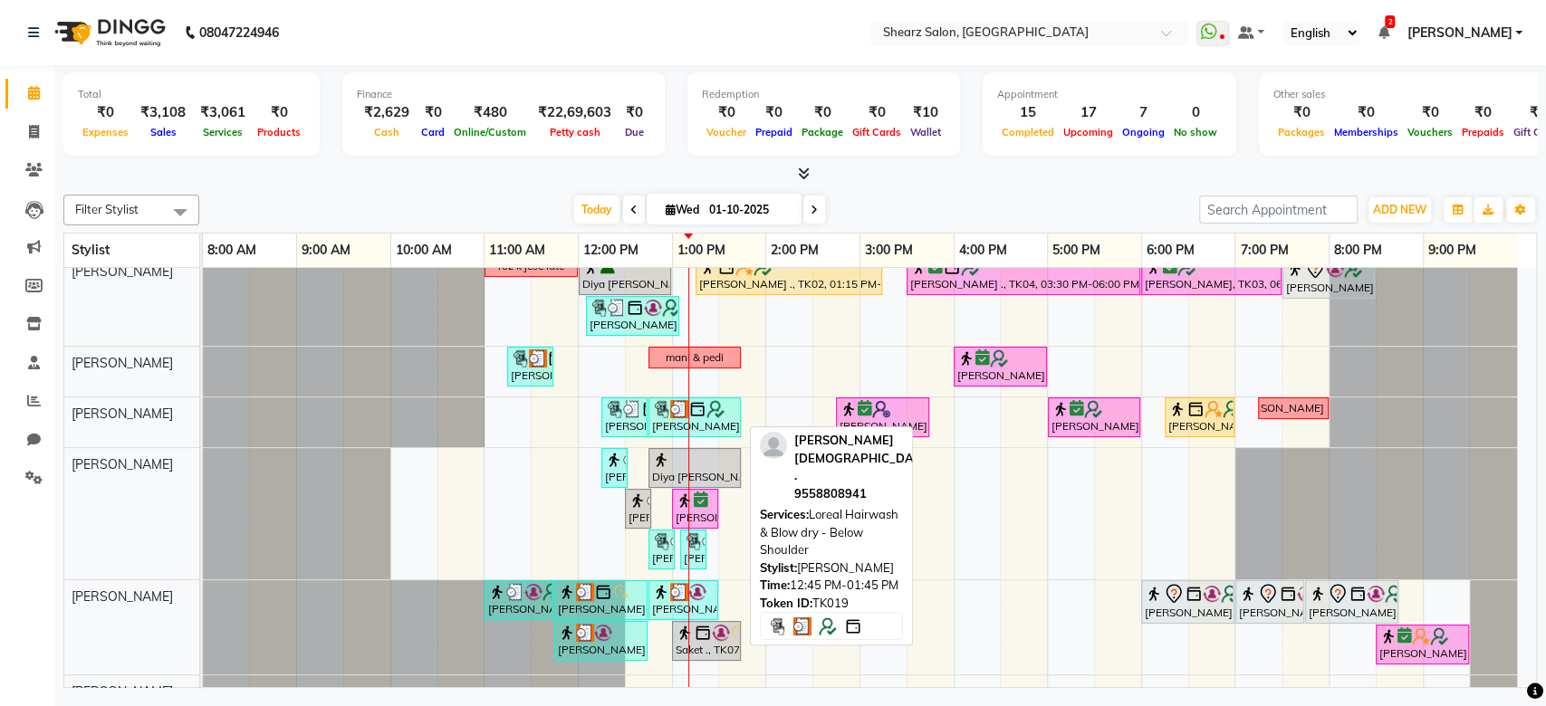
click at [705, 426] on div "[PERSON_NAME] VAISNAN ., TK19, 12:45 PM-01:45 PM, Loreal Hairwash & Blow dry - …" at bounding box center [694, 417] width 89 height 34
select select "3"
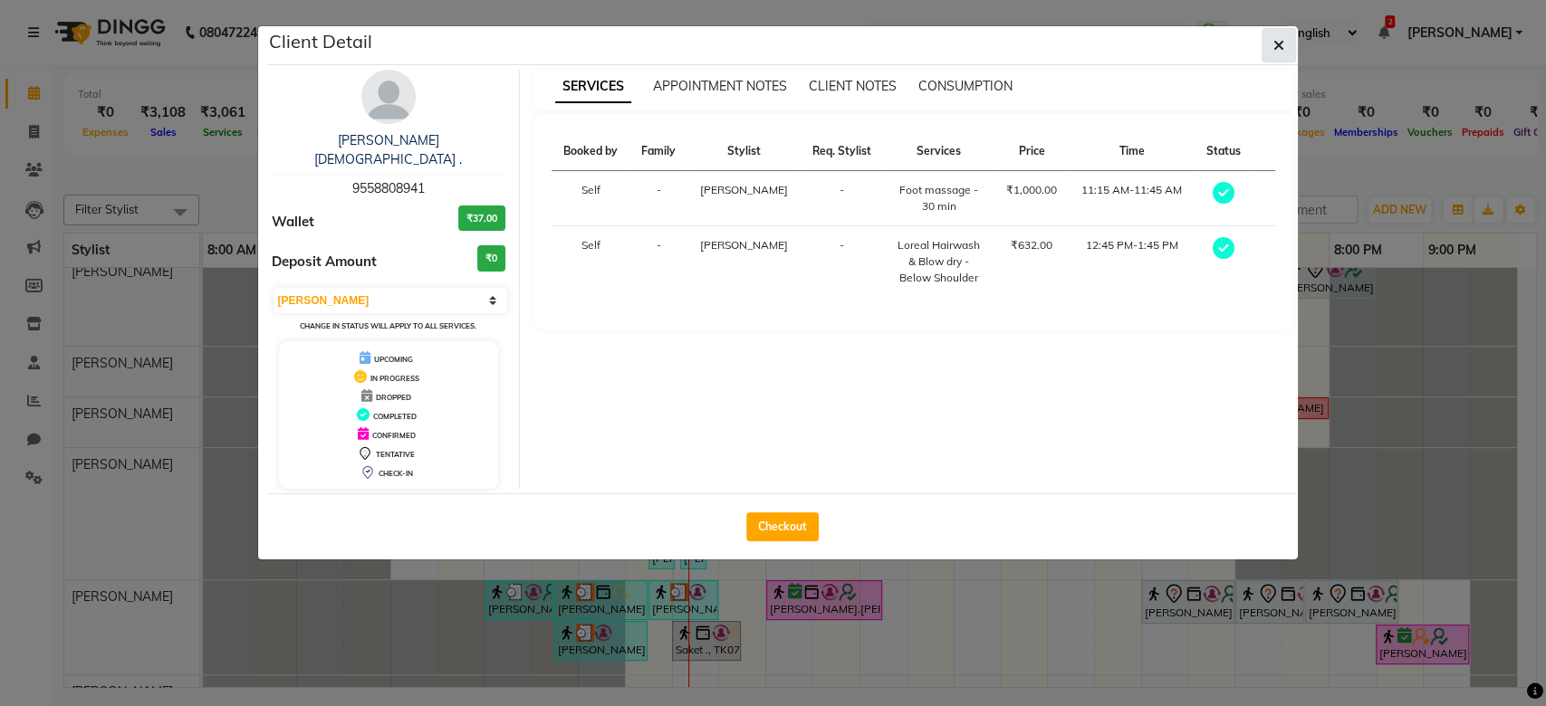
click at [1286, 59] on button "button" at bounding box center [1279, 45] width 34 height 34
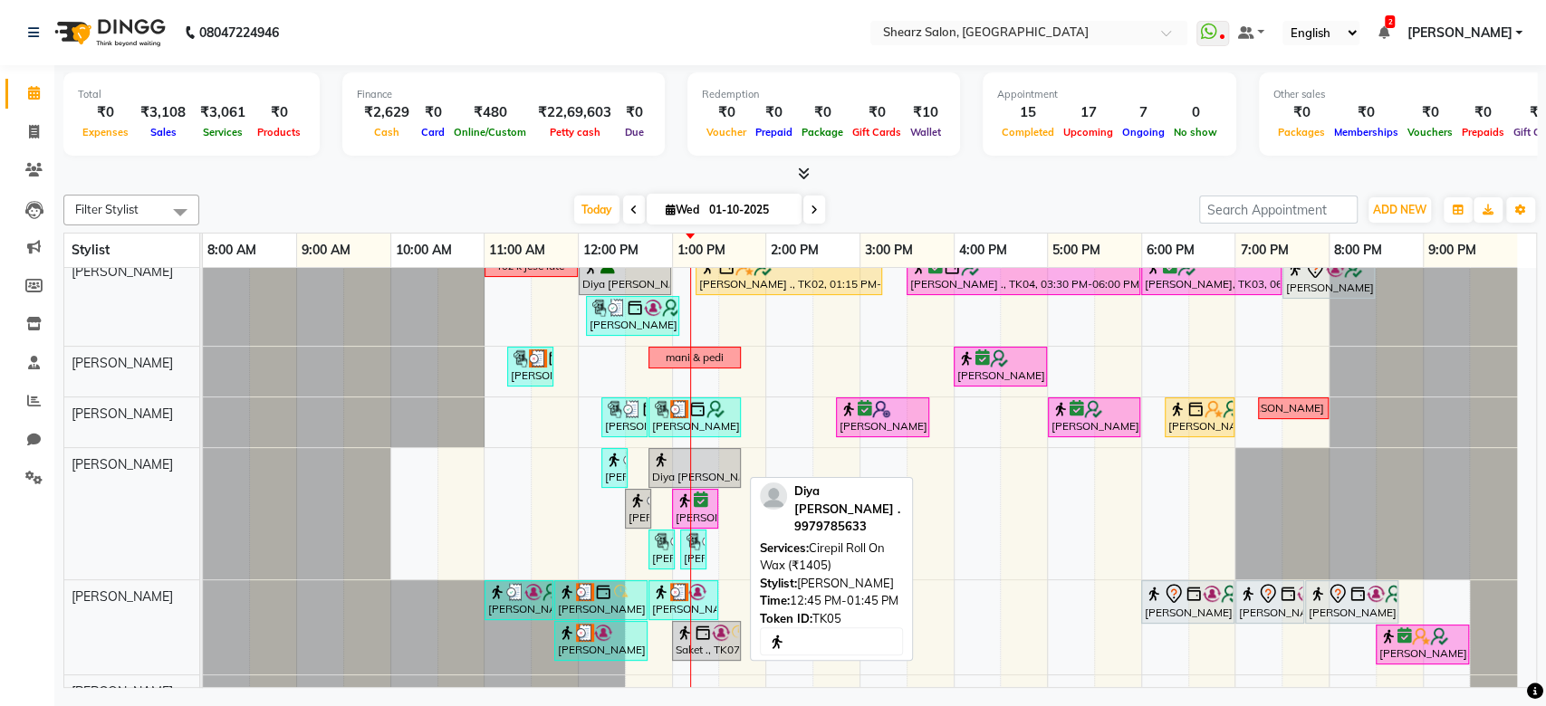
click at [713, 460] on div at bounding box center [694, 460] width 85 height 18
select select "3"
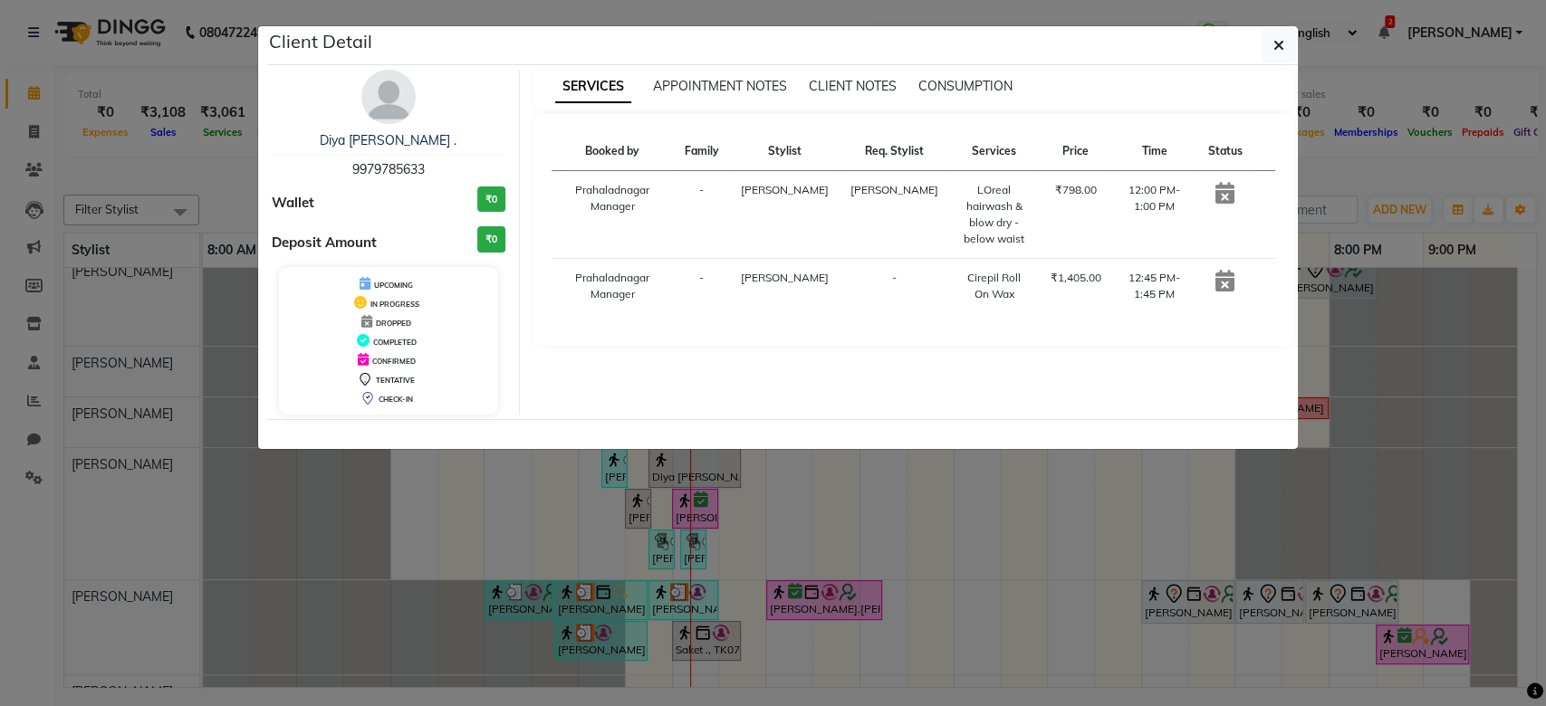
click at [1251, 30] on div "Client Detail" at bounding box center [782, 45] width 1031 height 39
click at [1283, 43] on icon "button" at bounding box center [1279, 45] width 11 height 14
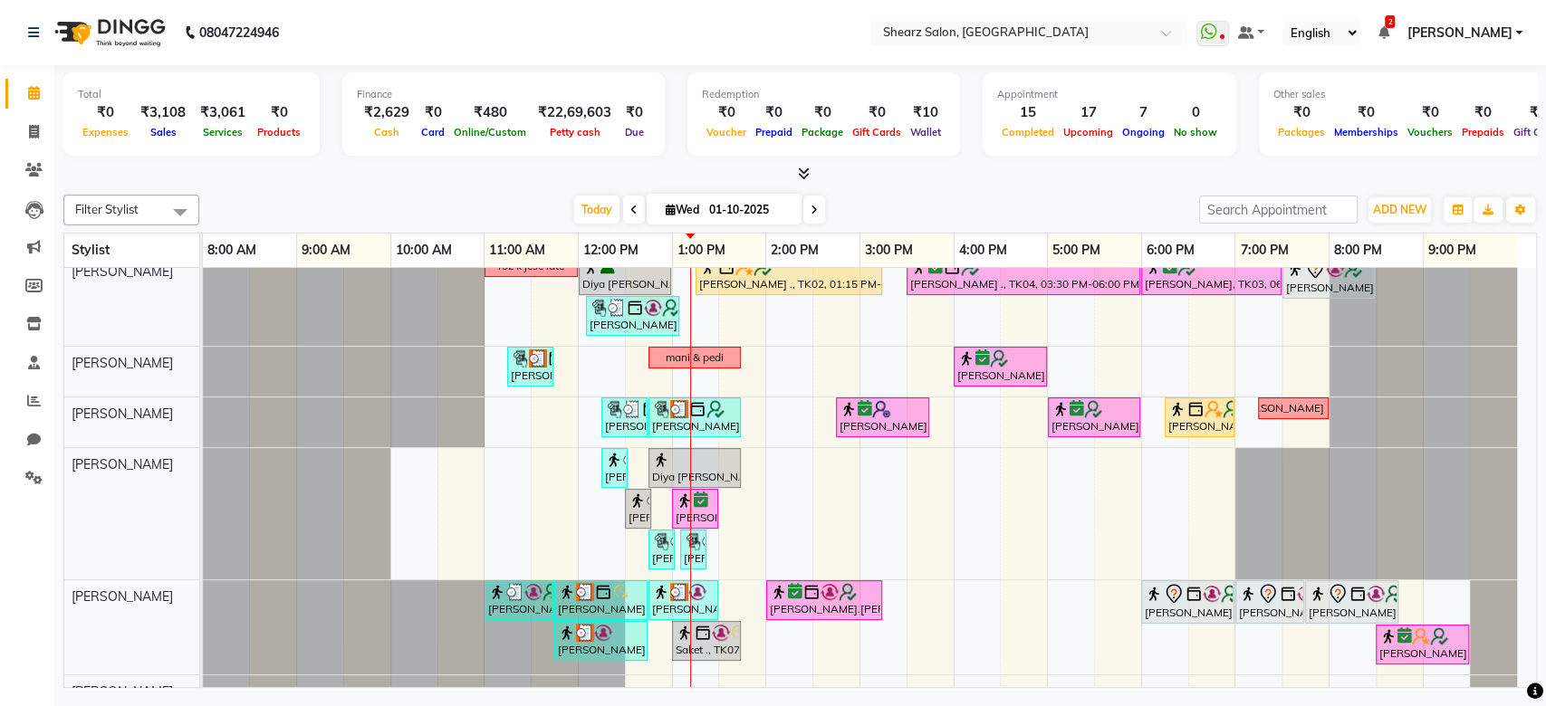
scroll to position [414, 0]
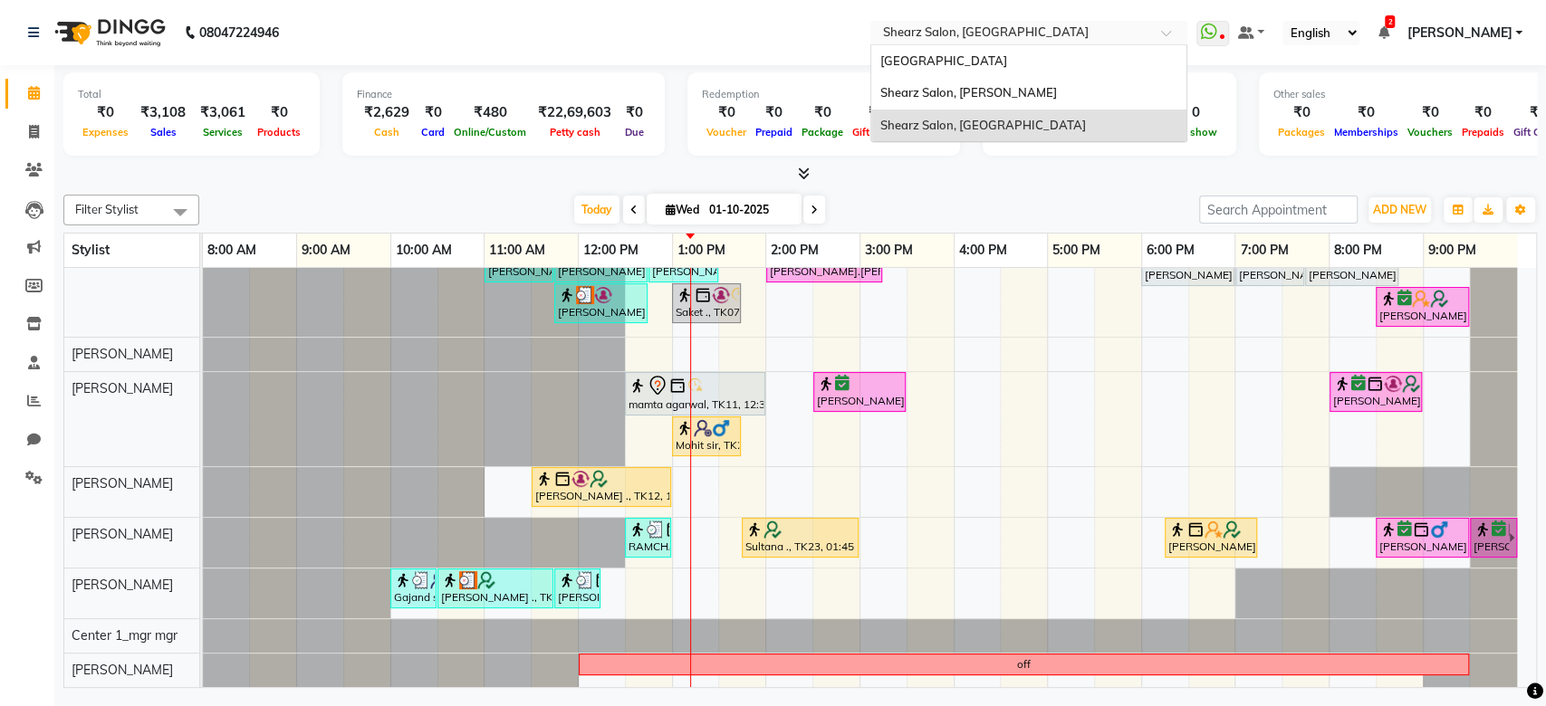
click at [1087, 39] on input "text" at bounding box center [1010, 34] width 263 height 18
click at [1054, 105] on div "Shearz Salon, Shela" at bounding box center [1028, 93] width 315 height 33
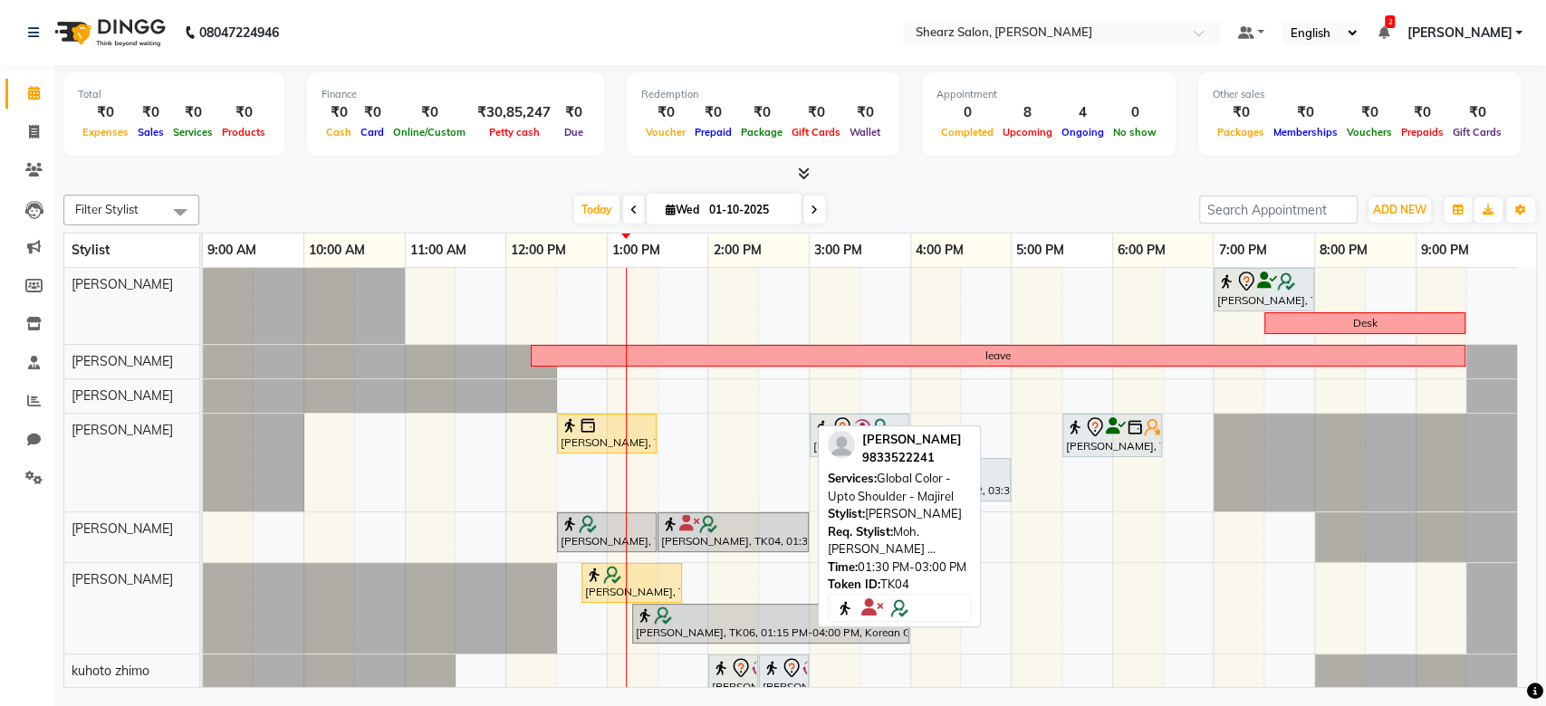
click at [741, 538] on div "Raaj Bhatia, TK04, 01:30 PM-03:00 PM, Global Color - Upto Shoulder - Majirel" at bounding box center [733, 532] width 148 height 34
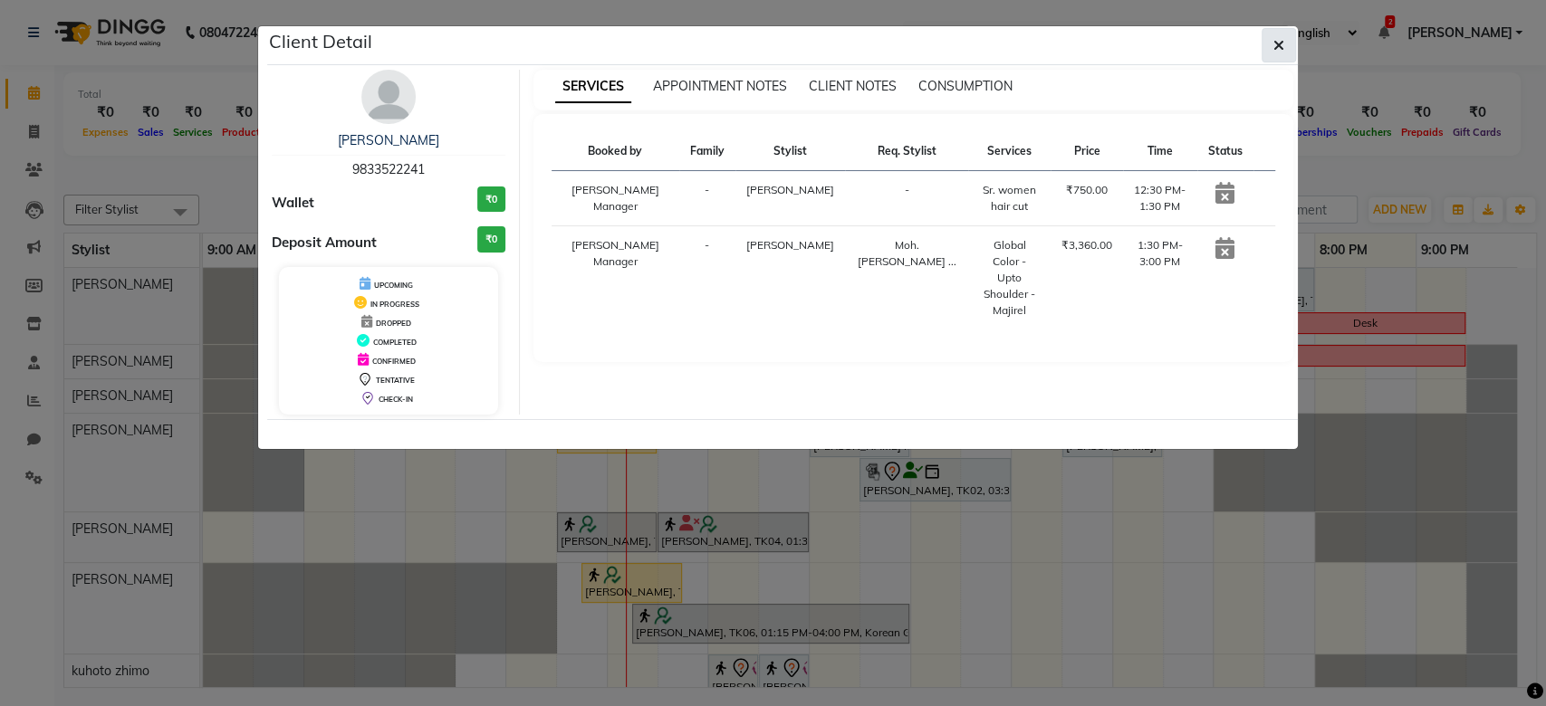
click at [1284, 44] on button "button" at bounding box center [1279, 45] width 34 height 34
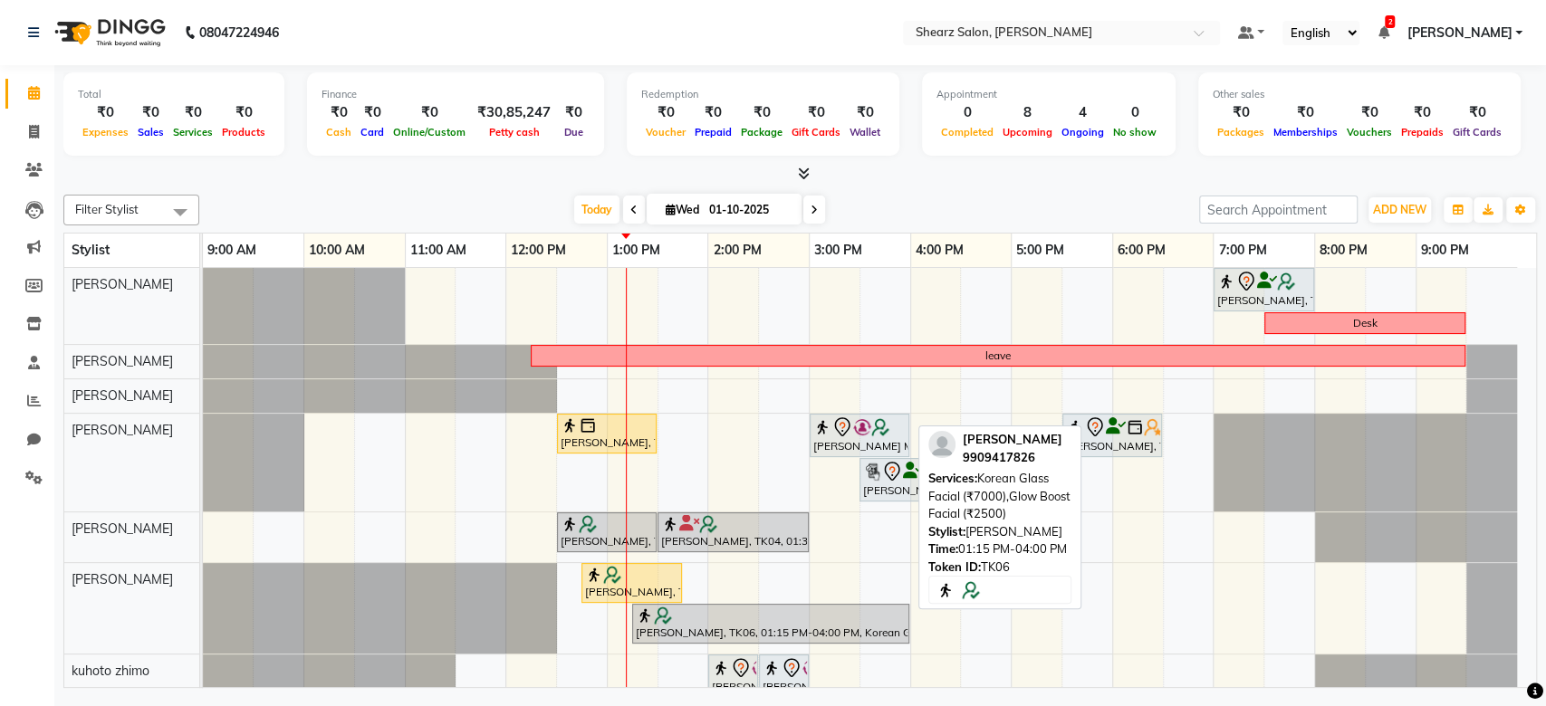
click at [720, 621] on div at bounding box center [771, 616] width 270 height 18
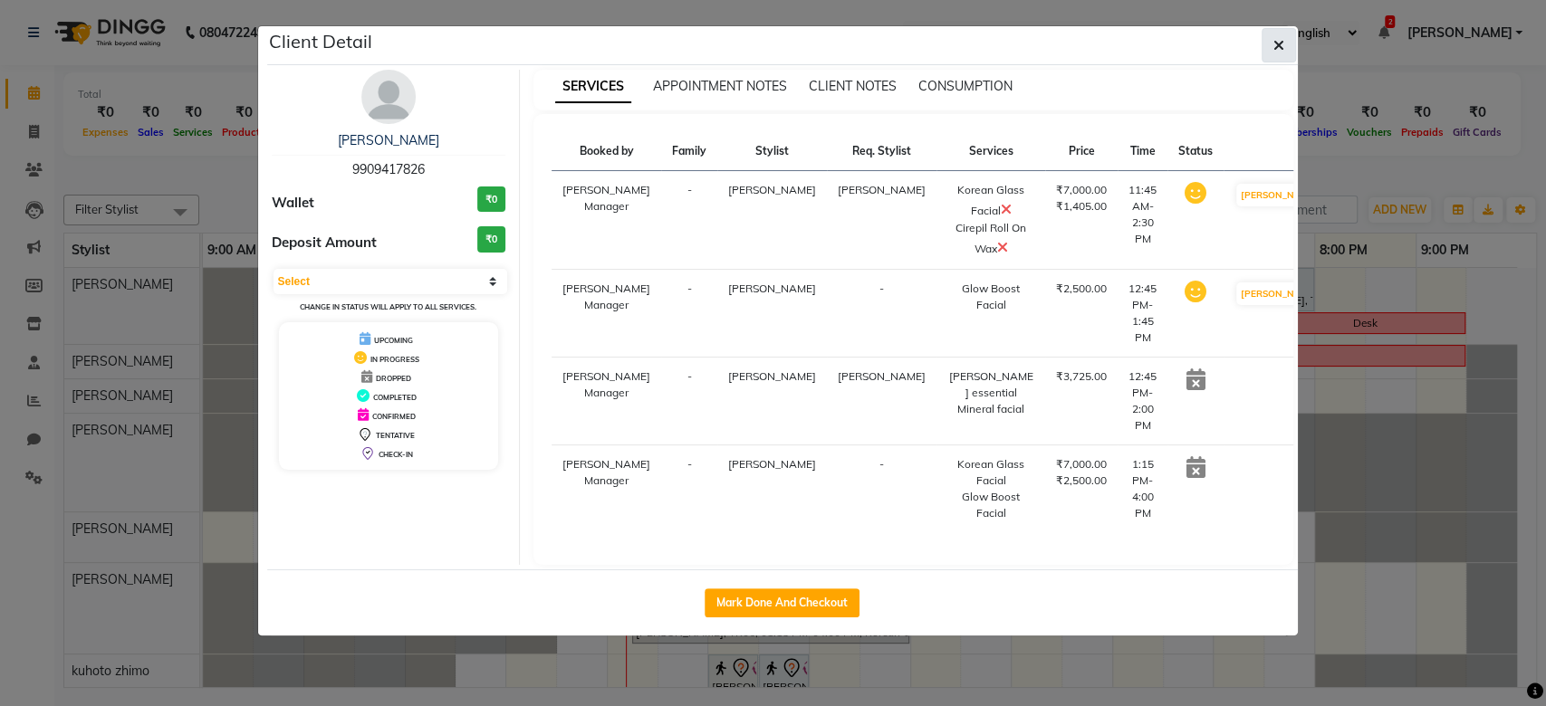
click at [1279, 54] on span "button" at bounding box center [1279, 45] width 11 height 18
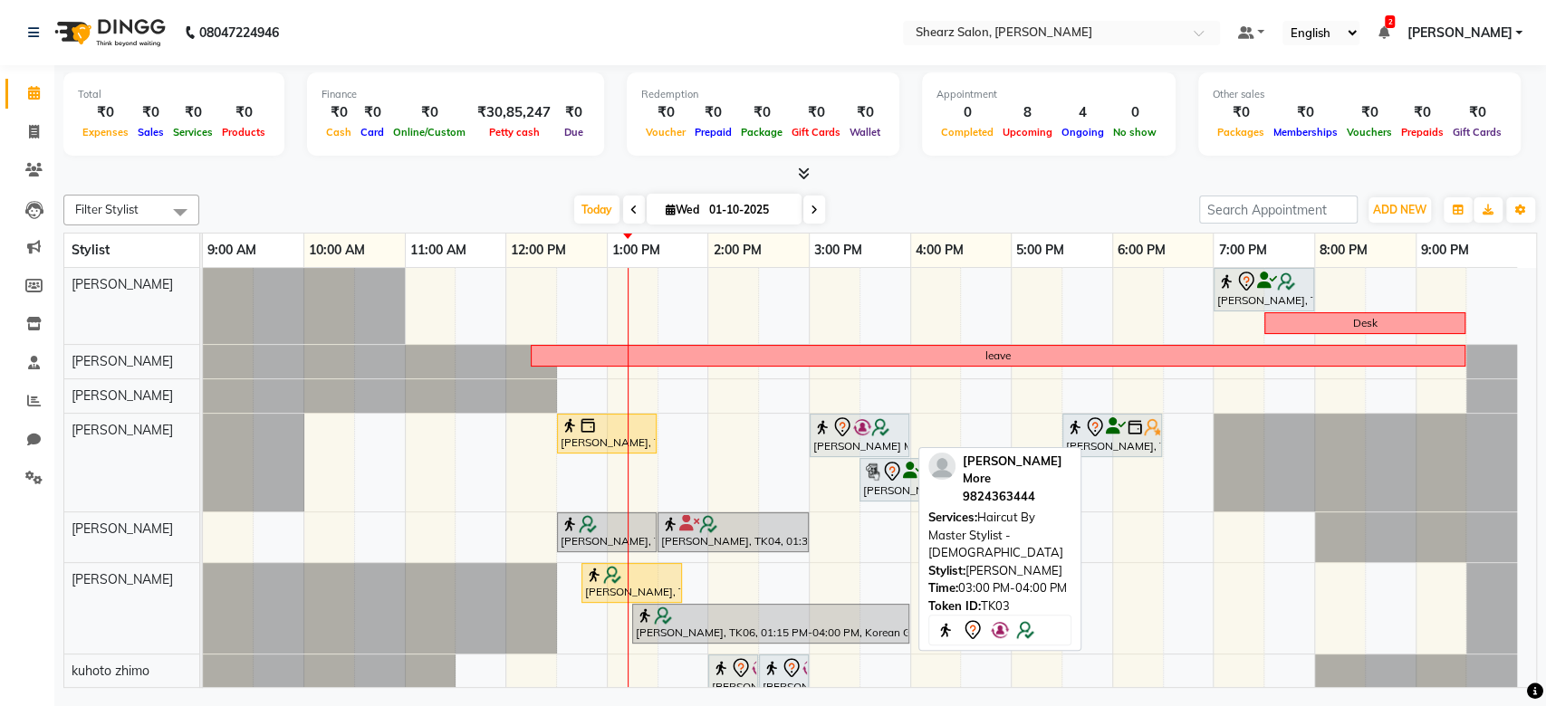
click at [847, 419] on icon at bounding box center [841, 427] width 15 height 19
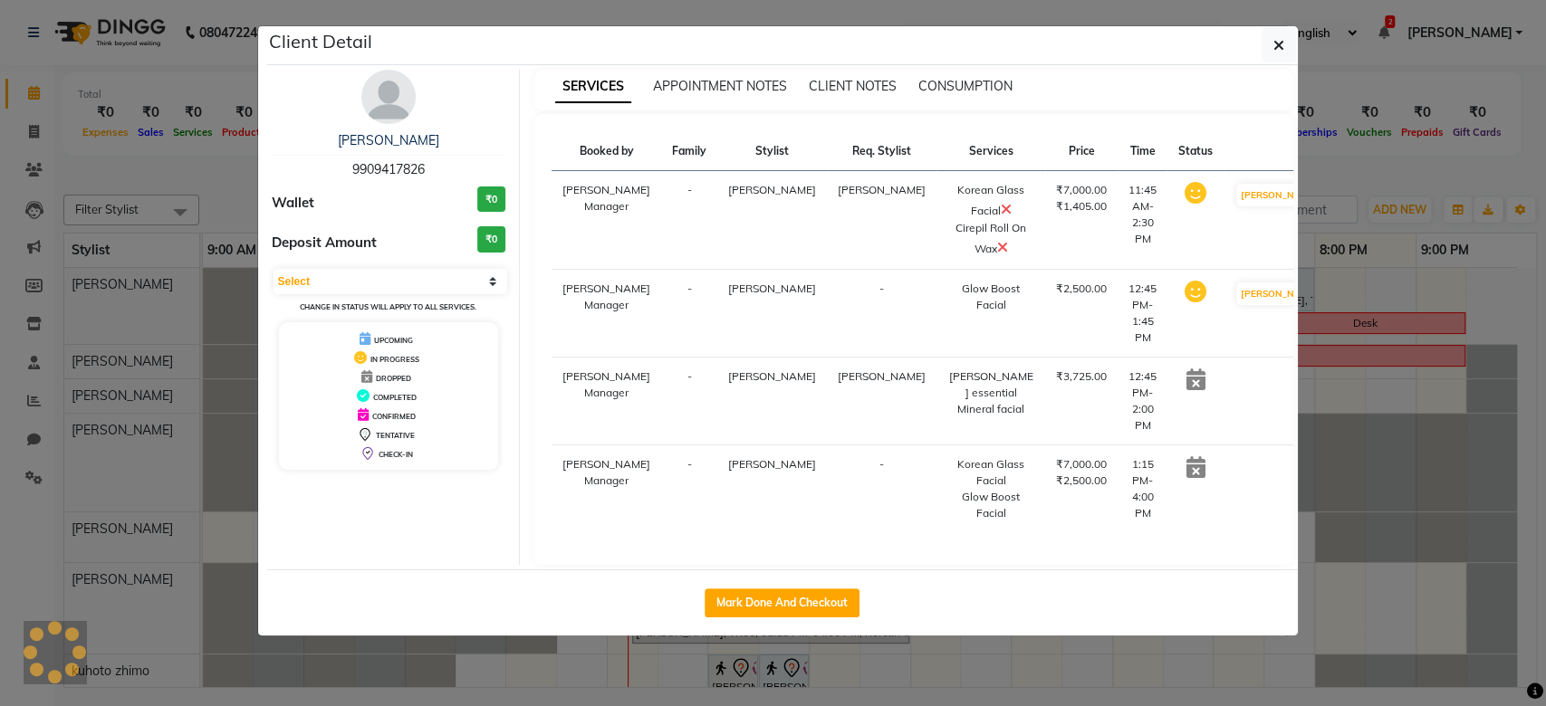
select select "7"
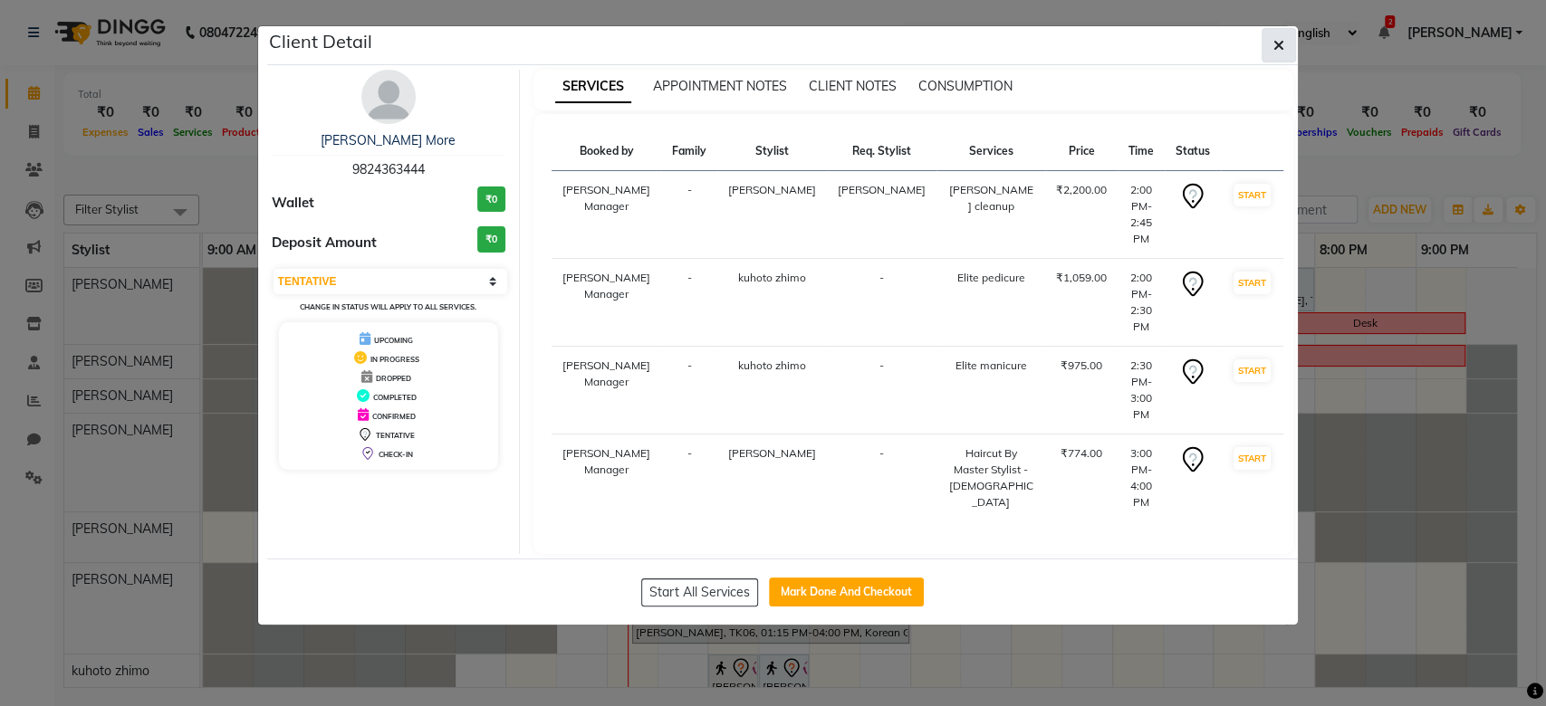
click at [1289, 48] on button "button" at bounding box center [1279, 45] width 34 height 34
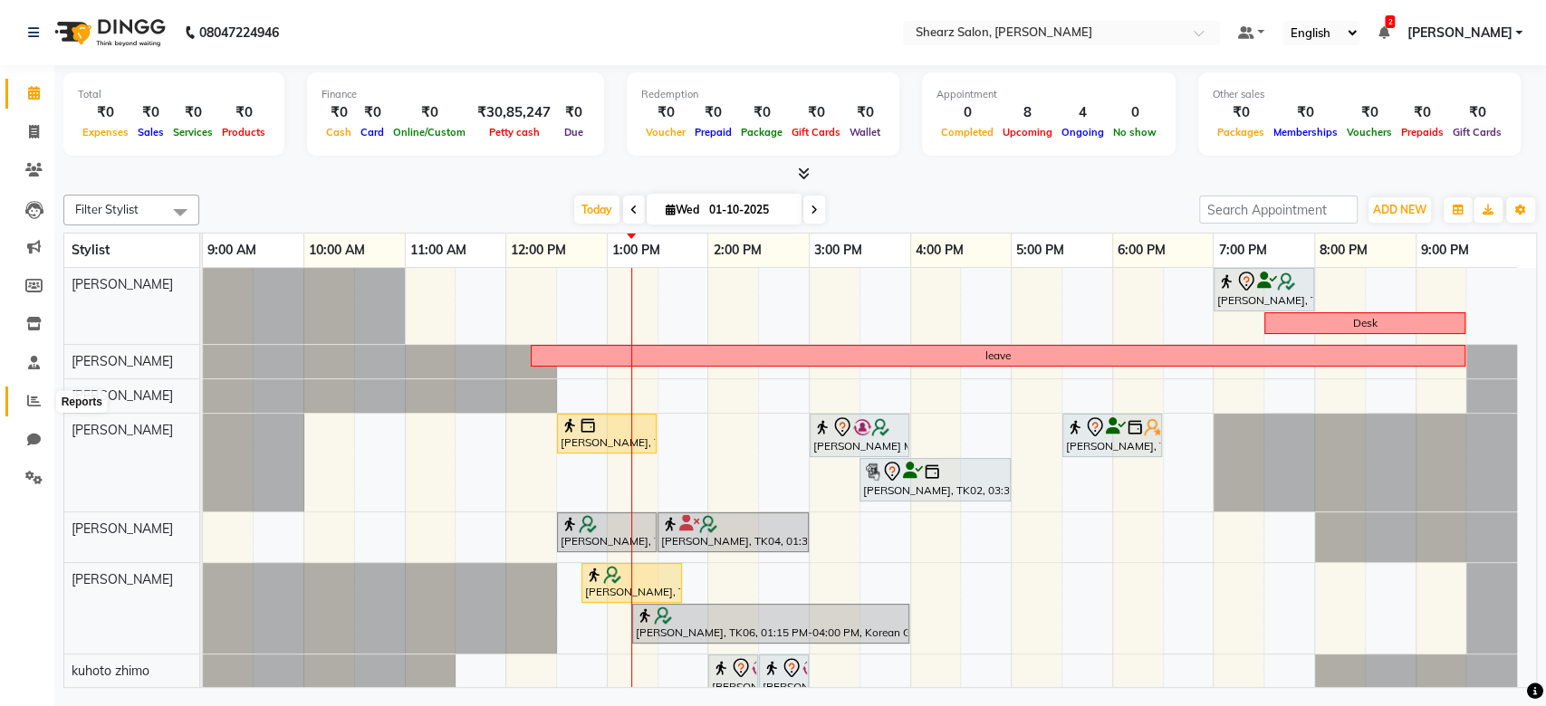
click at [33, 410] on span at bounding box center [34, 401] width 32 height 21
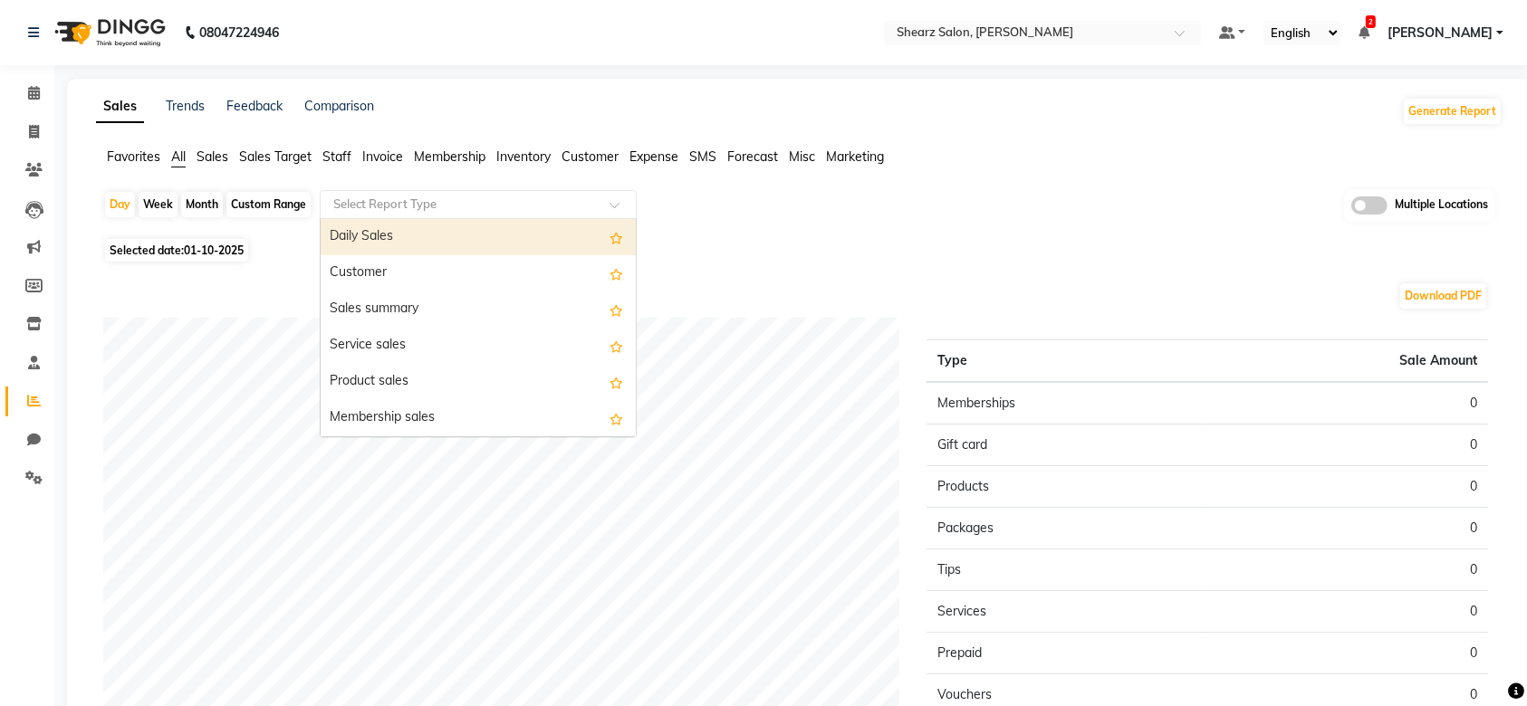
click at [366, 207] on input "text" at bounding box center [460, 205] width 261 height 18
type input "A"
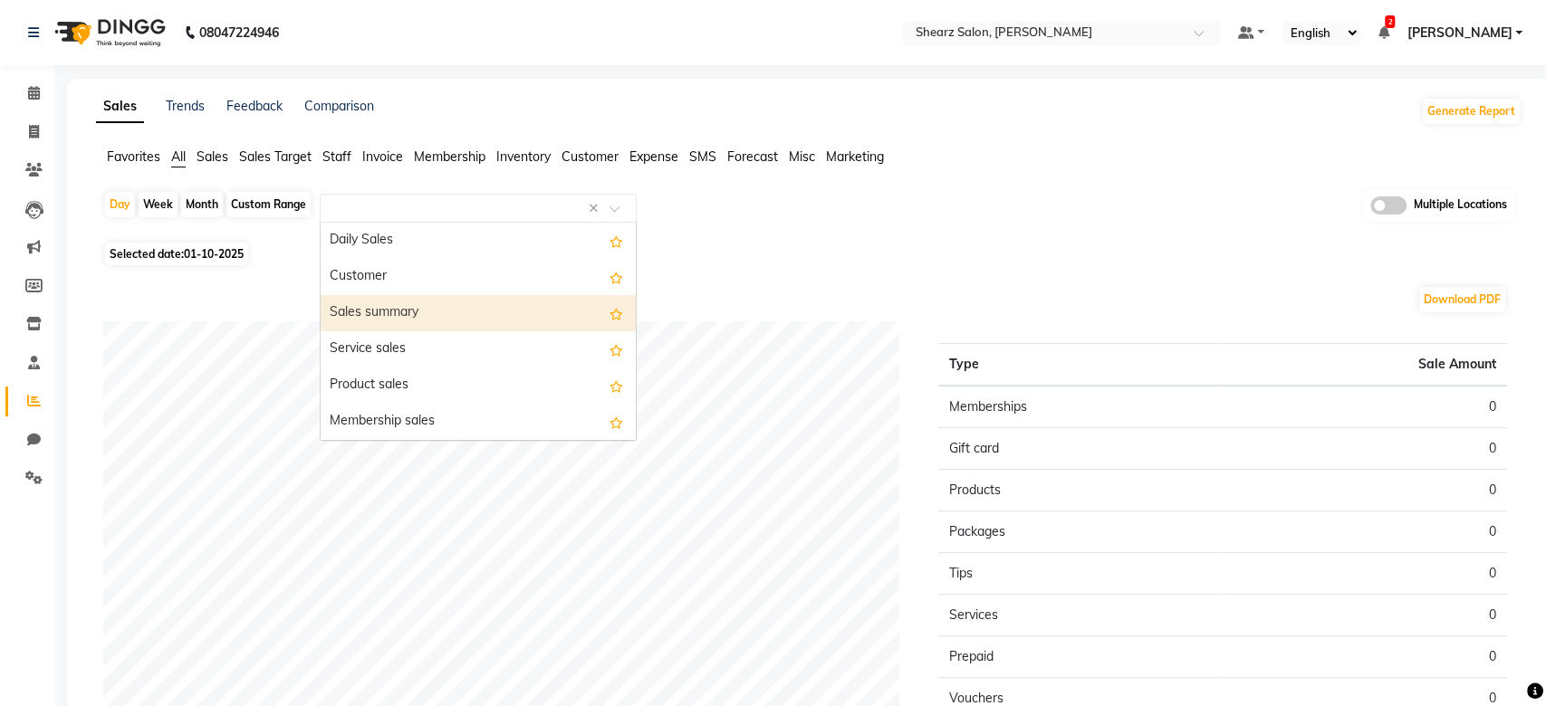
select select "full_report"
select select "csv"
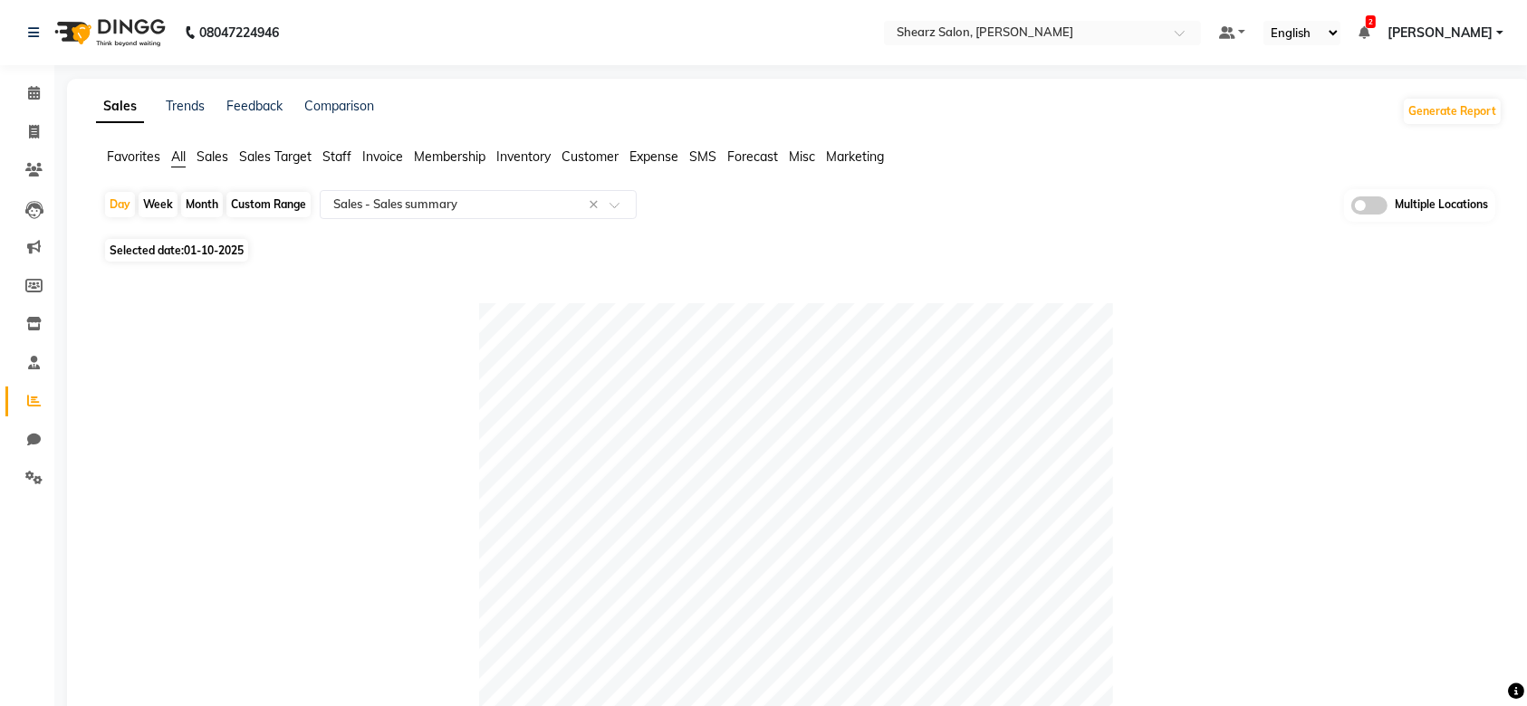
click at [251, 197] on div "Custom Range" at bounding box center [268, 204] width 84 height 25
select select "10"
select select "2025"
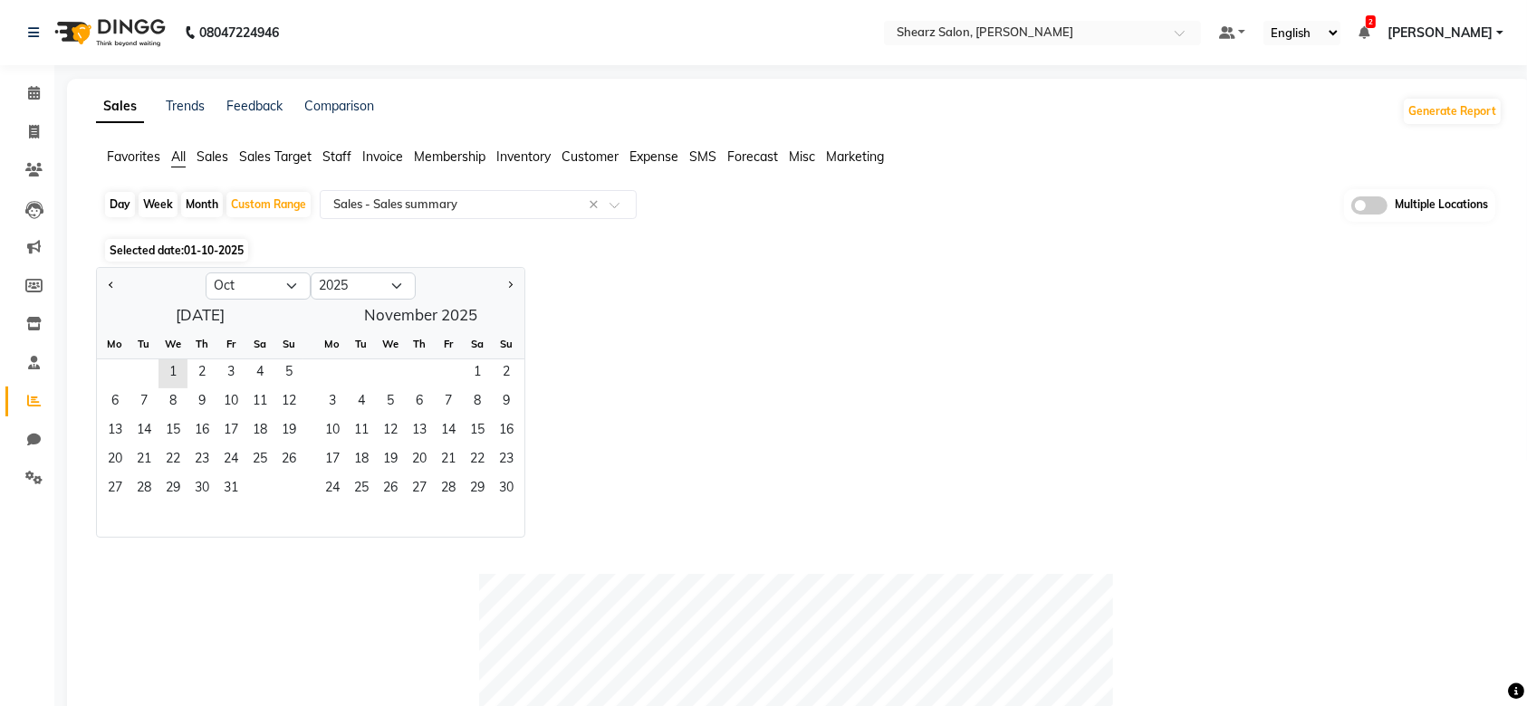
click at [102, 286] on div at bounding box center [151, 286] width 109 height 29
click at [108, 286] on button "Previous month" at bounding box center [111, 286] width 14 height 29
select select "9"
click at [123, 373] on span "1" at bounding box center [115, 374] width 29 height 29
drag, startPoint x: 138, startPoint y: 467, endPoint x: 159, endPoint y: 501, distance: 39.5
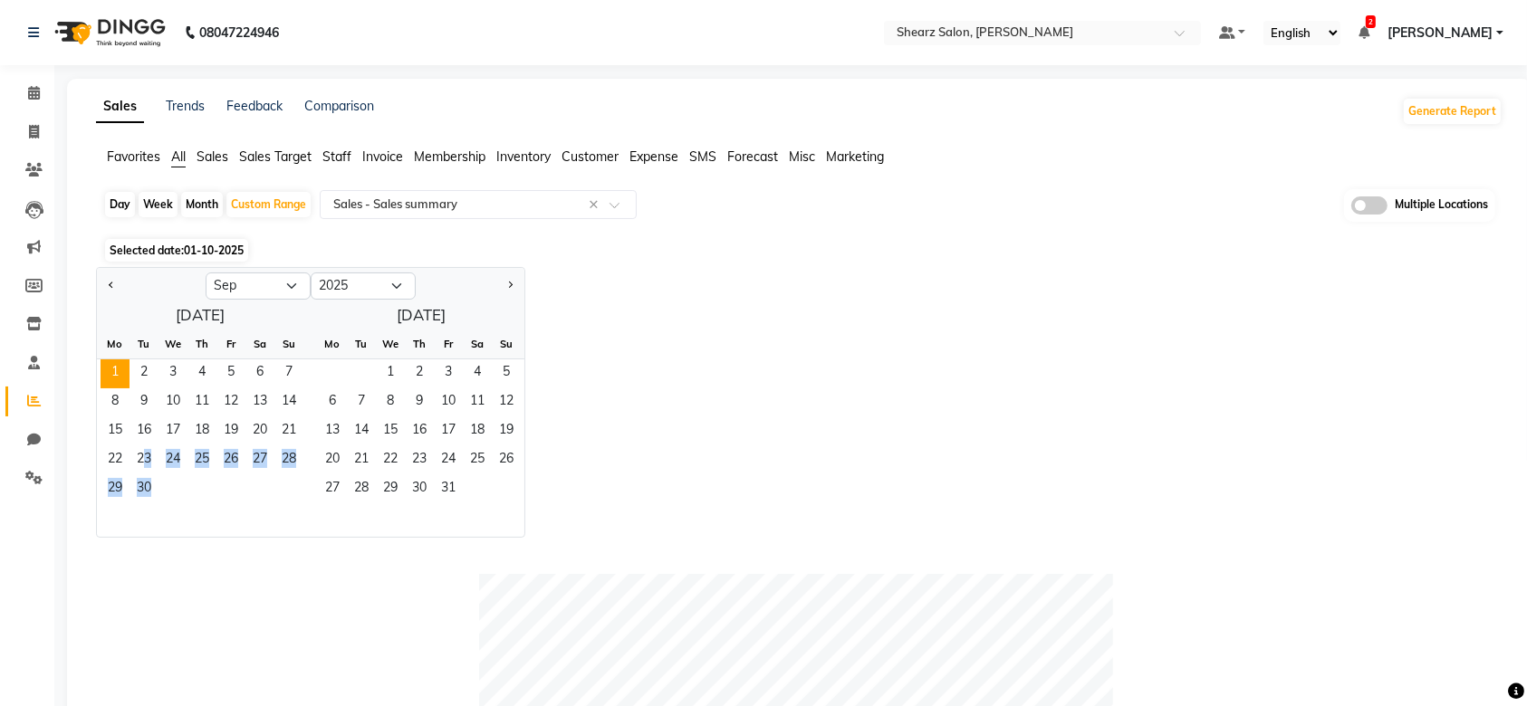
click at [159, 501] on ngb-datepicker-month "Mo Tu We Th Fr Sa Su 1 2 3 4 5 6 7 8 9 10 11 12 13 14 15 16 17 18 19 20 21 22 2…" at bounding box center [200, 433] width 207 height 207
click at [156, 501] on span "30" at bounding box center [144, 490] width 29 height 29
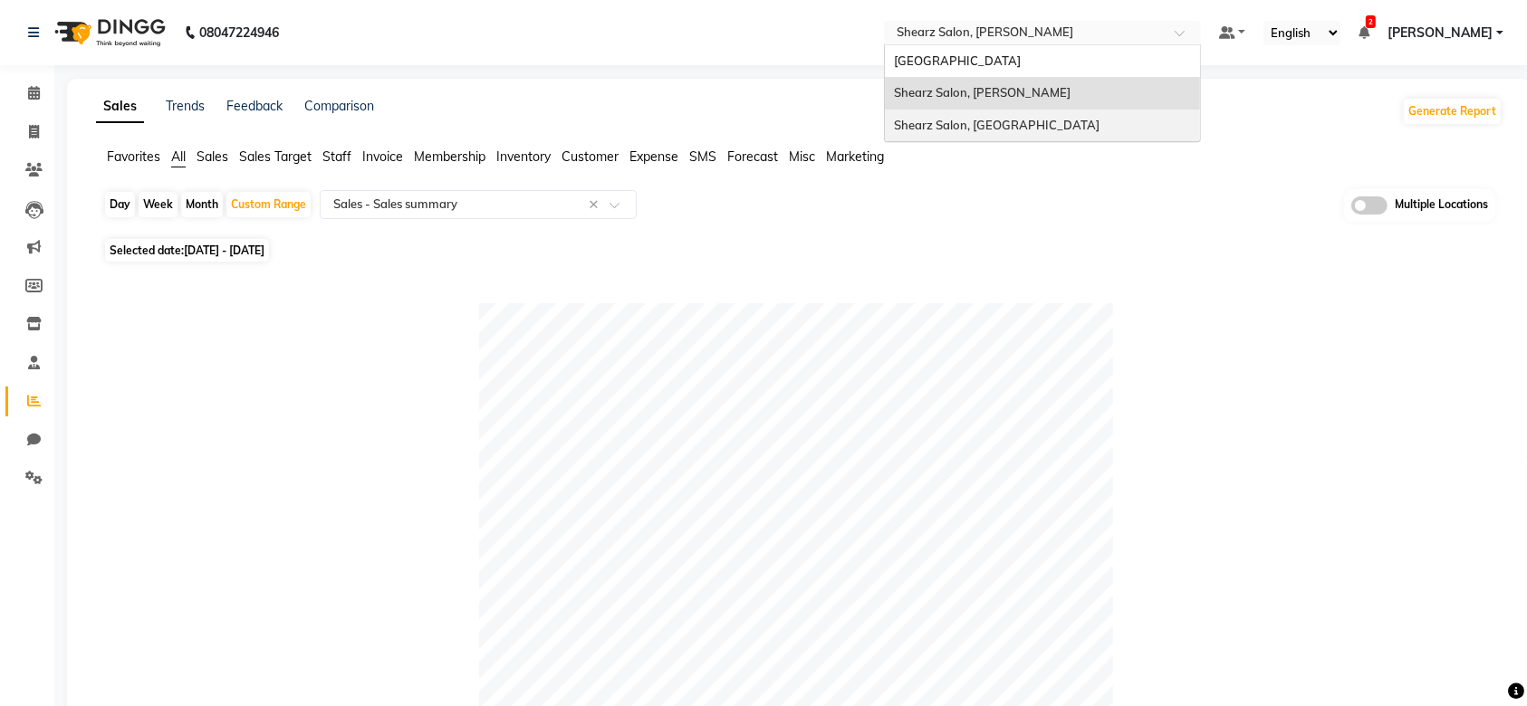
drag, startPoint x: 998, startPoint y: 22, endPoint x: 1017, endPoint y: 112, distance: 92.6
click at [1017, 45] on ng-select "Select Location × Shearz Salon, Shela Shearz Salon Ho, Corporate Road Shearz Sa…" at bounding box center [1042, 33] width 317 height 24
click at [1017, 112] on div "Shearz Salon, [GEOGRAPHIC_DATA]" at bounding box center [1042, 126] width 315 height 33
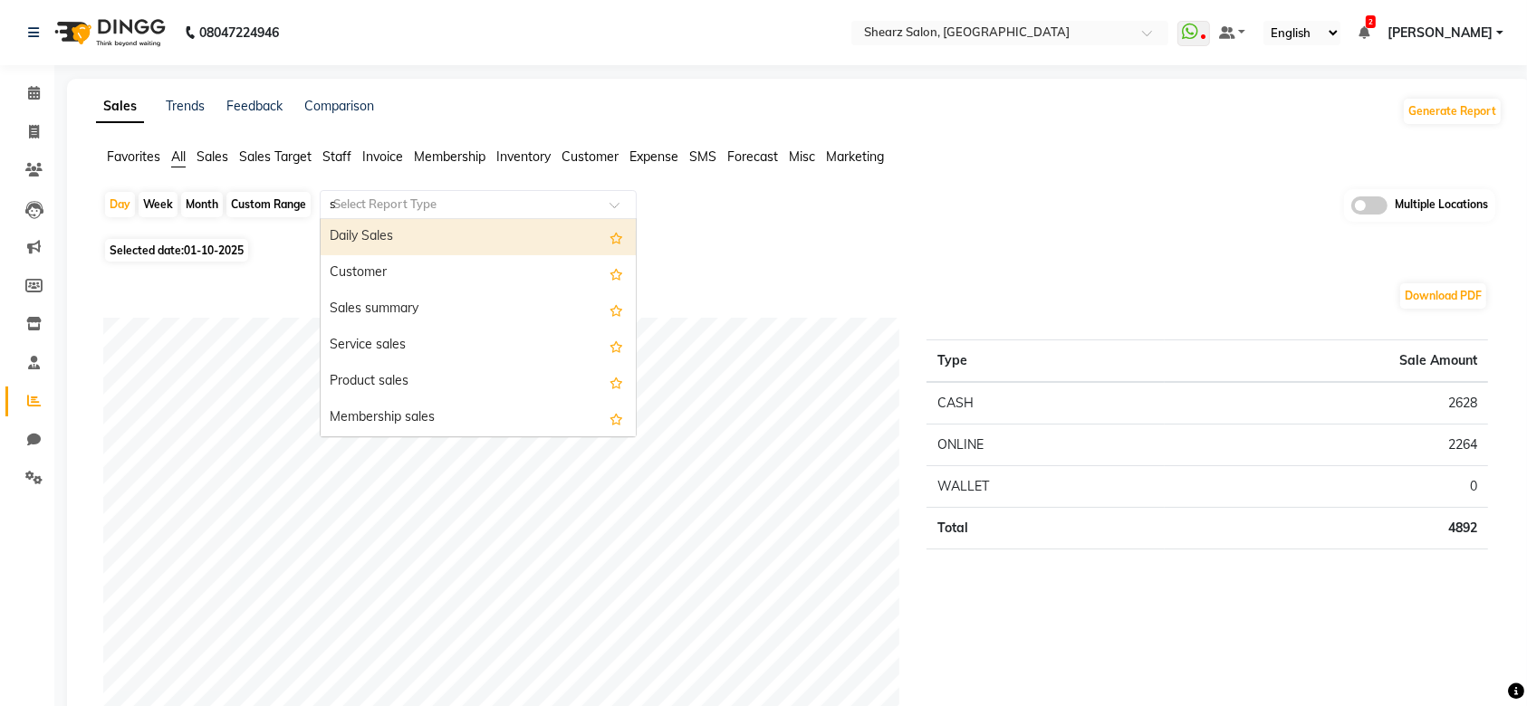
click at [459, 190] on div "Day Week Month Custom Range Select Report Type s Daily Sales Customer Sales sum…" at bounding box center [799, 211] width 1392 height 44
type input "sa"
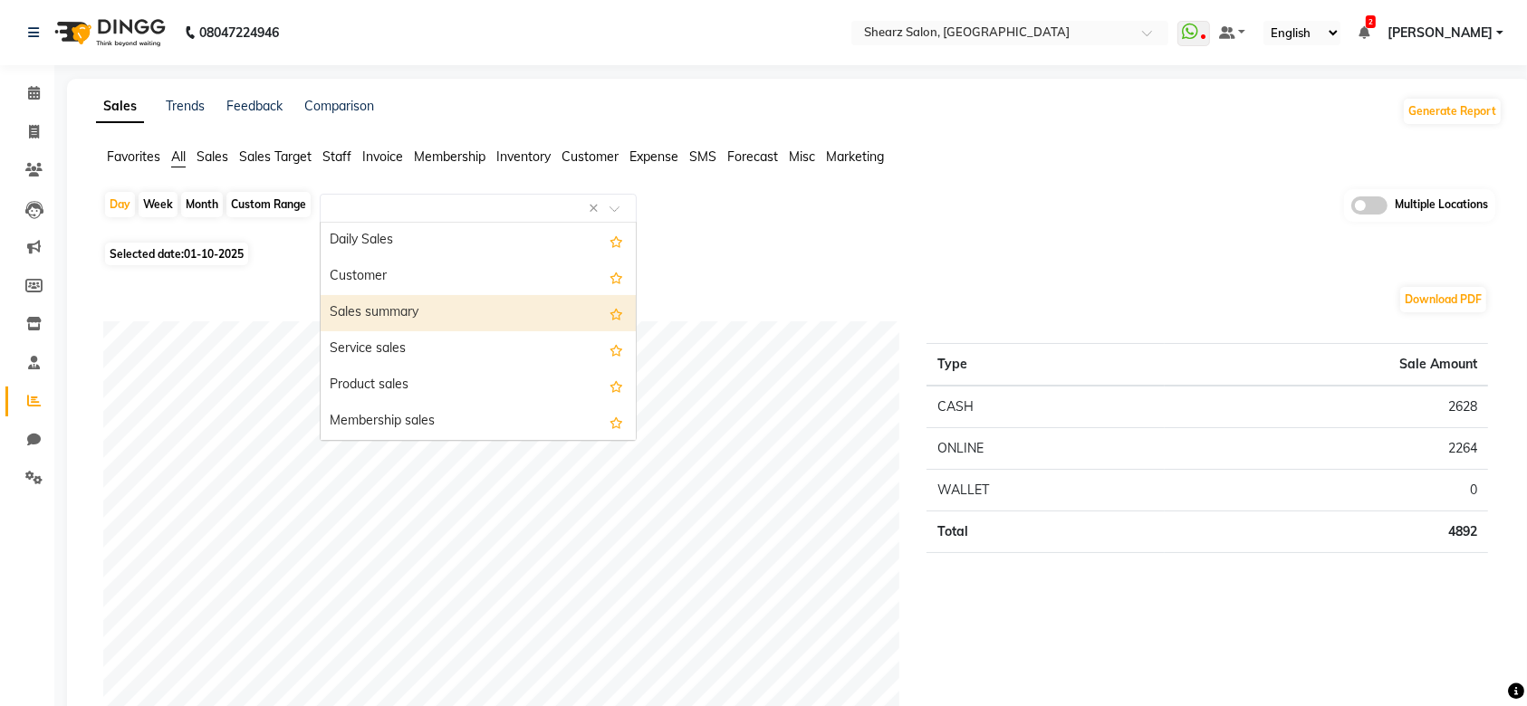
select select "full_report"
select select "csv"
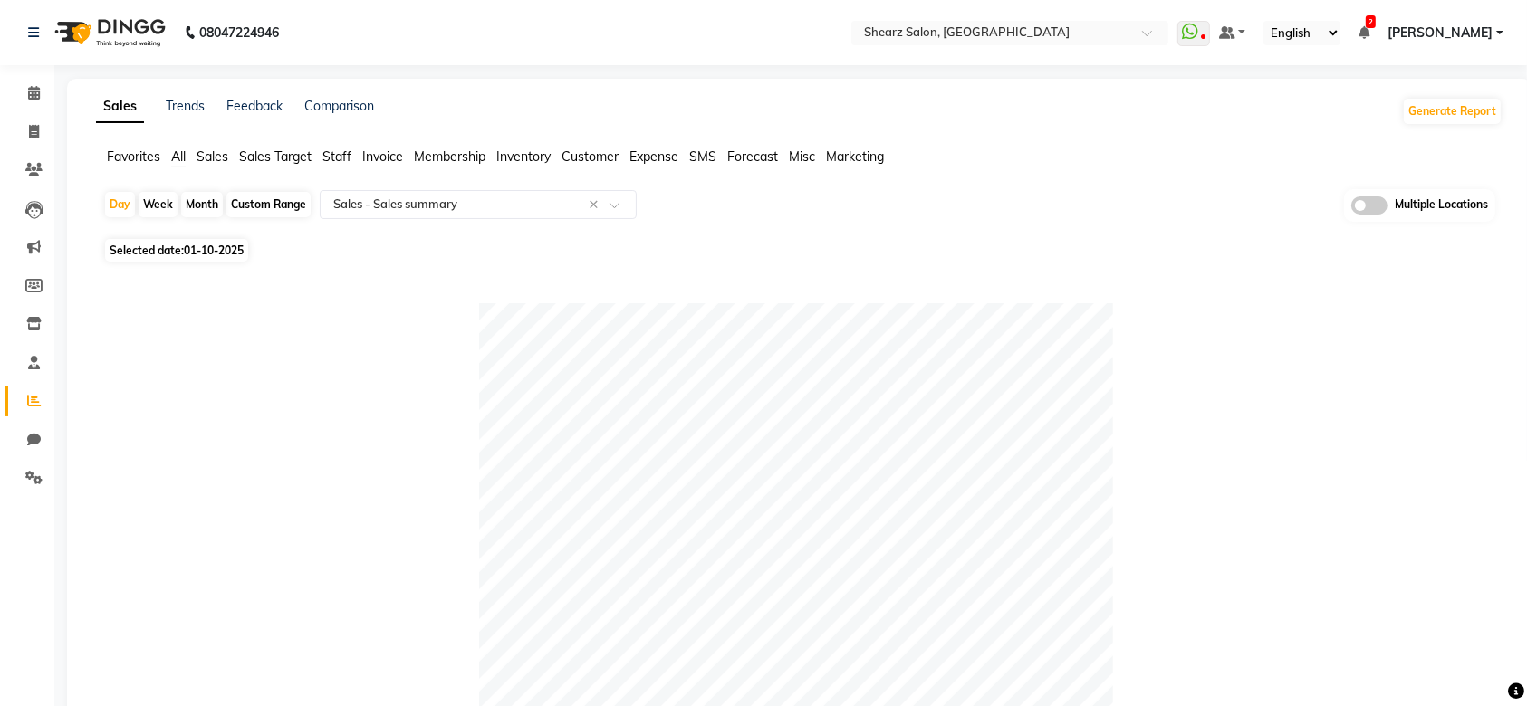
click at [293, 198] on div "Custom Range" at bounding box center [268, 204] width 84 height 25
select select "10"
select select "2025"
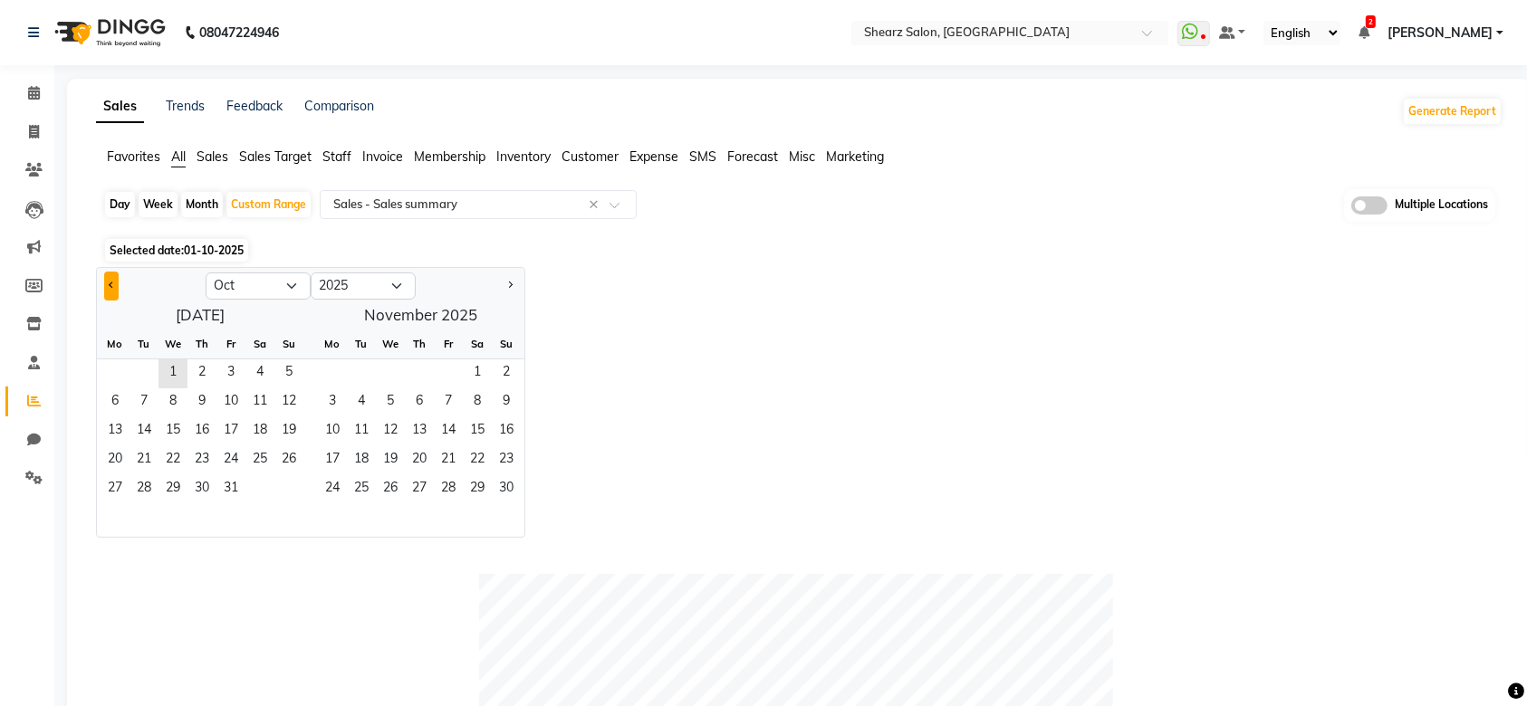
click at [113, 279] on button "Previous month" at bounding box center [111, 286] width 14 height 29
select select "9"
click at [101, 383] on span "1" at bounding box center [115, 374] width 29 height 29
click at [135, 494] on span "30" at bounding box center [144, 490] width 29 height 29
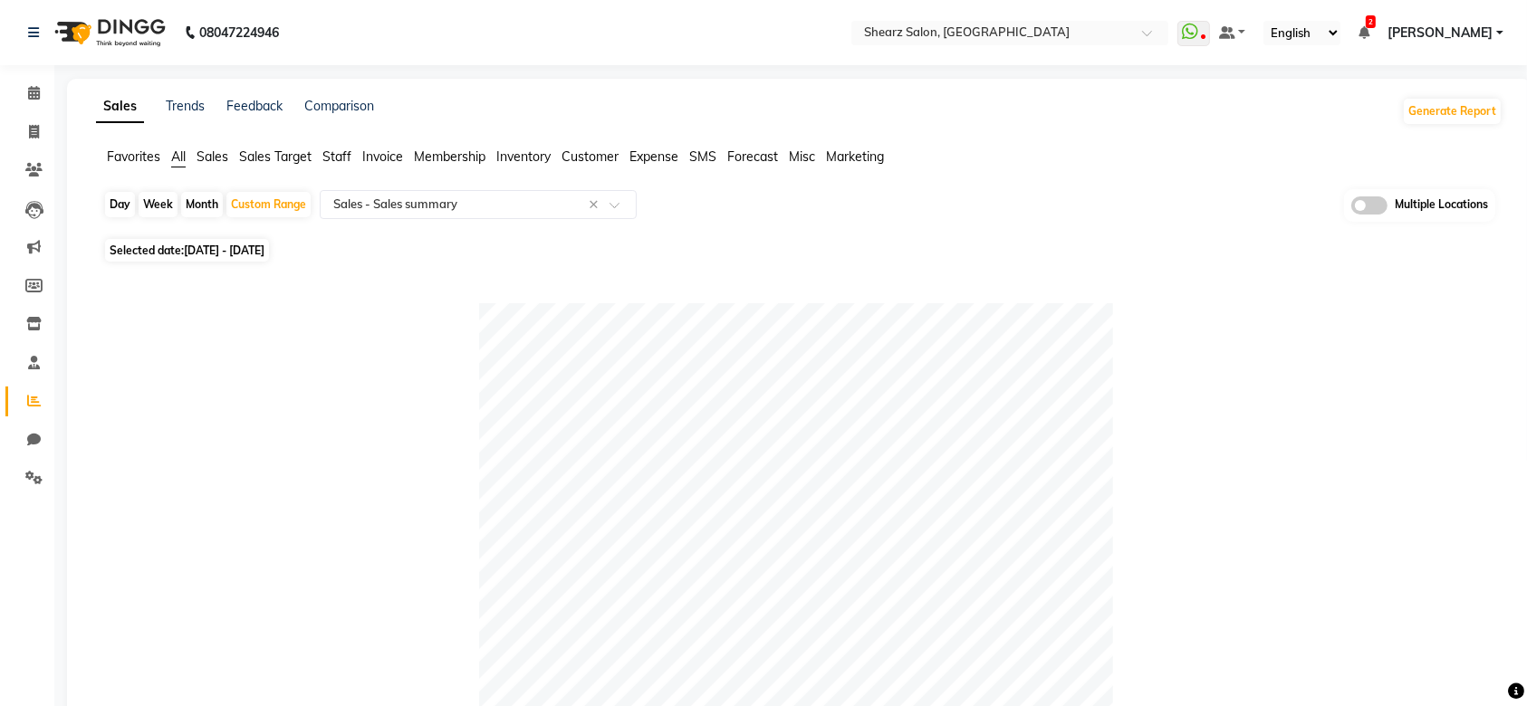
click at [22, 96] on span at bounding box center [34, 93] width 32 height 21
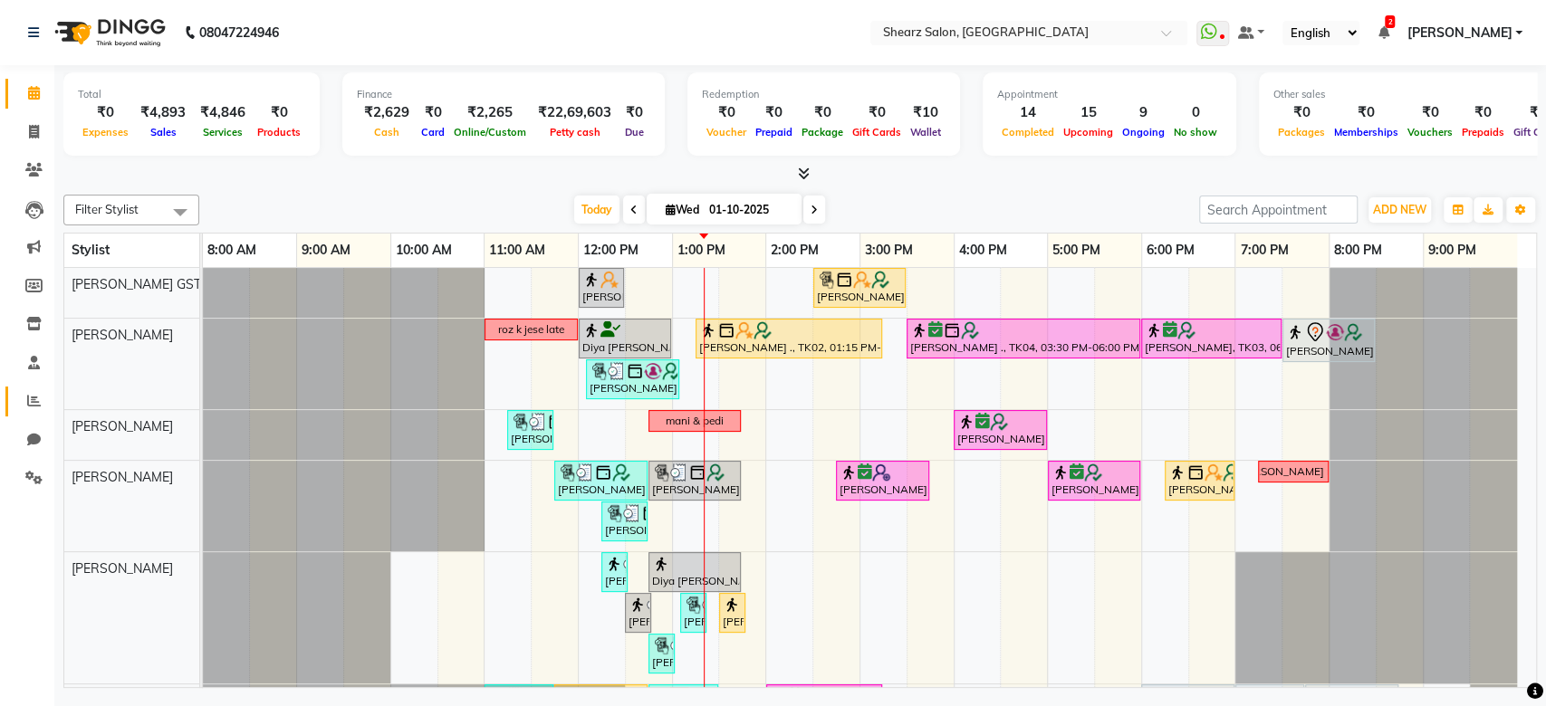
click at [36, 399] on icon at bounding box center [34, 401] width 14 height 14
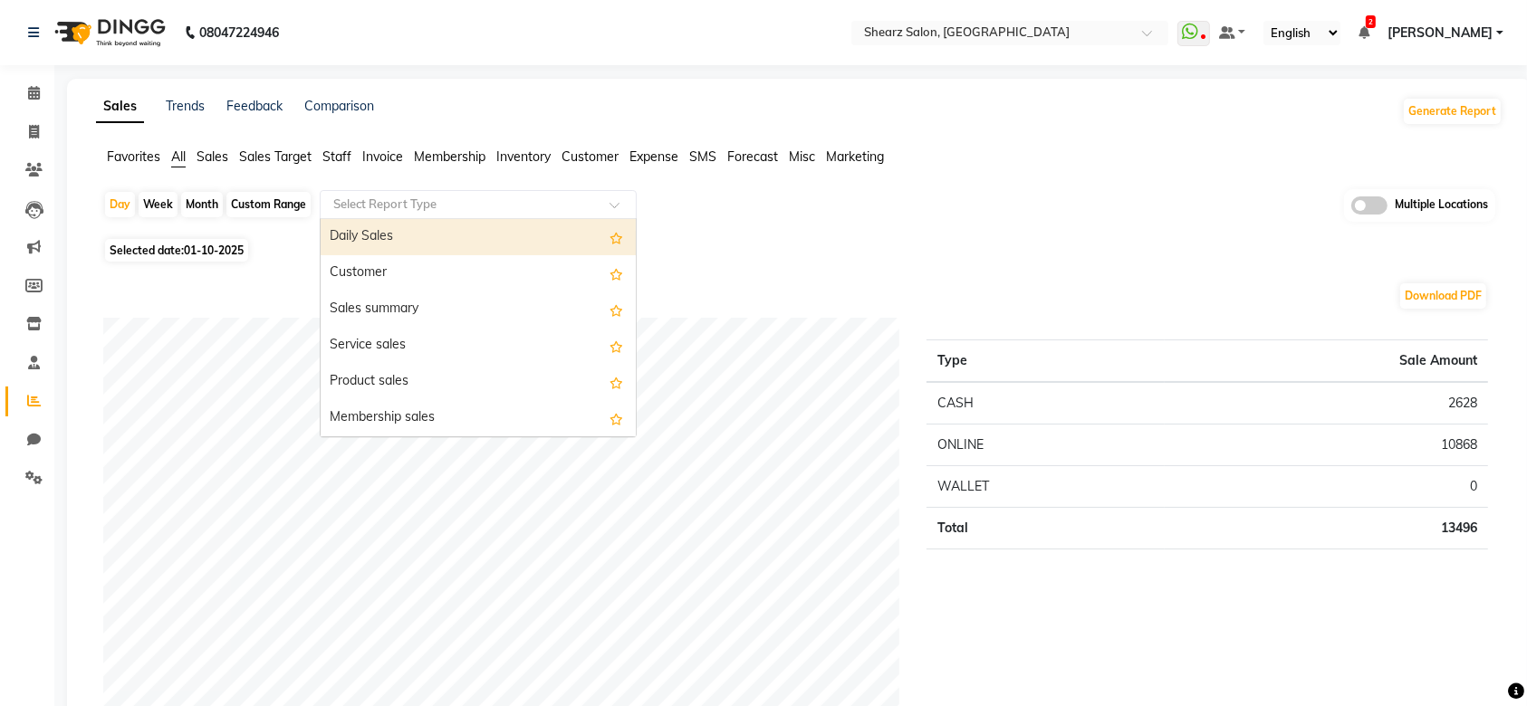
click at [484, 207] on input "text" at bounding box center [460, 205] width 261 height 18
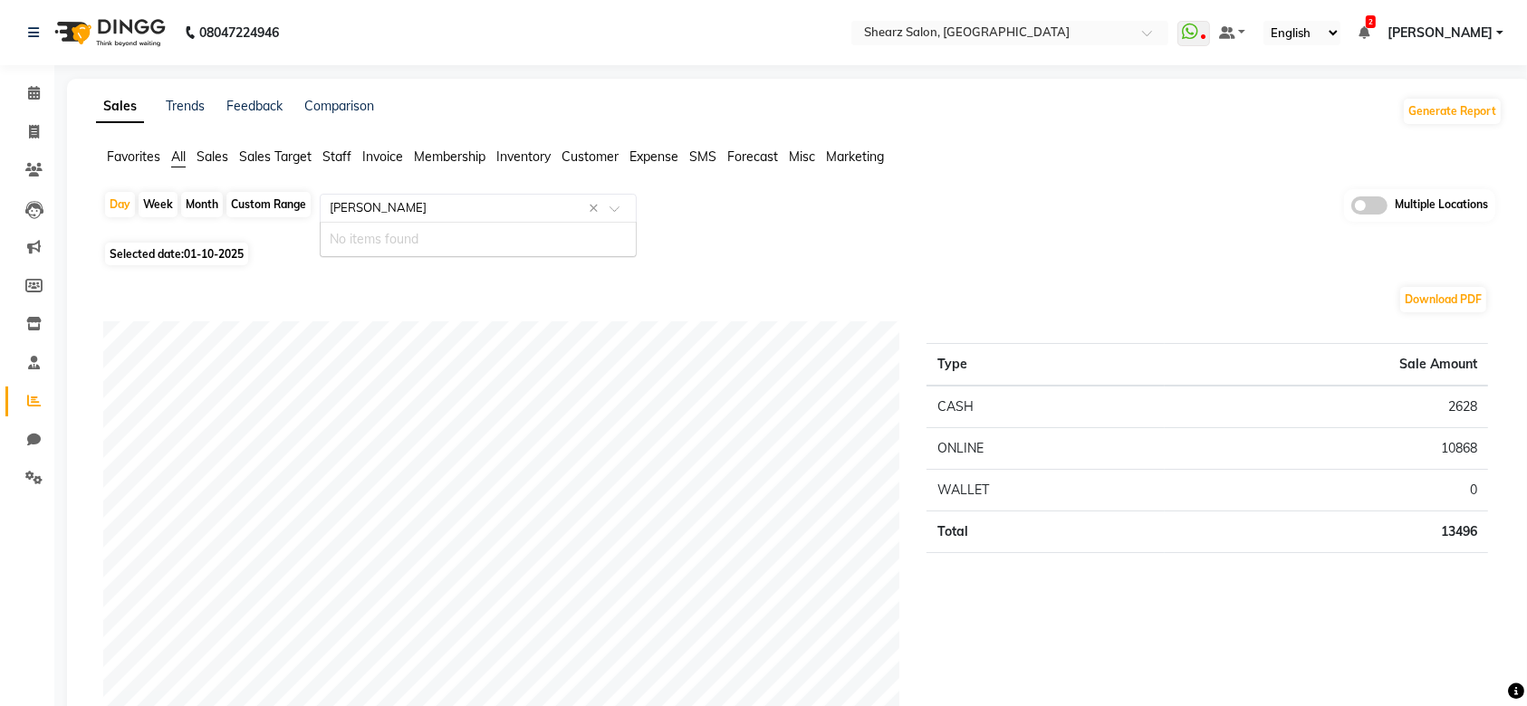
type input "bu"
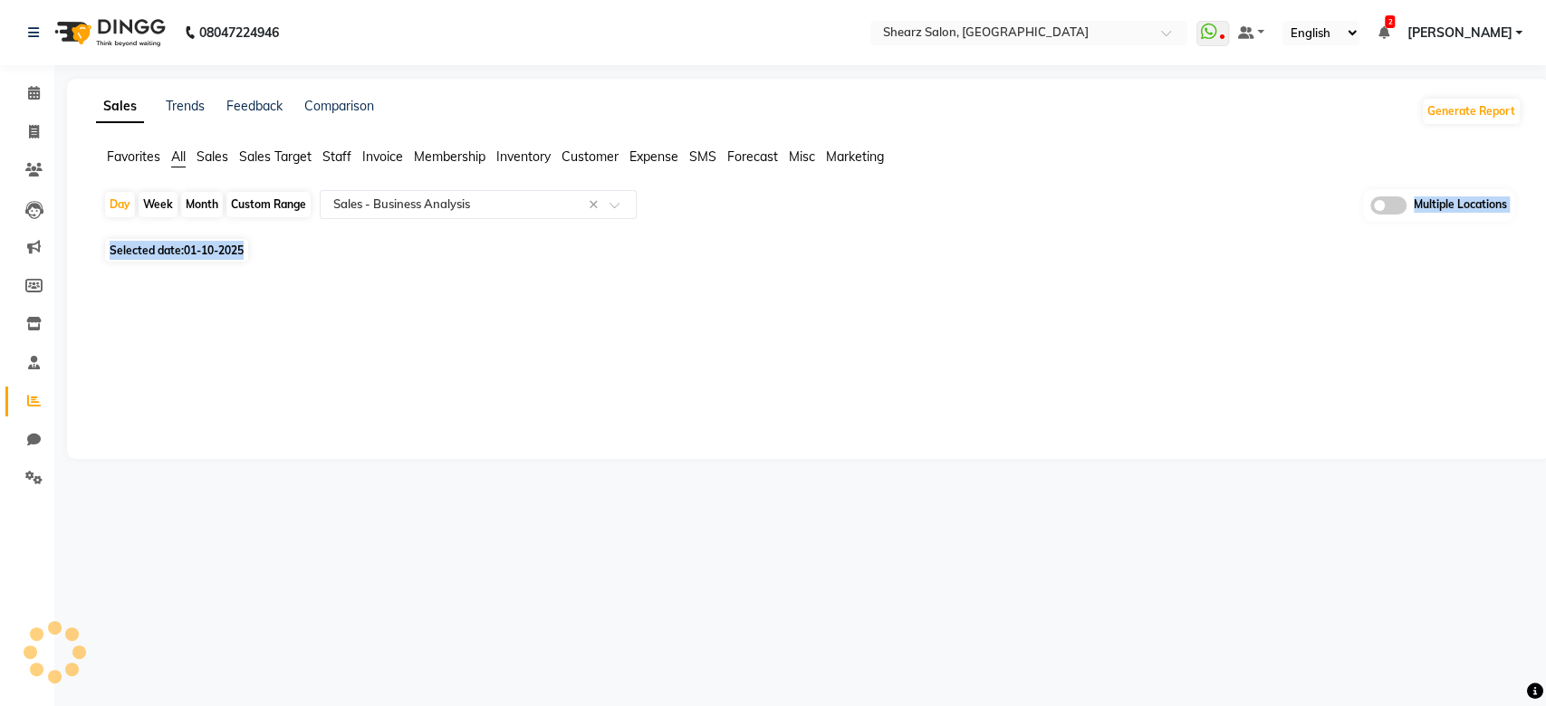
drag, startPoint x: 505, startPoint y: 223, endPoint x: 595, endPoint y: 275, distance: 104.7
click at [595, 275] on div "Day Week Month Custom Range Select Report Type × Sales - Business Analysis × Mu…" at bounding box center [809, 242] width 1426 height 107
click at [595, 275] on div at bounding box center [805, 281] width 1433 height 29
select select "full_report"
select select "csv"
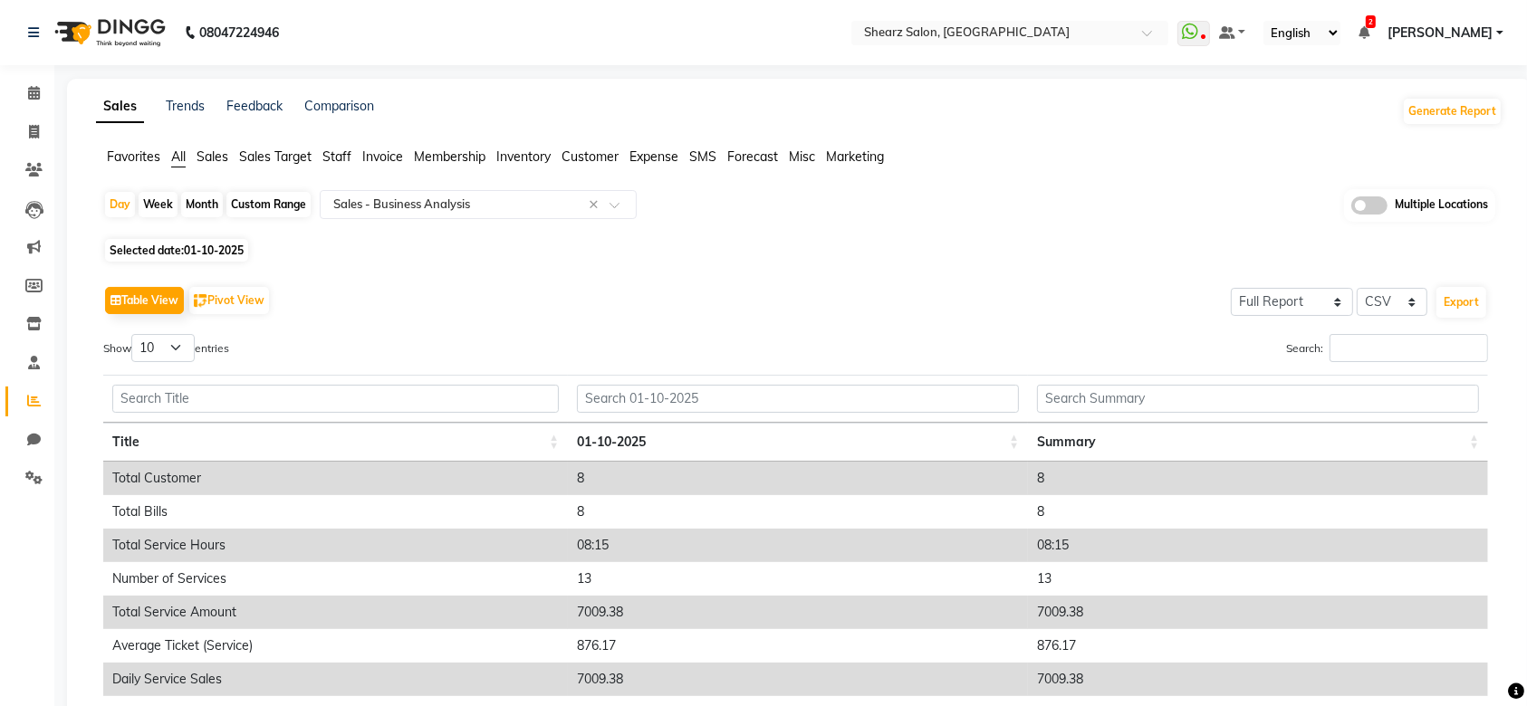
click at [304, 192] on div "Custom Range" at bounding box center [268, 204] width 84 height 25
select select "10"
select select "2025"
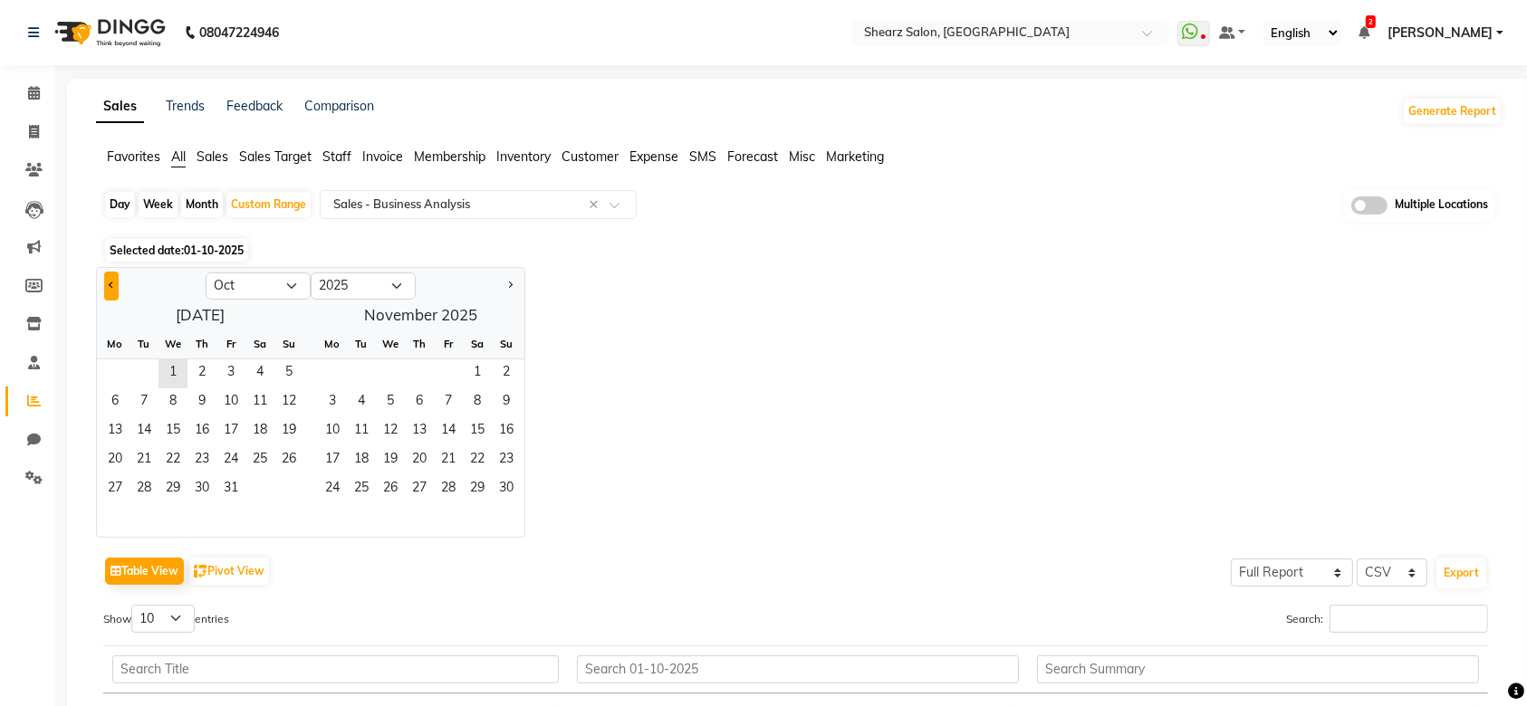
click at [108, 288] on button "Previous month" at bounding box center [111, 286] width 14 height 29
select select "9"
click at [104, 380] on span "1" at bounding box center [115, 374] width 29 height 29
click at [137, 476] on span "30" at bounding box center [144, 490] width 29 height 29
